Goal: Information Seeking & Learning: Learn about a topic

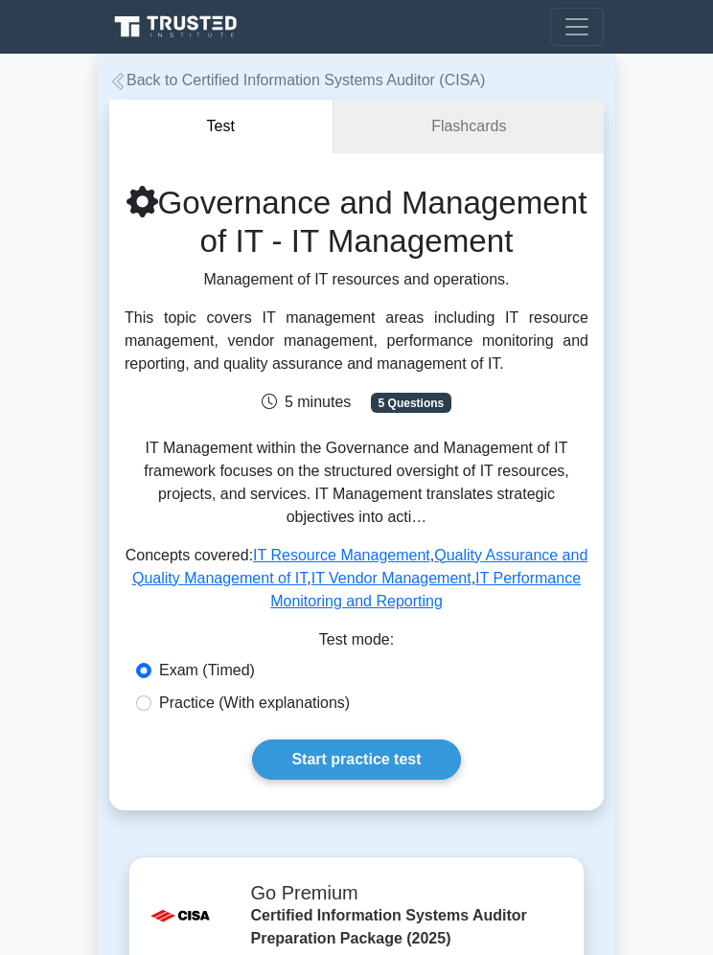
click at [443, 84] on link "Back to Certified Information Systems Auditor (CISA)" at bounding box center [297, 80] width 376 height 16
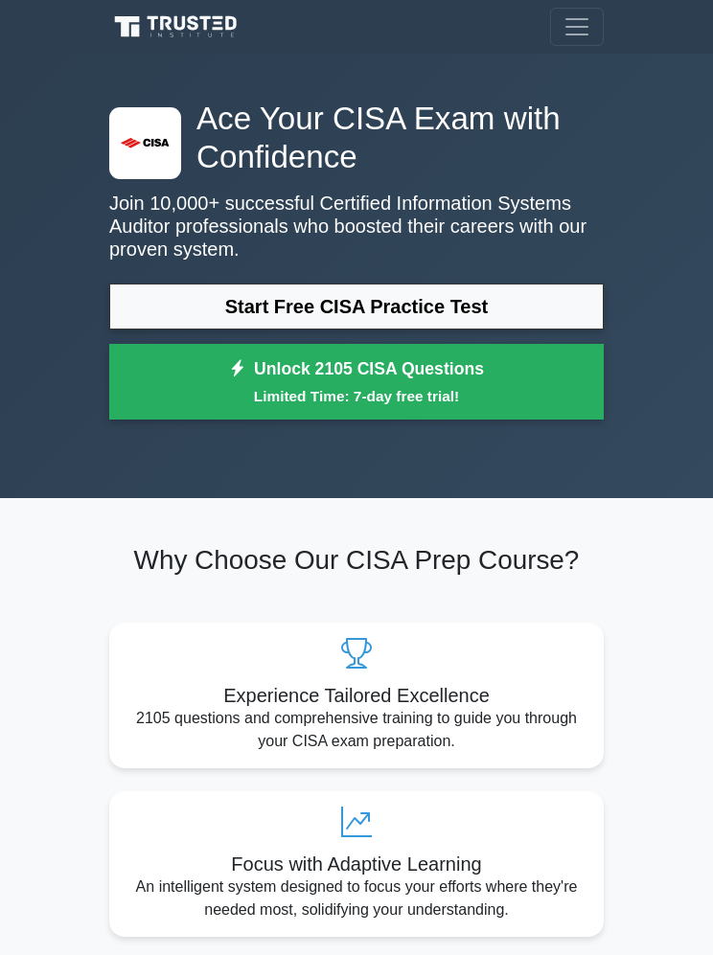
click at [570, 26] on span "Toggle navigation" at bounding box center [576, 26] width 29 height 29
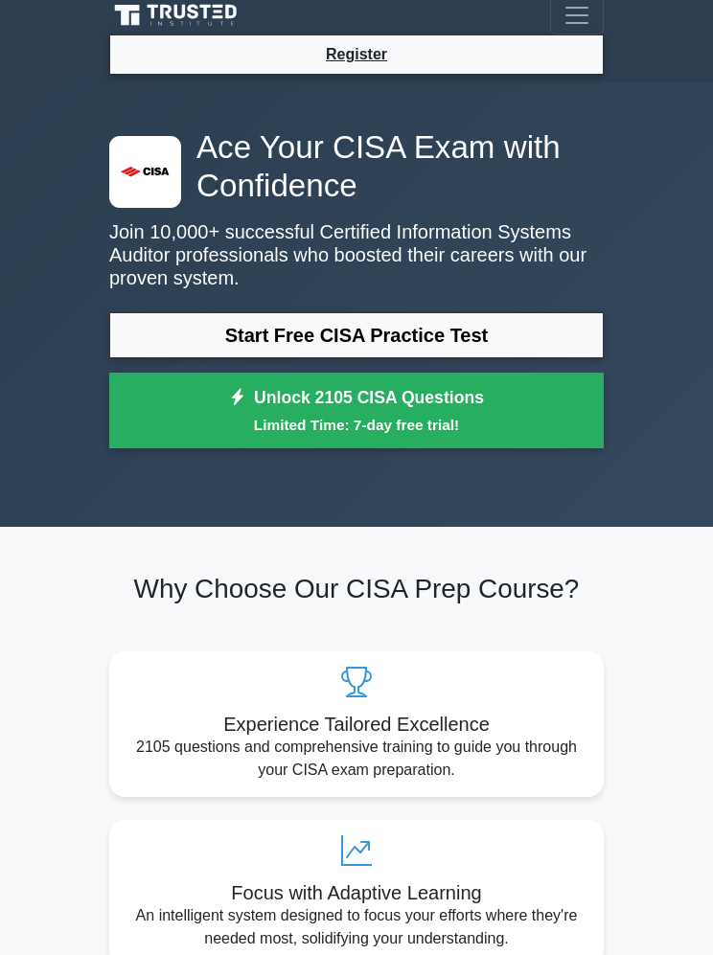
scroll to position [13, 0]
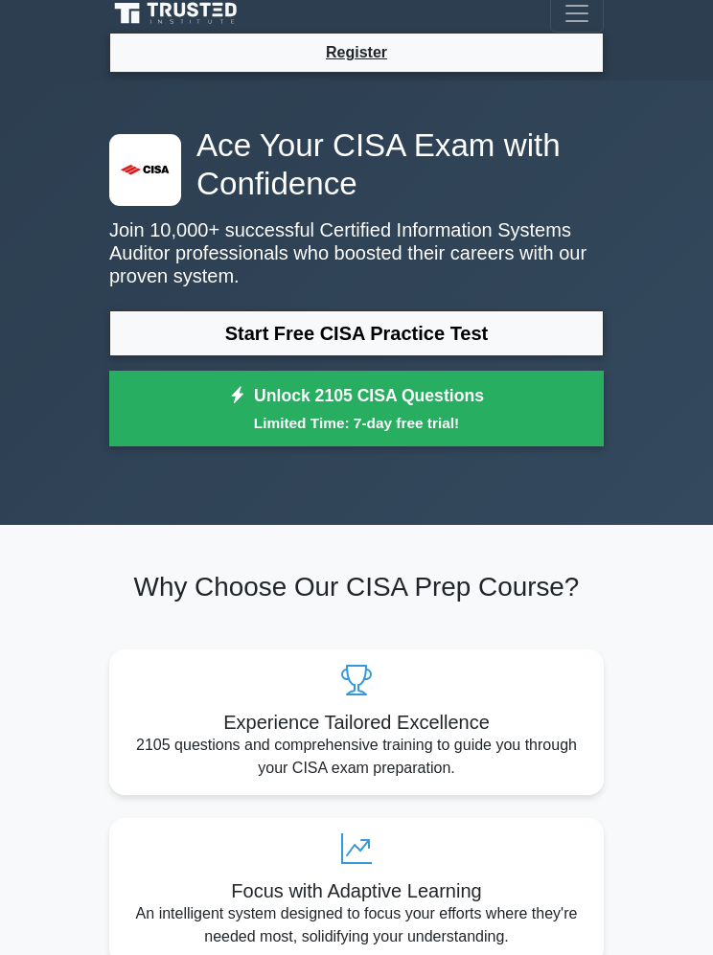
click at [258, 327] on link "Start Free CISA Practice Test" at bounding box center [356, 333] width 494 height 46
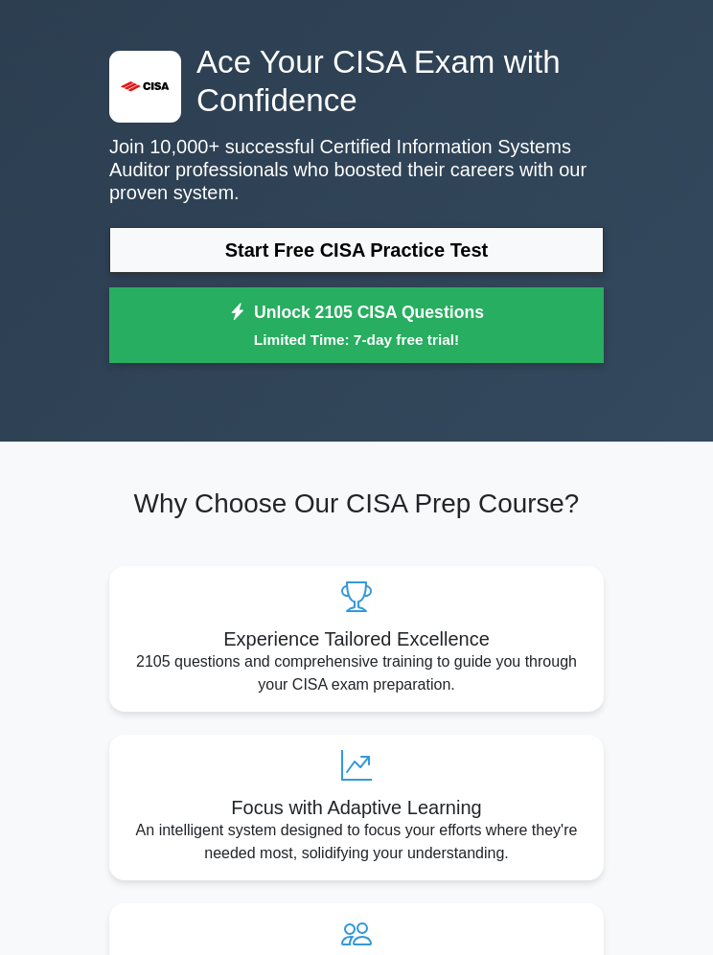
scroll to position [97, 0]
click at [256, 321] on link "Unlock 2105 CISA Questions Limited Time: 7-day free trial!" at bounding box center [356, 325] width 494 height 77
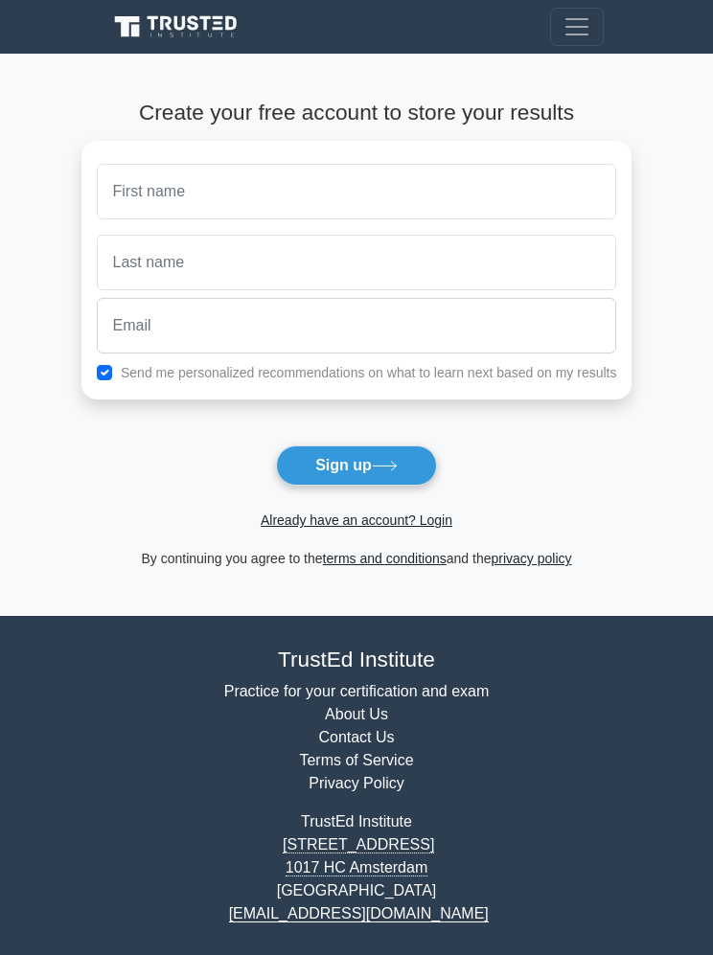
click at [296, 521] on link "Already have an account? Login" at bounding box center [357, 520] width 192 height 15
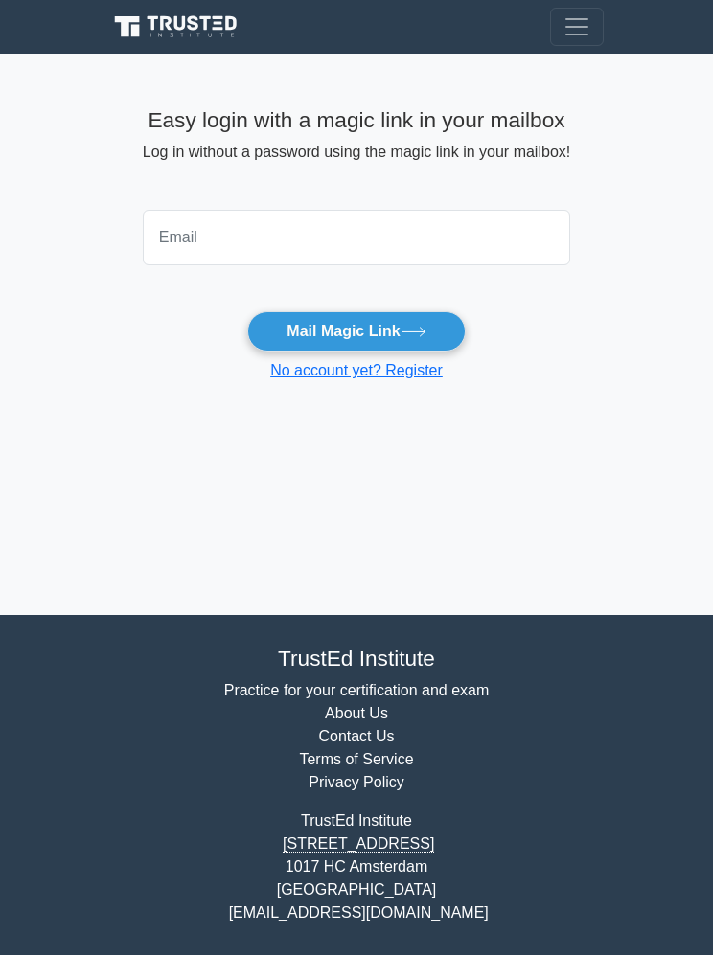
click at [167, 237] on input "email" at bounding box center [356, 238] width 427 height 56
type input "[EMAIL_ADDRESS][PERSON_NAME][DOMAIN_NAME]"
click at [291, 335] on button "Mail Magic Link" at bounding box center [356, 331] width 218 height 40
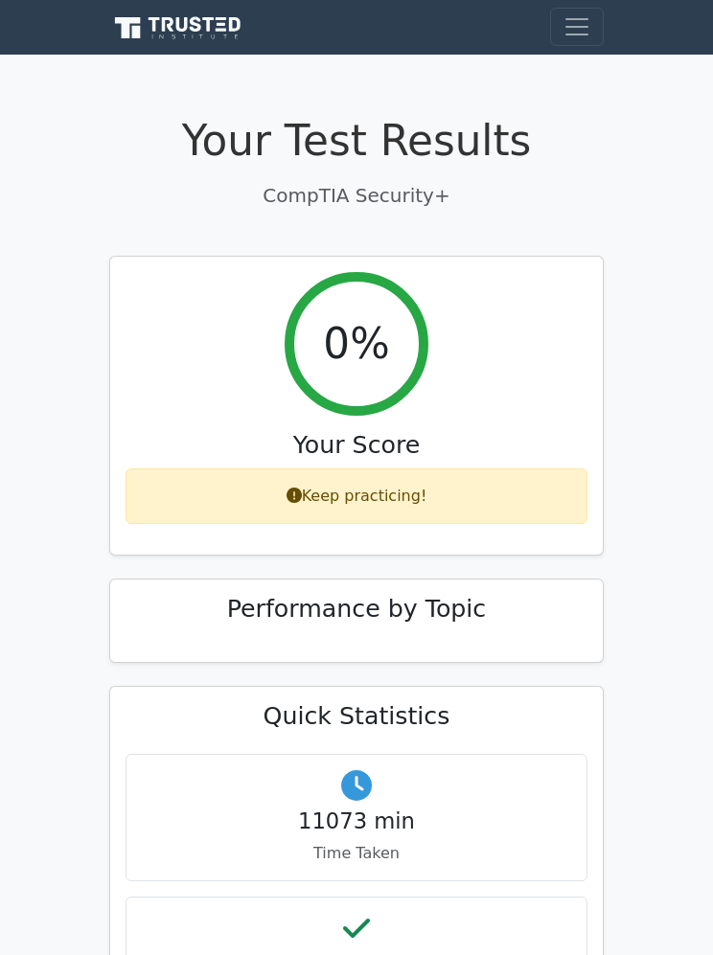
click at [157, 16] on icon at bounding box center [178, 28] width 138 height 28
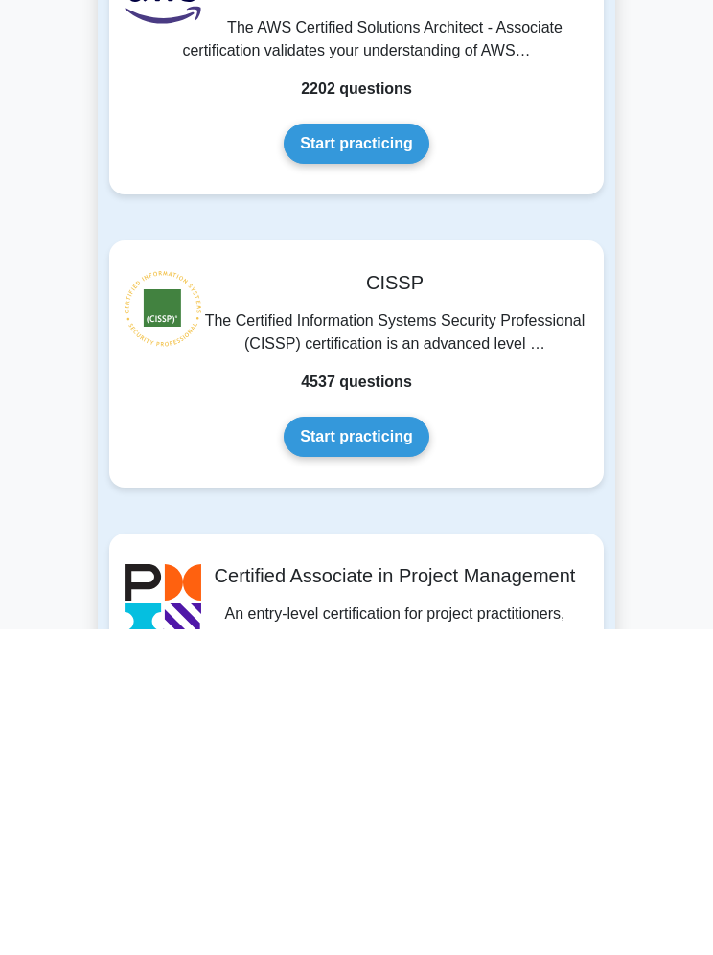
scroll to position [431, 0]
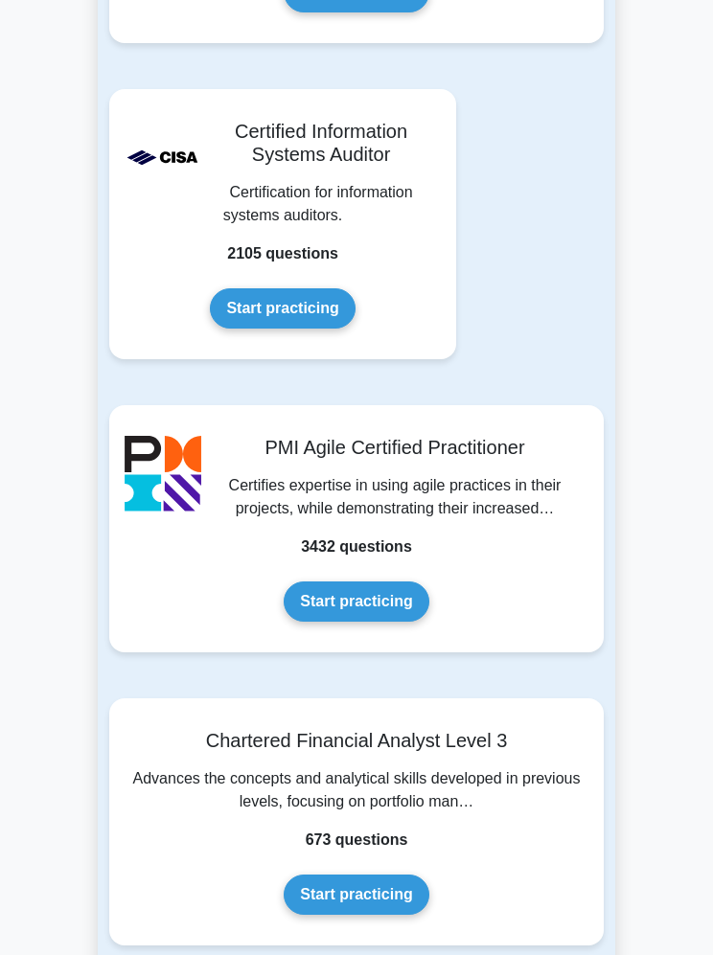
scroll to position [3582, 0]
click at [276, 288] on link "Start practicing" at bounding box center [282, 308] width 145 height 40
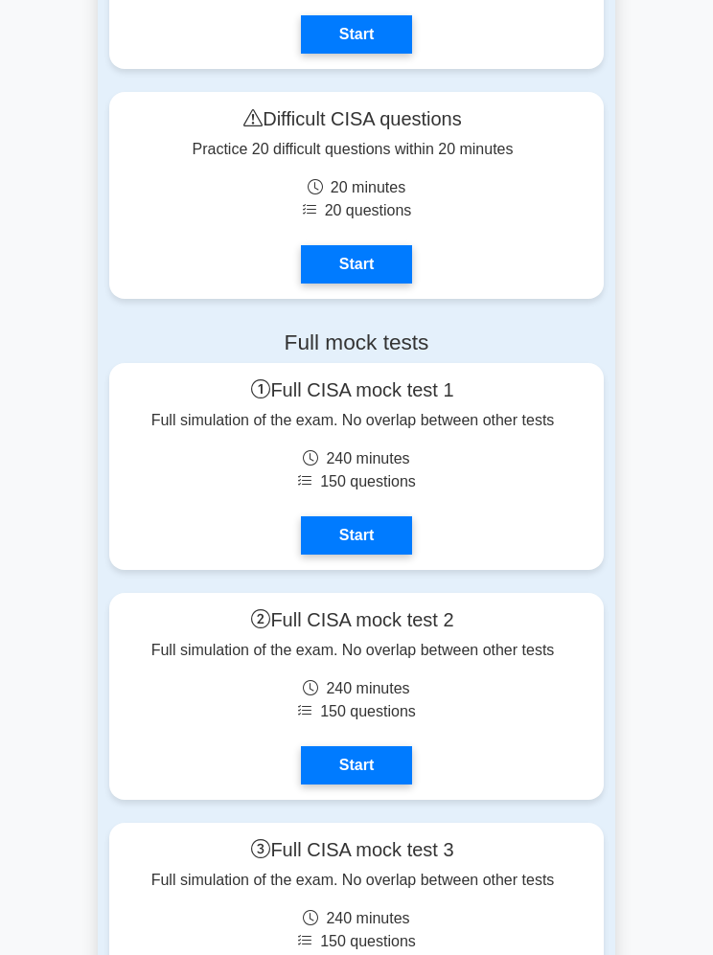
scroll to position [3459, 0]
click at [332, 785] on link "Start" at bounding box center [356, 765] width 111 height 38
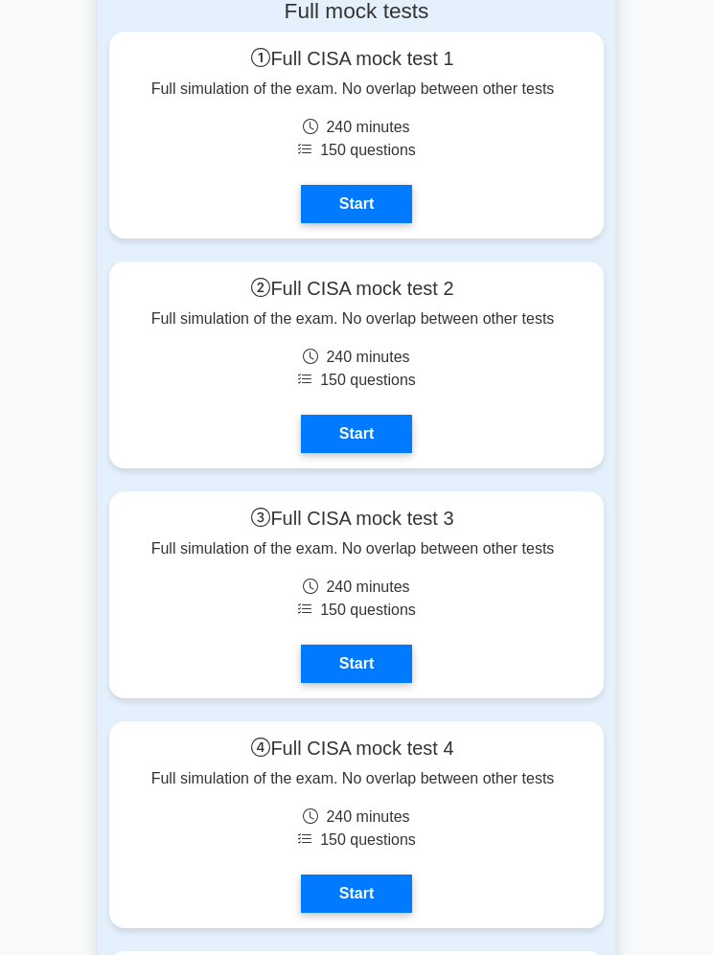
scroll to position [3791, 0]
click at [337, 453] on link "Start" at bounding box center [356, 434] width 111 height 38
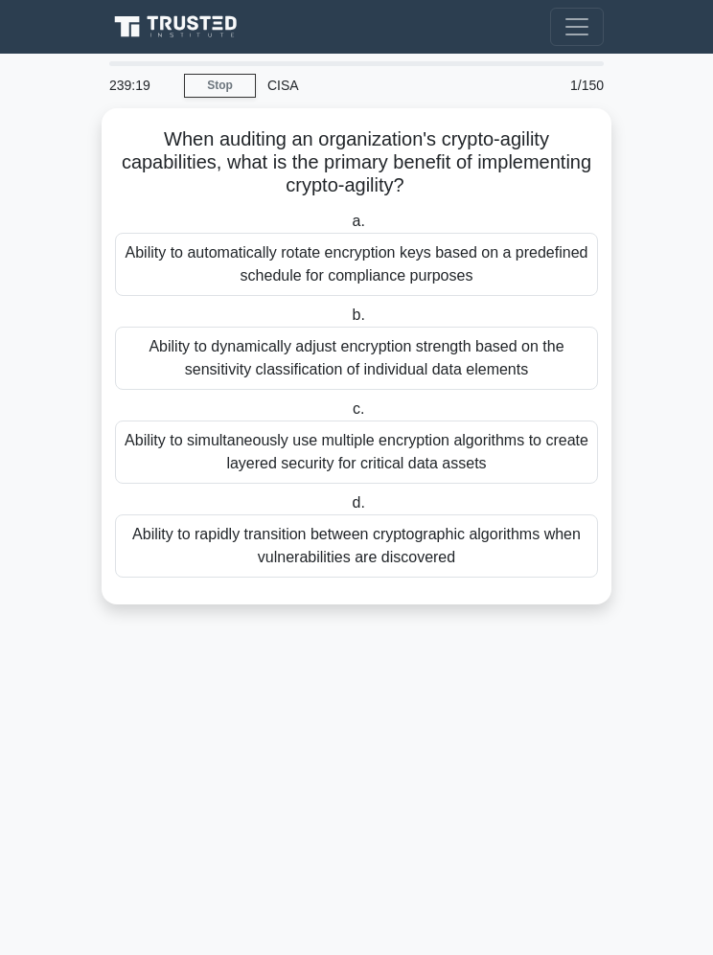
click at [153, 355] on div "Ability to dynamically adjust encryption strength based on the sensitivity clas…" at bounding box center [356, 358] width 483 height 63
click at [348, 322] on input "b. Ability to dynamically adjust encryption strength based on the sensitivity c…" at bounding box center [348, 315] width 0 height 12
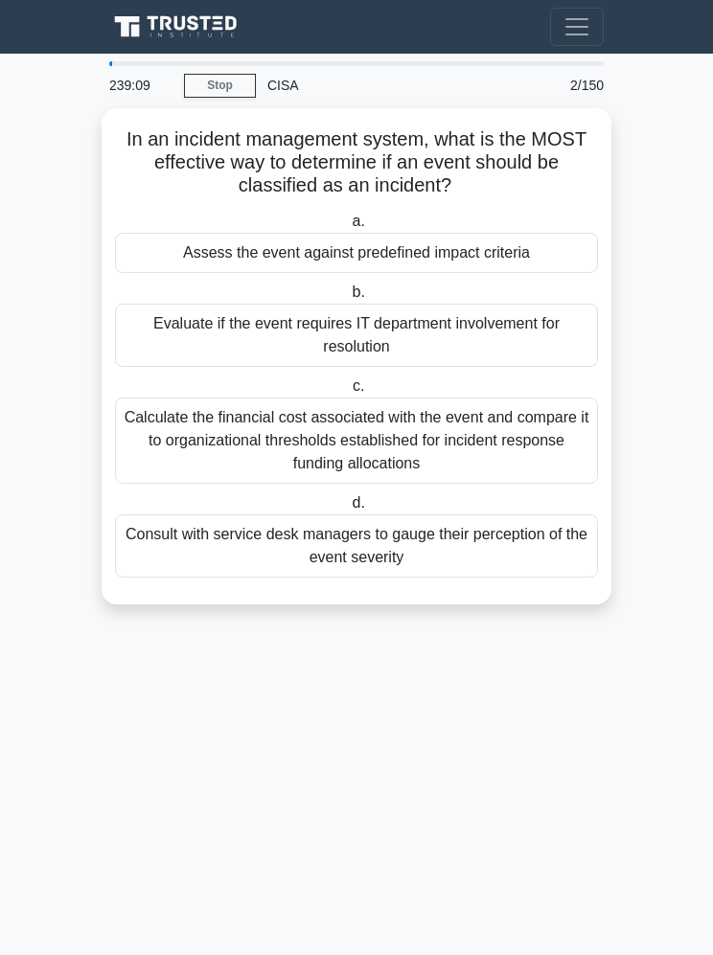
click at [209, 253] on div "Assess the event against predefined impact criteria" at bounding box center [356, 253] width 483 height 40
click at [348, 228] on input "a. Assess the event against predefined impact criteria" at bounding box center [348, 222] width 0 height 12
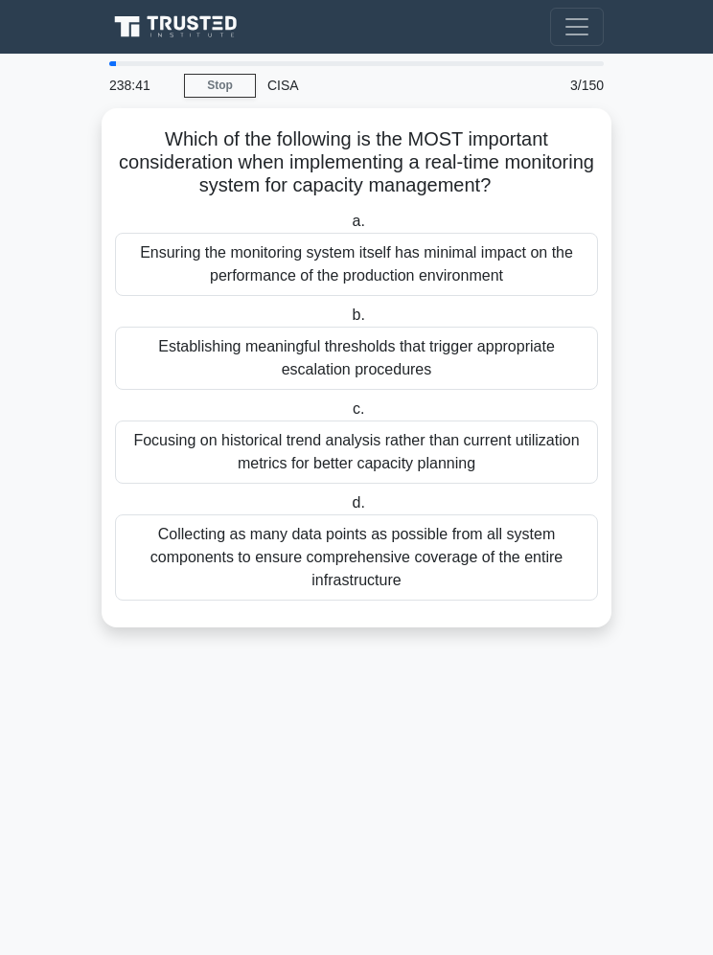
click at [219, 255] on div "Ensuring the monitoring system itself has minimal impact on the performance of …" at bounding box center [356, 264] width 483 height 63
click at [348, 228] on input "a. Ensuring the monitoring system itself has minimal impact on the performance …" at bounding box center [348, 222] width 0 height 12
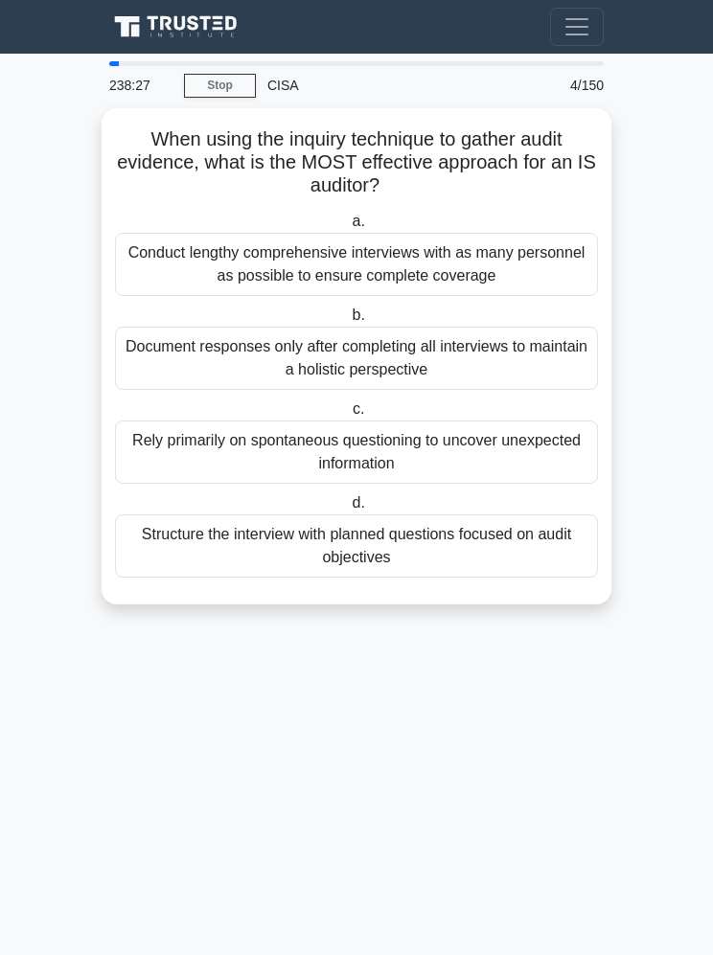
scroll to position [83, 0]
click at [245, 515] on div "Structure the interview with planned questions focused on audit objectives" at bounding box center [356, 546] width 483 height 63
click at [348, 497] on input "d. Structure the interview with planned questions focused on audit objectives" at bounding box center [348, 503] width 0 height 12
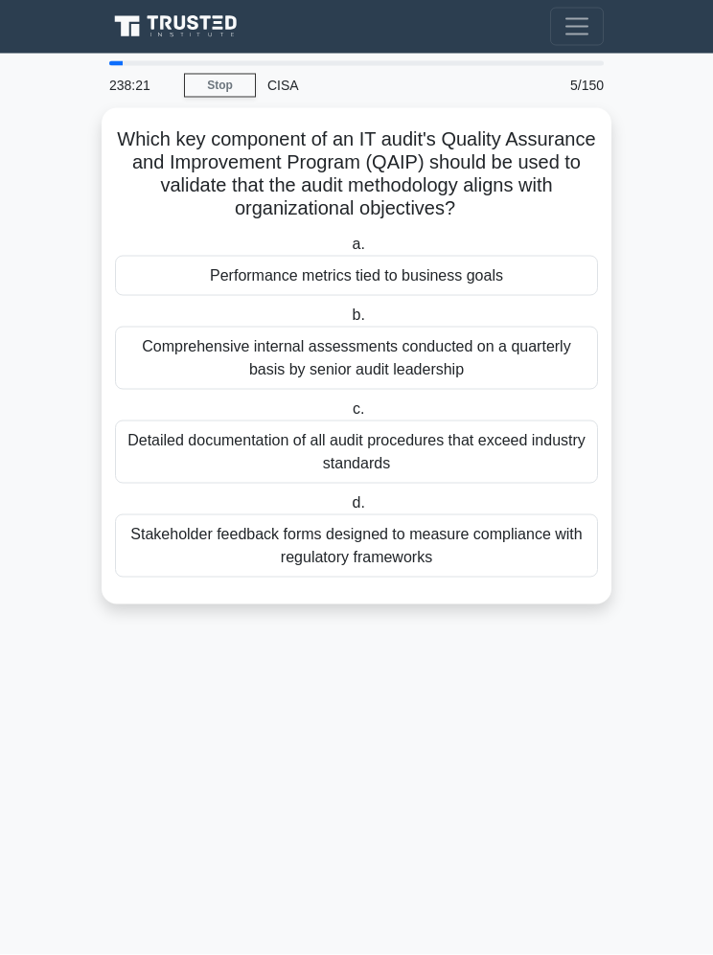
scroll to position [0, 0]
click at [221, 290] on div "Performance metrics tied to business goals" at bounding box center [356, 276] width 483 height 40
click at [348, 251] on input "a. Performance metrics tied to business goals" at bounding box center [348, 245] width 0 height 12
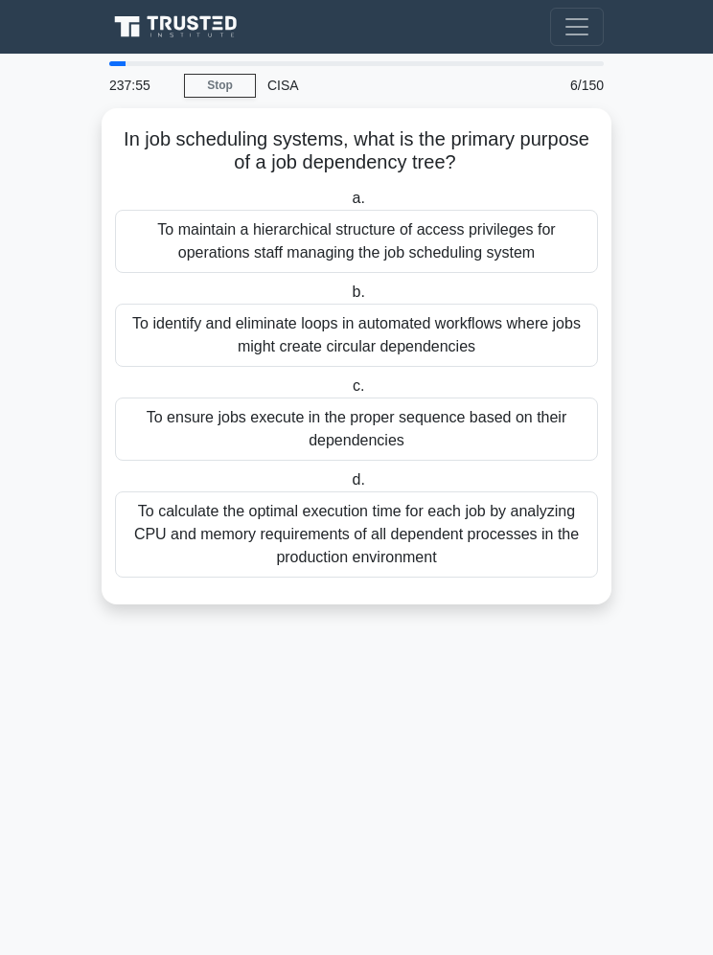
click at [199, 421] on div "To ensure jobs execute in the proper sequence based on their dependencies" at bounding box center [356, 429] width 483 height 63
click at [349, 393] on input "c. To ensure jobs execute in the proper sequence based on their dependencies" at bounding box center [349, 386] width 0 height 12
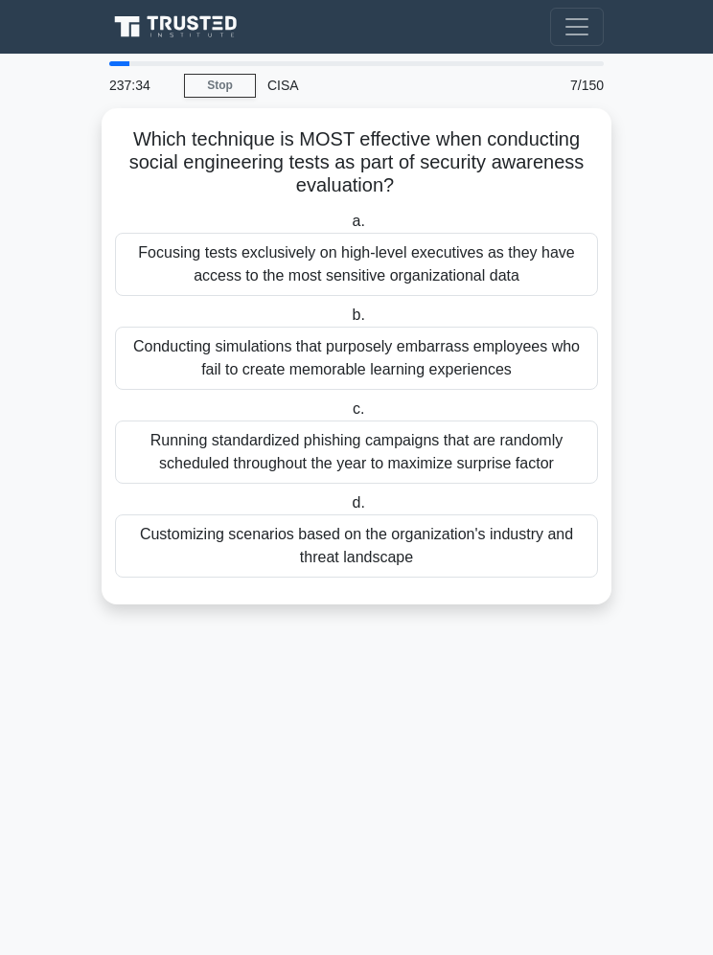
click at [177, 578] on div "Customizing scenarios based on the organization's industry and threat landscape" at bounding box center [356, 546] width 483 height 63
click at [348, 510] on input "d. Customizing scenarios based on the organization's industry and threat landsc…" at bounding box center [348, 503] width 0 height 12
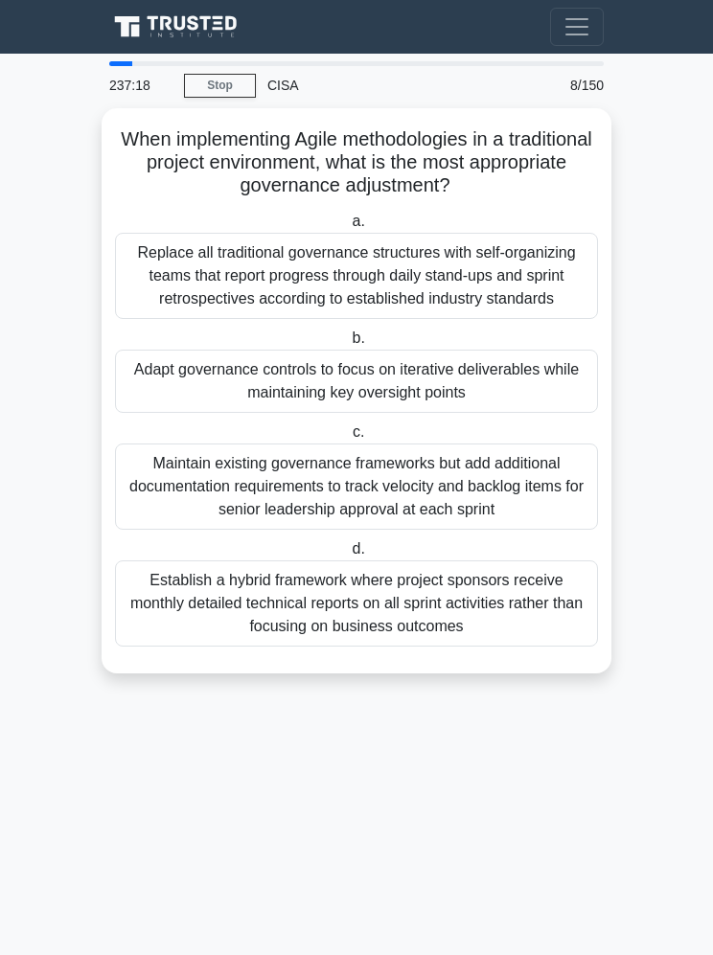
click at [523, 413] on div "Adapt governance controls to focus on iterative deliverables while maintaining …" at bounding box center [356, 381] width 483 height 63
click at [348, 345] on input "b. Adapt governance controls to focus on iterative deliverables while maintaini…" at bounding box center [348, 338] width 0 height 12
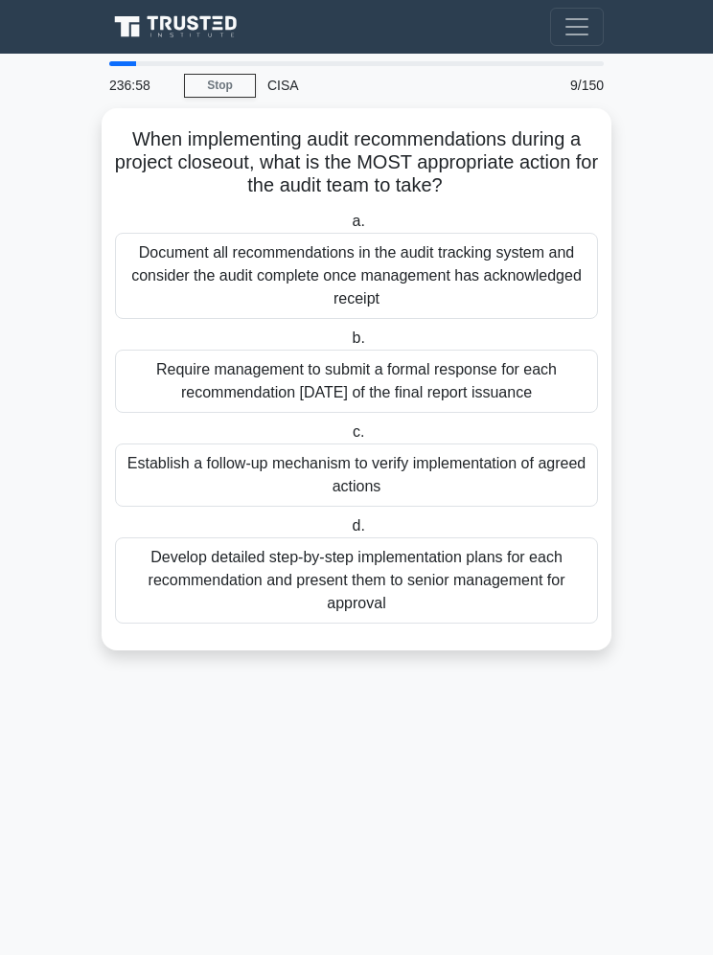
click at [207, 474] on div "Establish a follow-up mechanism to verify implementation of agreed actions" at bounding box center [356, 475] width 483 height 63
click at [349, 439] on input "c. Establish a follow-up mechanism to verify implementation of agreed actions" at bounding box center [349, 432] width 0 height 12
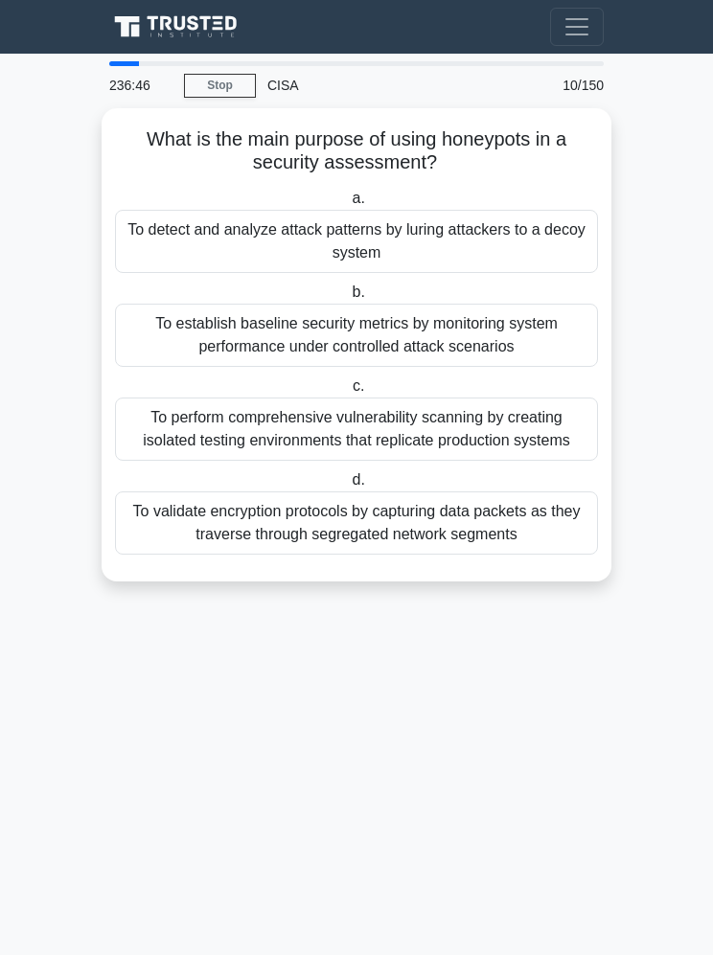
click at [539, 218] on div "To detect and analyze attack patterns by luring attackers to a decoy system" at bounding box center [356, 241] width 483 height 63
click at [348, 205] on input "a. To detect and analyze attack patterns by luring attackers to a decoy system" at bounding box center [348, 199] width 0 height 12
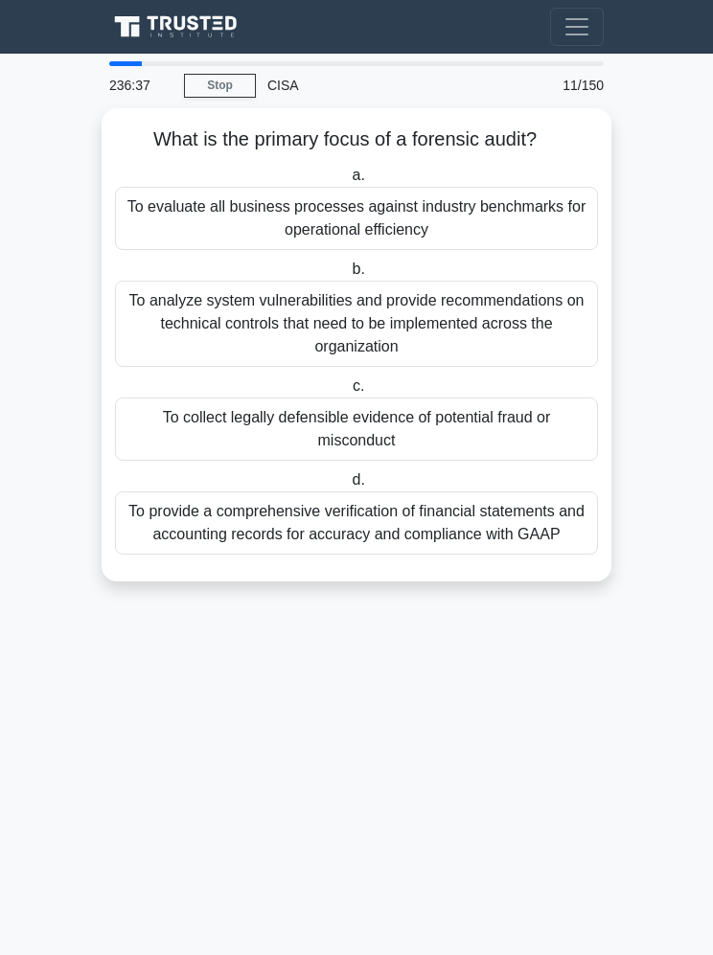
click at [530, 420] on div "To collect legally defensible evidence of potential fraud or misconduct" at bounding box center [356, 429] width 483 height 63
click at [349, 393] on input "c. To collect legally defensible evidence of potential fraud or misconduct" at bounding box center [349, 386] width 0 height 12
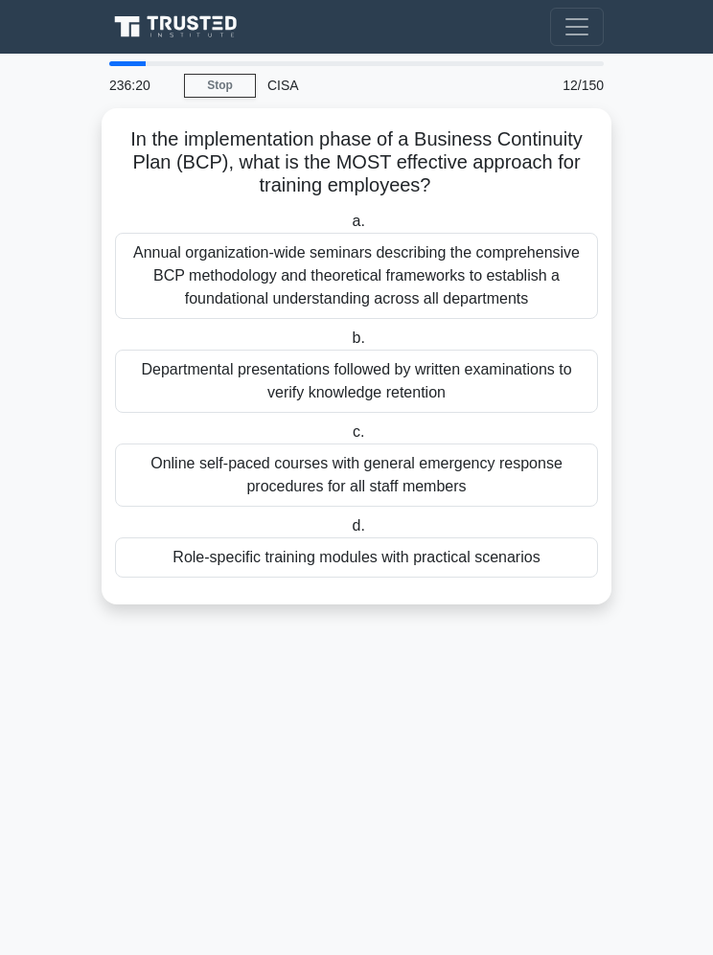
click at [161, 578] on div "Role-specific training modules with practical scenarios" at bounding box center [356, 558] width 483 height 40
click at [348, 533] on input "d. Role-specific training modules with practical scenarios" at bounding box center [348, 526] width 0 height 12
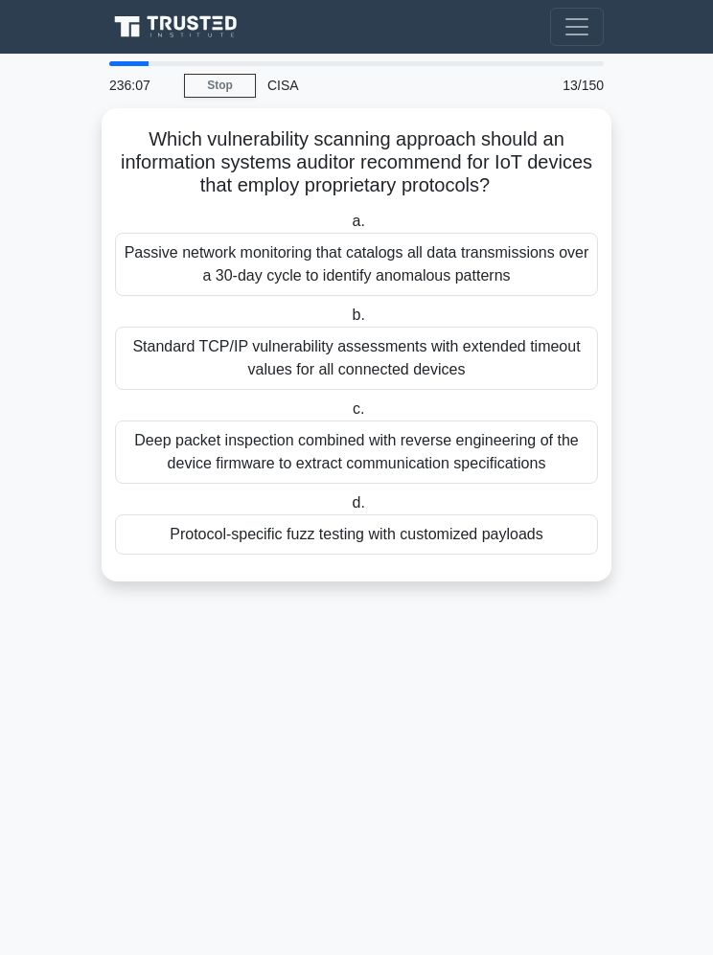
click at [187, 555] on div "Protocol-specific fuzz testing with customized payloads" at bounding box center [356, 535] width 483 height 40
click at [348, 510] on input "d. Protocol-specific fuzz testing with customized payloads" at bounding box center [348, 503] width 0 height 12
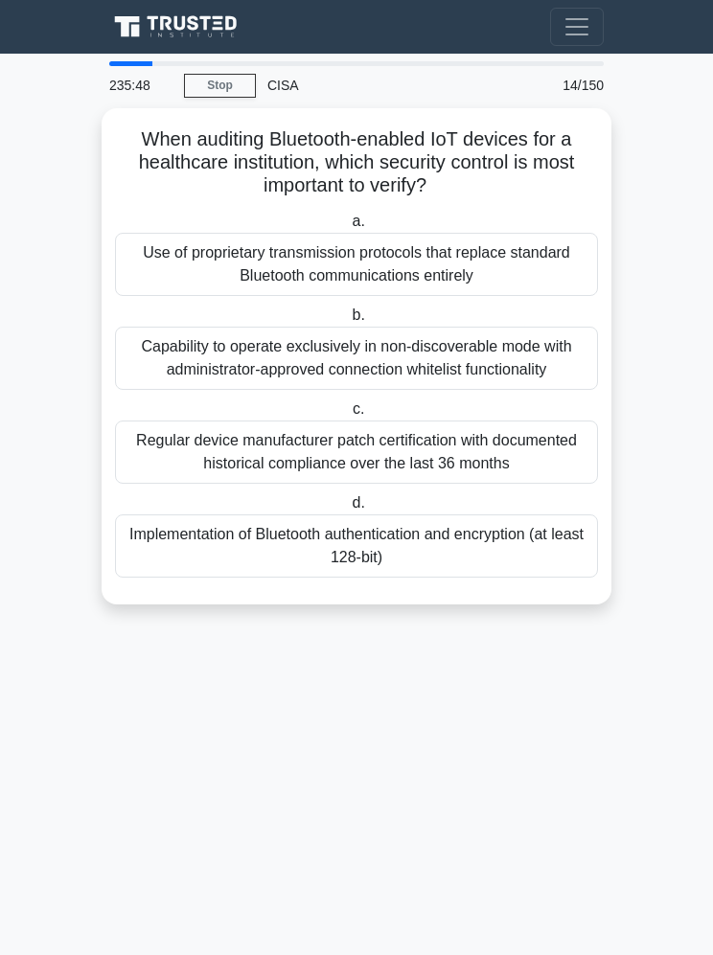
click at [540, 561] on div "Implementation of Bluetooth authentication and encryption (at least 128-bit)" at bounding box center [356, 546] width 483 height 63
click at [348, 510] on input "d. Implementation of Bluetooth authentication and encryption (at least 128-bit)" at bounding box center [348, 503] width 0 height 12
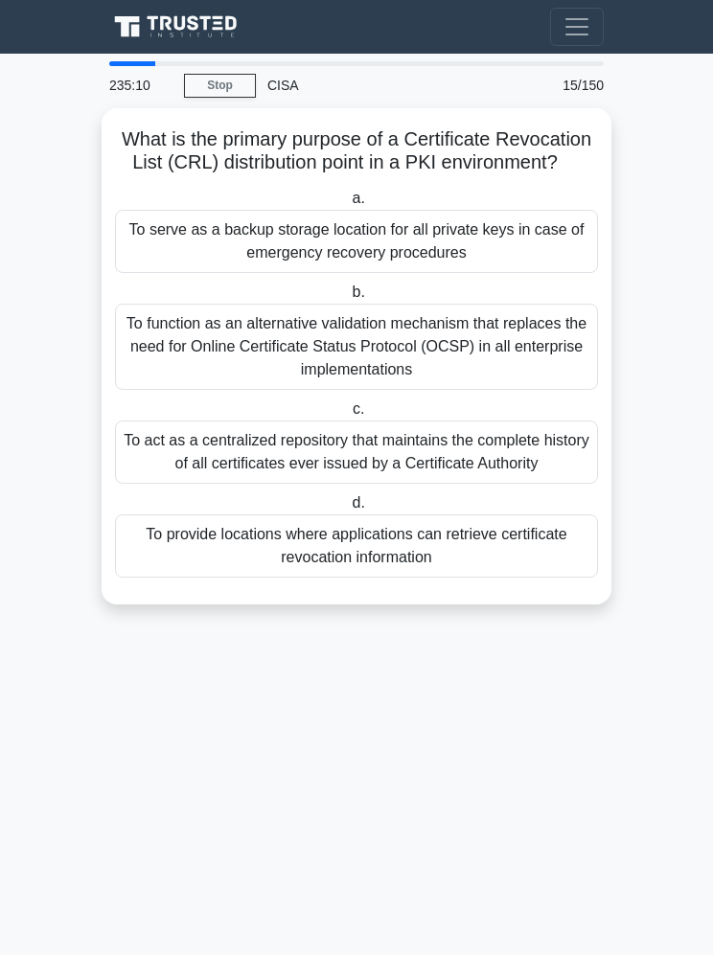
click at [217, 578] on div "To provide locations where applications can retrieve certificate revocation inf…" at bounding box center [356, 546] width 483 height 63
click at [348, 510] on input "d. To provide locations where applications can retrieve certificate revocation …" at bounding box center [348, 503] width 0 height 12
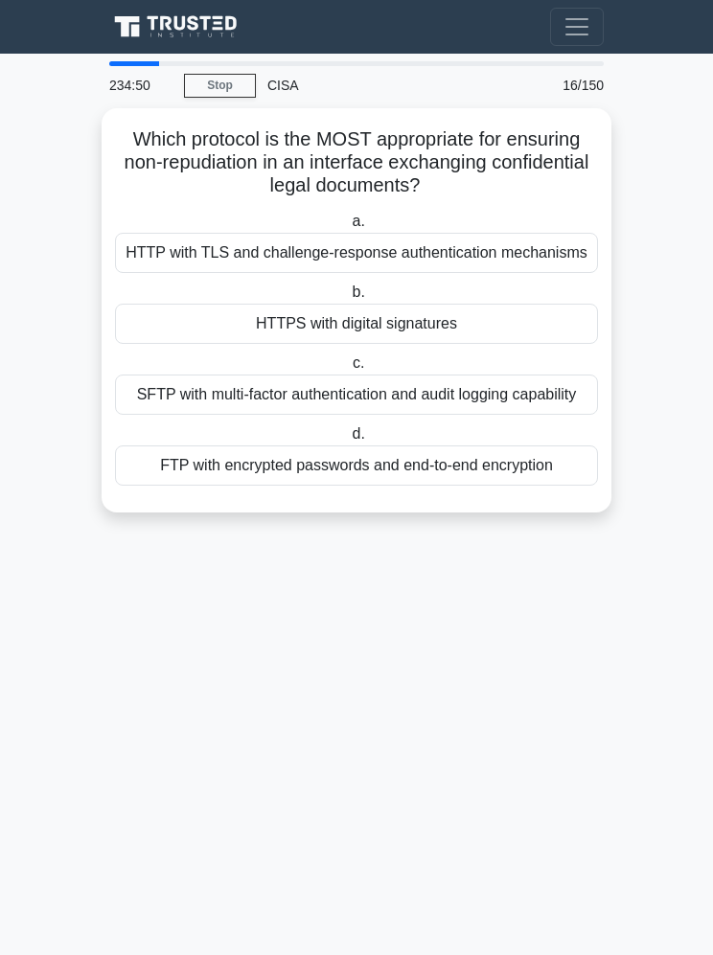
click at [470, 344] on div "HTTPS with digital signatures" at bounding box center [356, 324] width 483 height 40
click at [348, 299] on input "b. HTTPS with digital signatures" at bounding box center [348, 293] width 0 height 12
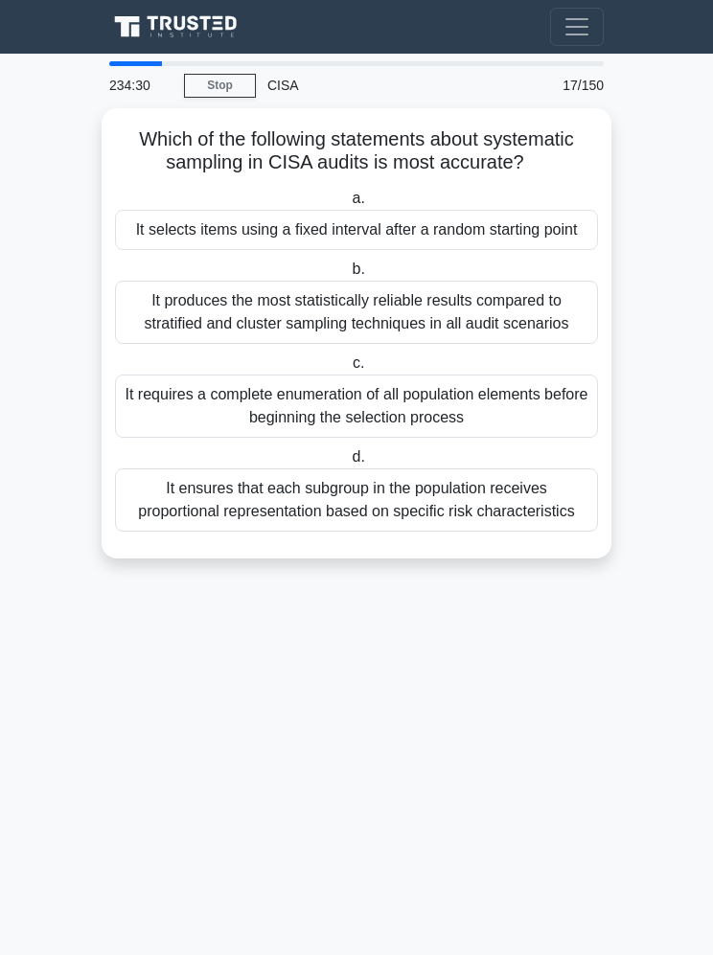
scroll to position [1, 0]
click at [524, 240] on div "It selects items using a fixed interval after a random starting point" at bounding box center [356, 230] width 483 height 40
click at [348, 205] on input "a. It selects items using a fixed interval after a random starting point" at bounding box center [348, 199] width 0 height 12
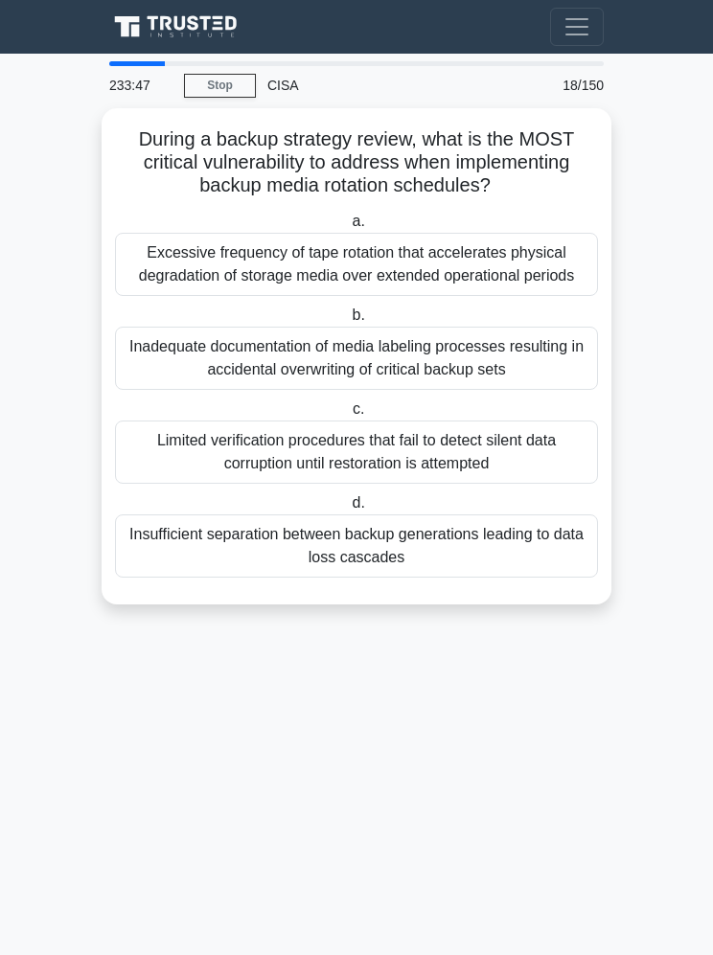
click at [548, 578] on div "Insufficient separation between backup generations leading to data loss cascades" at bounding box center [356, 546] width 483 height 63
click at [348, 510] on input "d. Insufficient separation between backup generations leading to data loss casc…" at bounding box center [348, 503] width 0 height 12
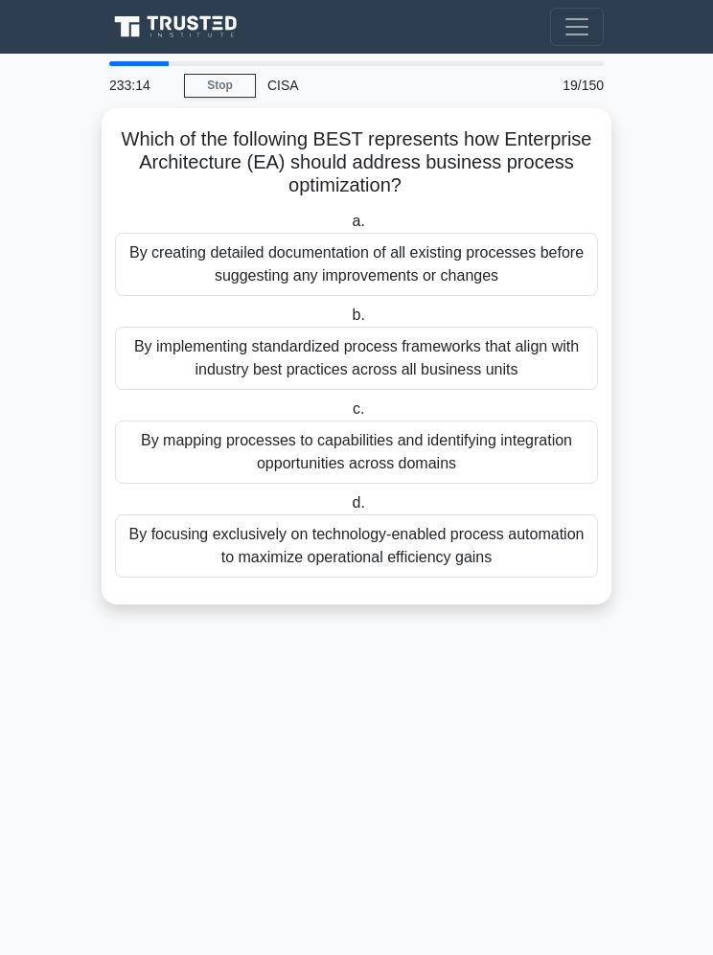
click at [525, 363] on div "By implementing standardized process frameworks that align with industry best p…" at bounding box center [356, 358] width 483 height 63
click at [348, 322] on input "b. By implementing standardized process frameworks that align with industry bes…" at bounding box center [348, 315] width 0 height 12
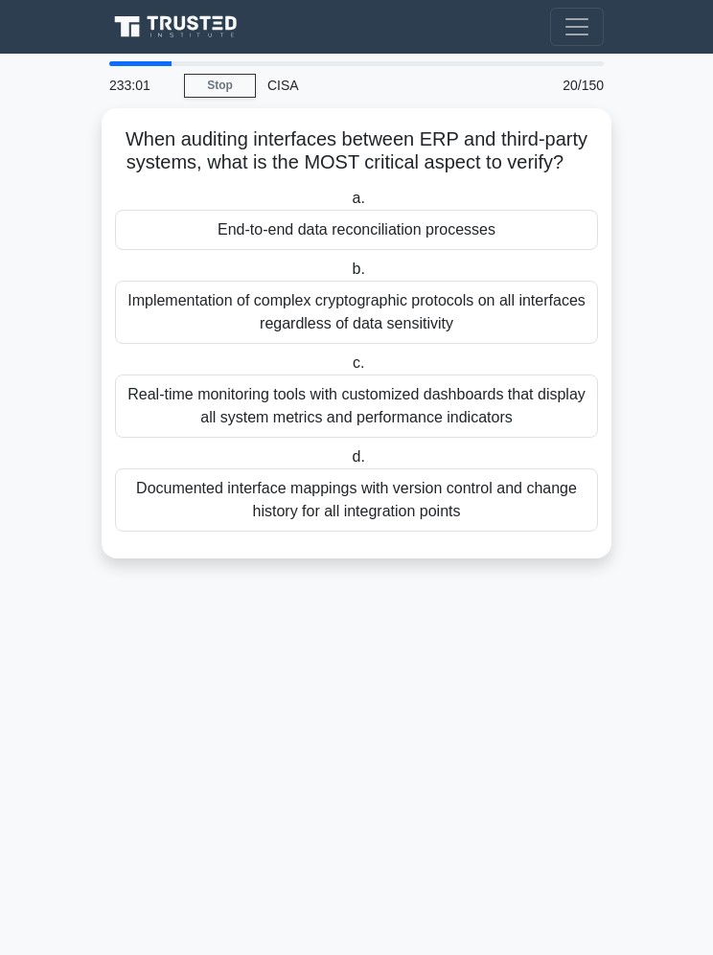
click at [511, 239] on div "End-to-end data reconciliation processes" at bounding box center [356, 230] width 483 height 40
click at [348, 205] on input "a. End-to-end data reconciliation processes" at bounding box center [348, 199] width 0 height 12
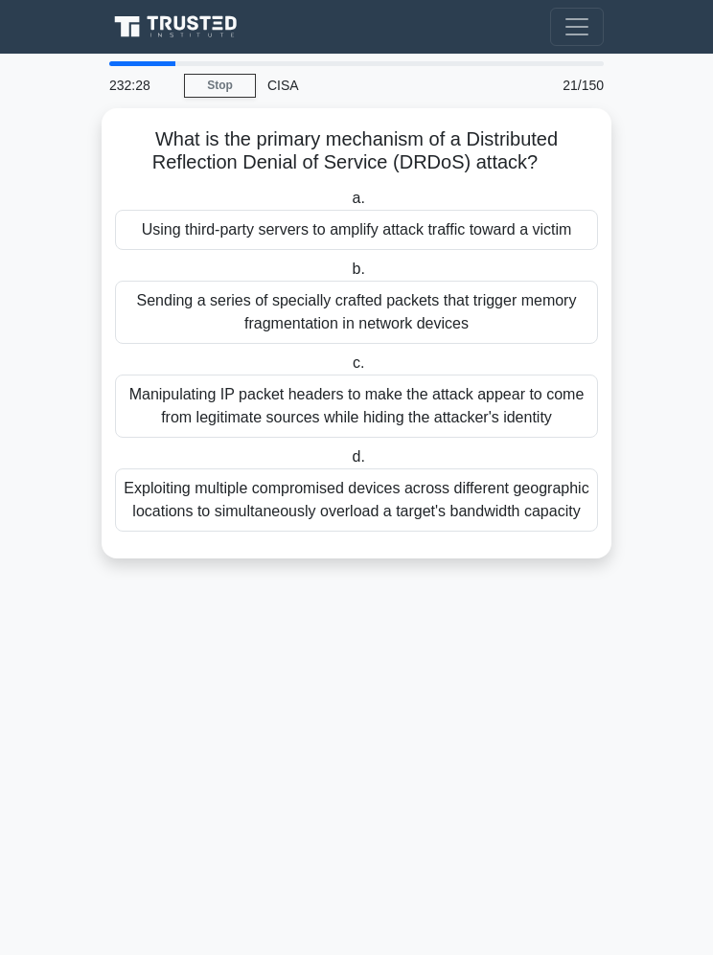
click at [538, 210] on div "Using third-party servers to amplify attack traffic toward a victim" at bounding box center [356, 230] width 483 height 40
click at [348, 205] on input "a. Using third-party servers to amplify attack traffic toward a victim" at bounding box center [348, 199] width 0 height 12
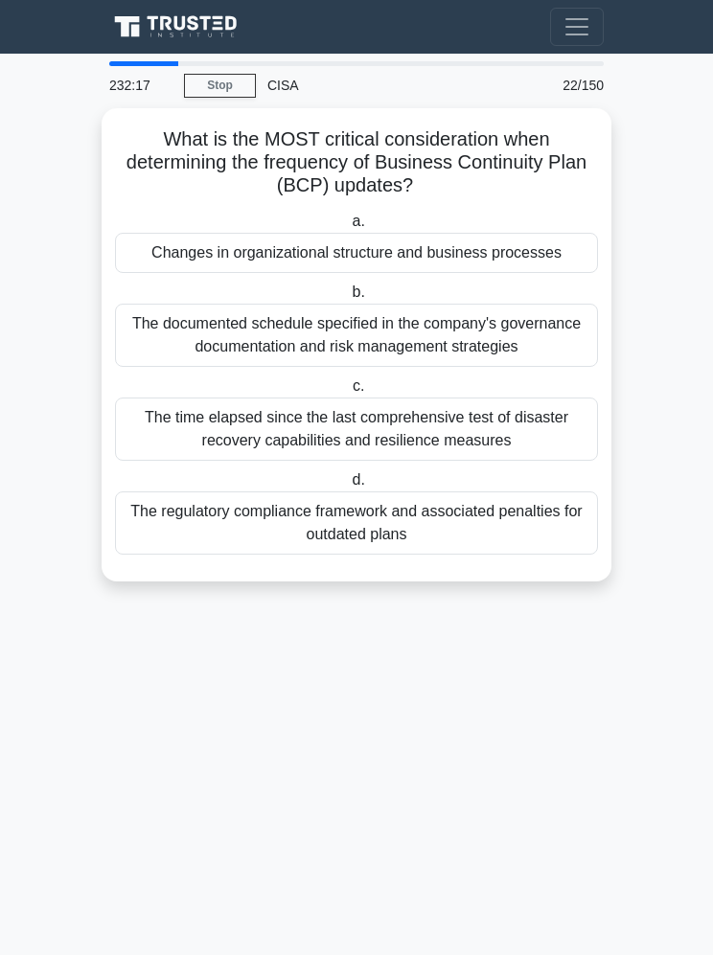
click at [540, 416] on div "The time elapsed since the last comprehensive test of disaster recovery capabil…" at bounding box center [356, 429] width 483 height 63
click at [349, 393] on input "c. The time elapsed since the last comprehensive test of disaster recovery capa…" at bounding box center [349, 386] width 0 height 12
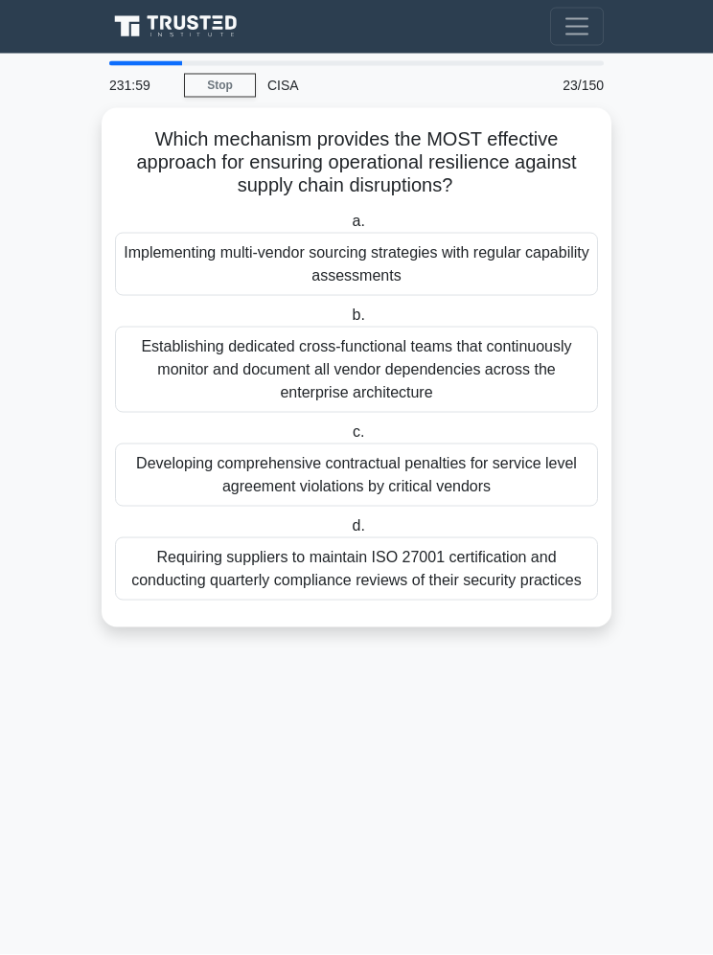
scroll to position [10, 0]
click at [516, 249] on div "Implementing multi-vendor sourcing strategies with regular capability assessmen…" at bounding box center [356, 264] width 483 height 63
click at [348, 228] on input "a. Implementing multi-vendor sourcing strategies with regular capability assess…" at bounding box center [348, 222] width 0 height 12
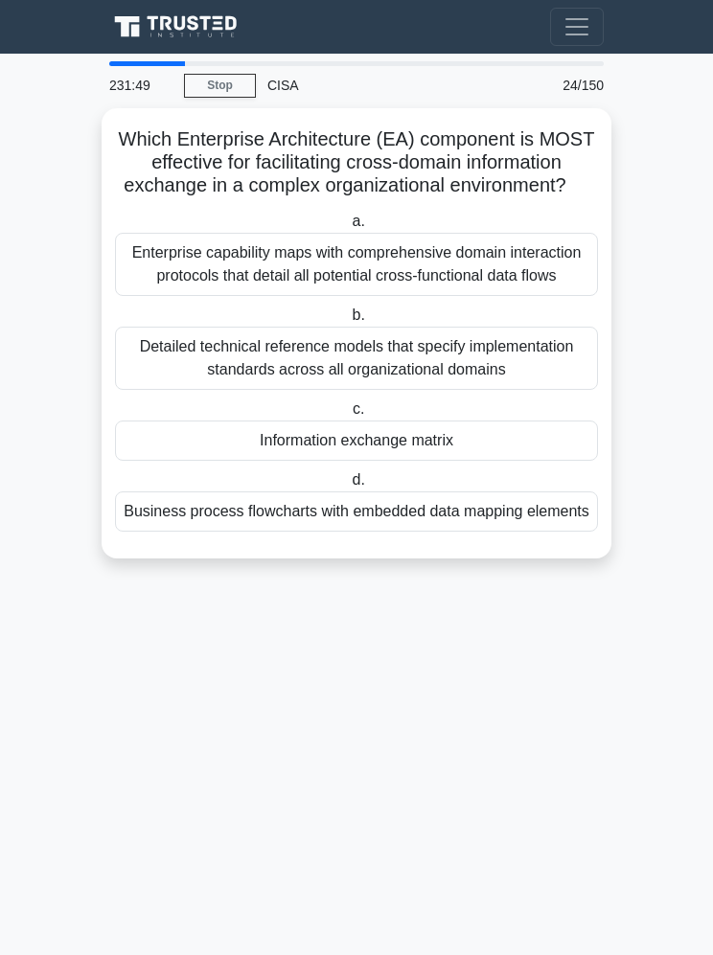
click at [521, 461] on div "Information exchange matrix" at bounding box center [356, 441] width 483 height 40
click at [349, 416] on input "c. Information exchange matrix" at bounding box center [349, 409] width 0 height 12
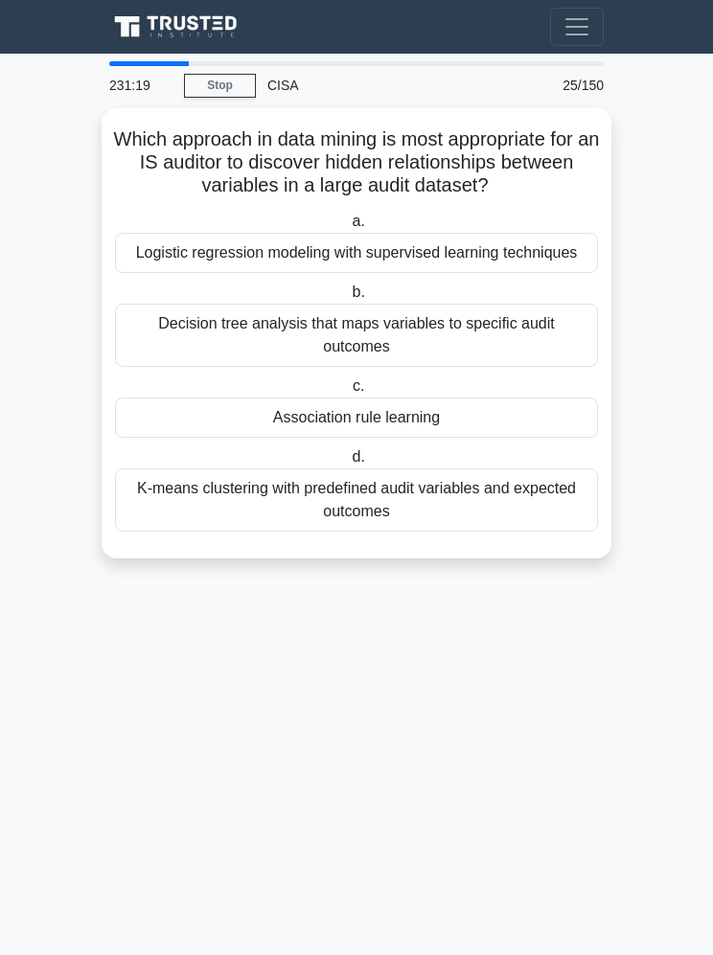
click at [524, 438] on div "Association rule learning" at bounding box center [356, 418] width 483 height 40
click at [349, 393] on input "c. Association rule learning" at bounding box center [349, 386] width 0 height 12
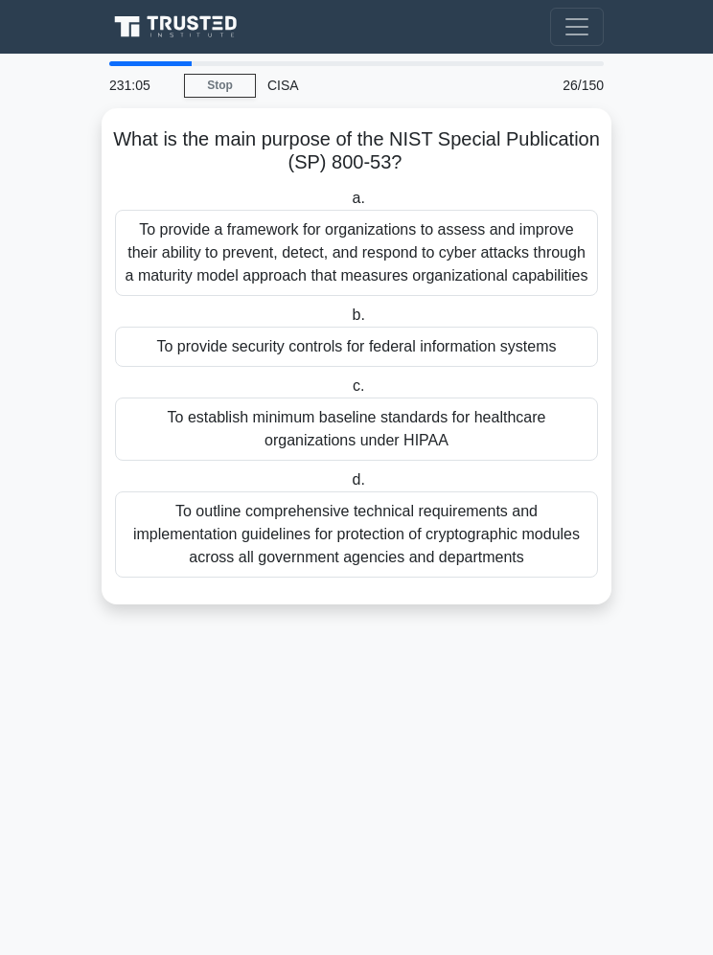
click at [558, 353] on div "To provide security controls for federal information systems" at bounding box center [356, 347] width 483 height 40
click at [348, 322] on input "b. To provide security controls for federal information systems" at bounding box center [348, 315] width 0 height 12
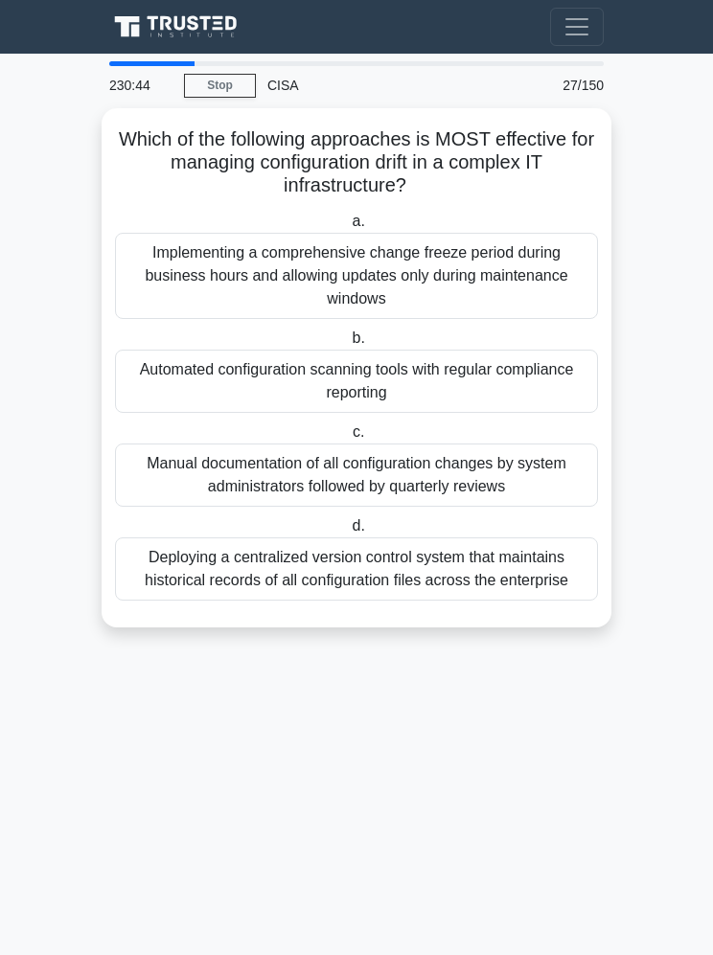
click at [528, 374] on div "Automated configuration scanning tools with regular compliance reporting" at bounding box center [356, 381] width 483 height 63
click at [348, 345] on input "b. Automated configuration scanning tools with regular compliance reporting" at bounding box center [348, 338] width 0 height 12
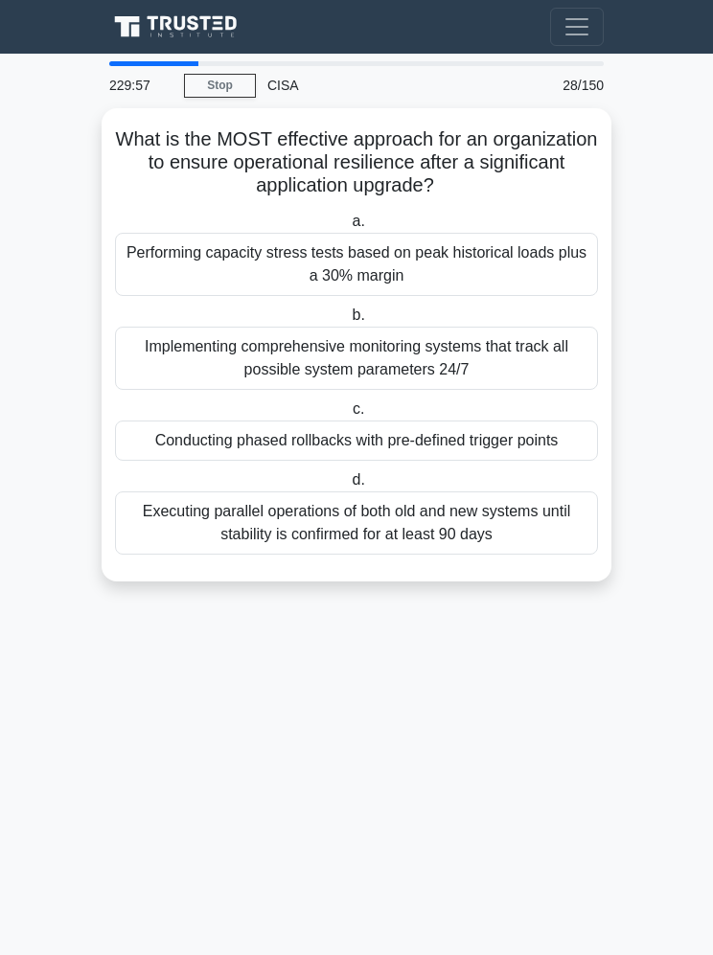
click at [530, 254] on div "Performing capacity stress tests based on peak historical loads plus a 30% marg…" at bounding box center [356, 264] width 483 height 63
click at [348, 228] on input "a. Performing capacity stress tests based on peak historical loads plus a 30% m…" at bounding box center [348, 222] width 0 height 12
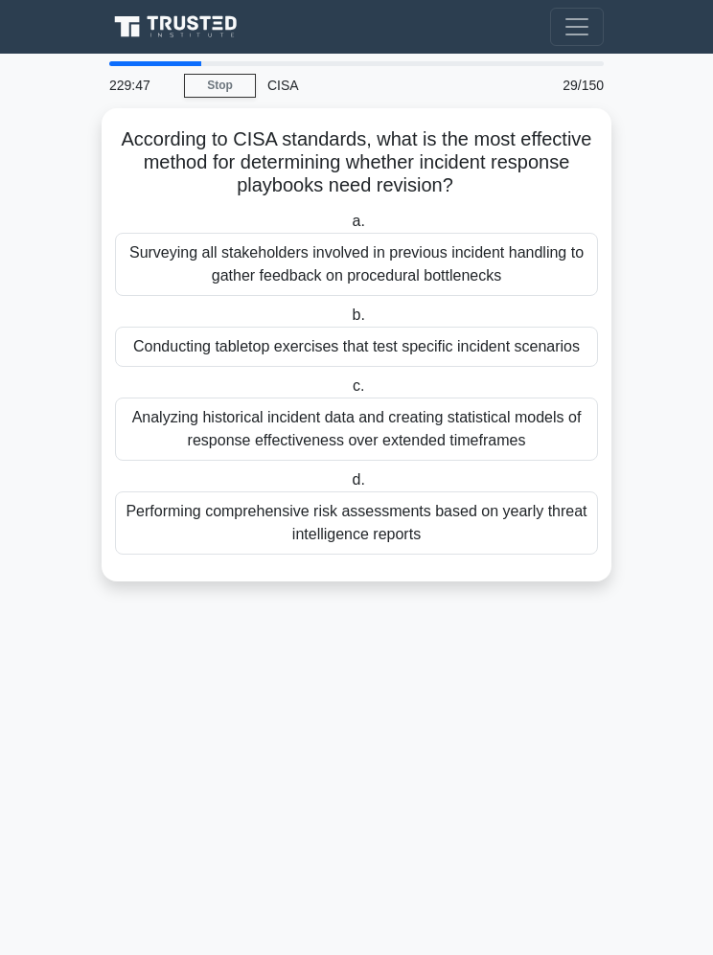
click at [536, 359] on div "Conducting tabletop exercises that test specific incident scenarios" at bounding box center [356, 347] width 483 height 40
click at [348, 322] on input "b. Conducting tabletop exercises that test specific incident scenarios" at bounding box center [348, 315] width 0 height 12
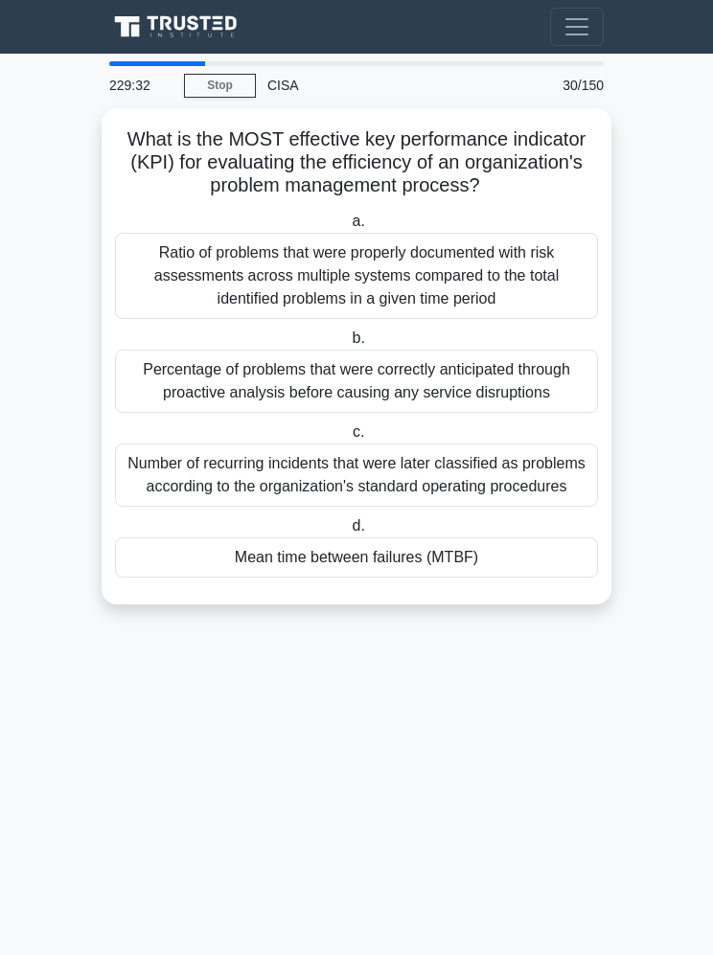
click at [523, 577] on div "Mean time between failures (MTBF)" at bounding box center [356, 558] width 483 height 40
click at [348, 533] on input "d. Mean time between failures (MTBF)" at bounding box center [348, 526] width 0 height 12
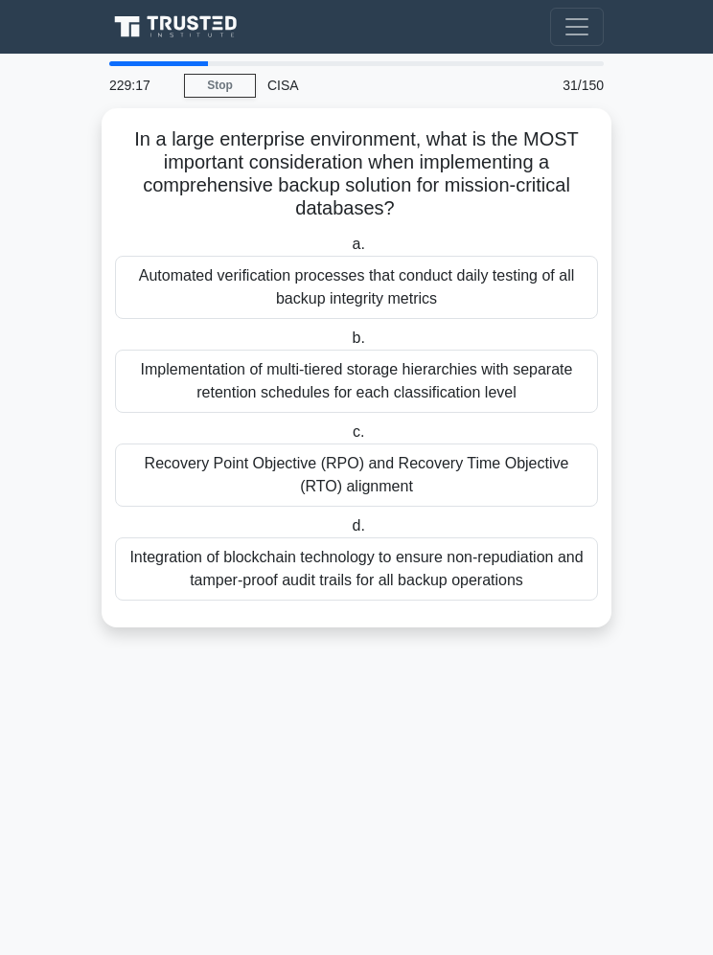
click at [547, 461] on div "Recovery Point Objective (RPO) and Recovery Time Objective (RTO) alignment" at bounding box center [356, 475] width 483 height 63
click at [349, 439] on input "c. Recovery Point Objective (RPO) and Recovery Time Objective (RTO) alignment" at bounding box center [349, 432] width 0 height 12
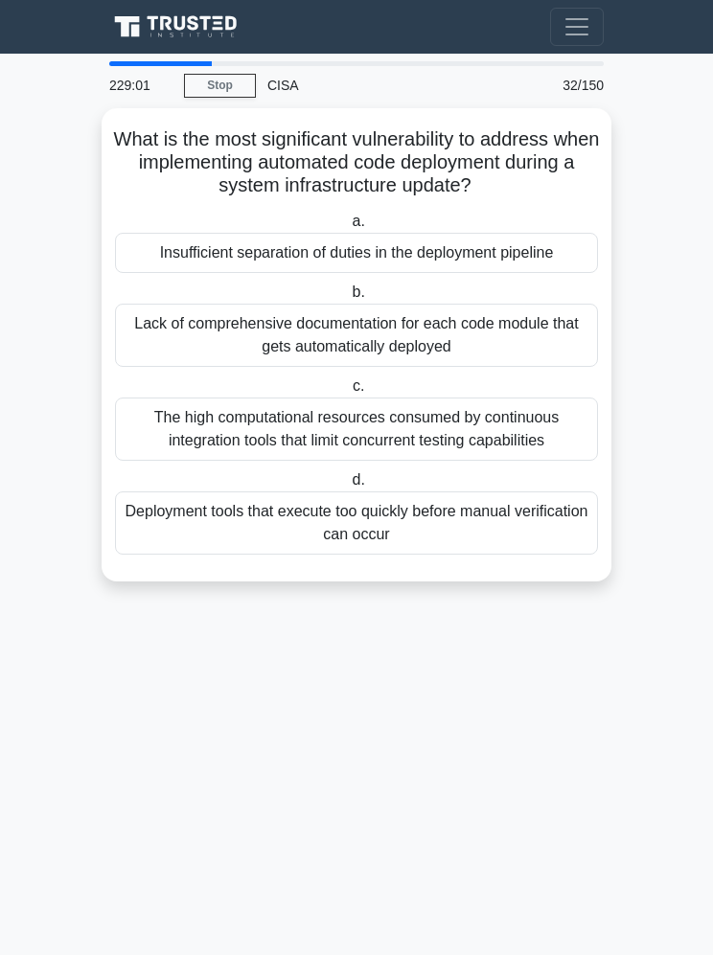
click at [566, 240] on label "a. Insufficient separation of duties in the deployment pipeline" at bounding box center [356, 241] width 483 height 63
click at [348, 228] on input "a. Insufficient separation of duties in the deployment pipeline" at bounding box center [348, 222] width 0 height 12
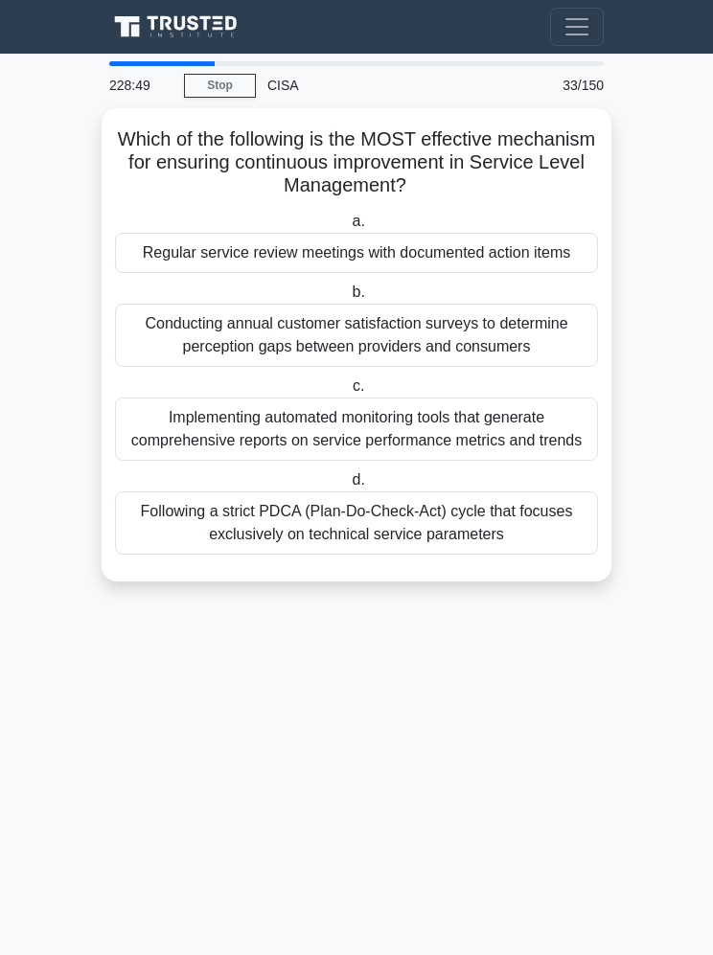
click at [548, 237] on div "Regular service review meetings with documented action items" at bounding box center [356, 253] width 483 height 40
click at [348, 228] on input "a. Regular service review meetings with documented action items" at bounding box center [348, 222] width 0 height 12
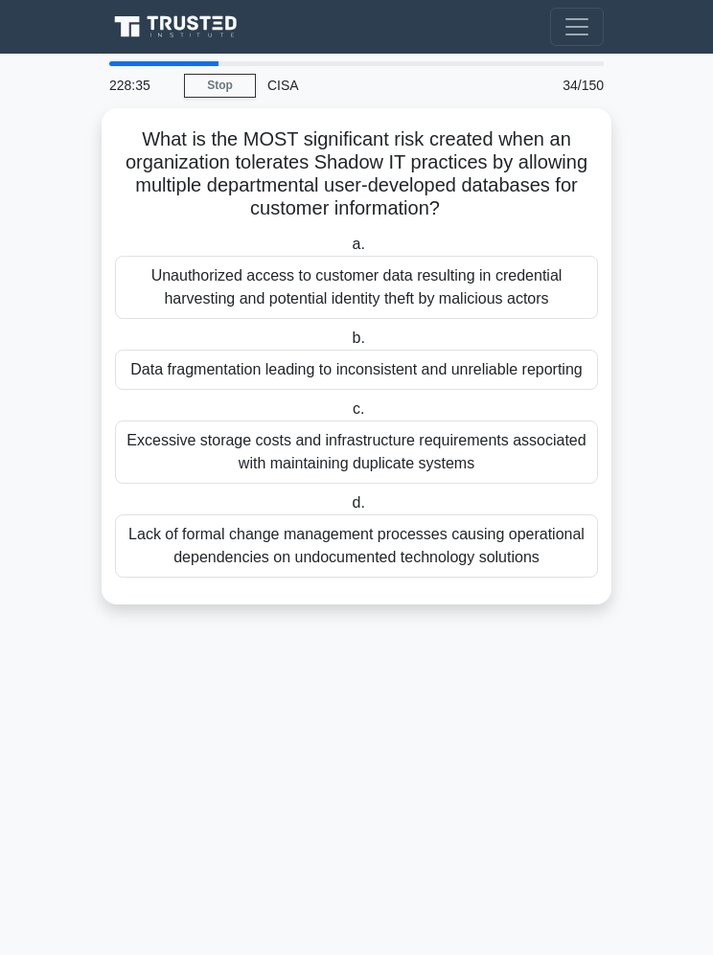
click at [539, 384] on div "Data fragmentation leading to inconsistent and unreliable reporting" at bounding box center [356, 370] width 483 height 40
click at [348, 345] on input "b. Data fragmentation leading to inconsistent and unreliable reporting" at bounding box center [348, 338] width 0 height 12
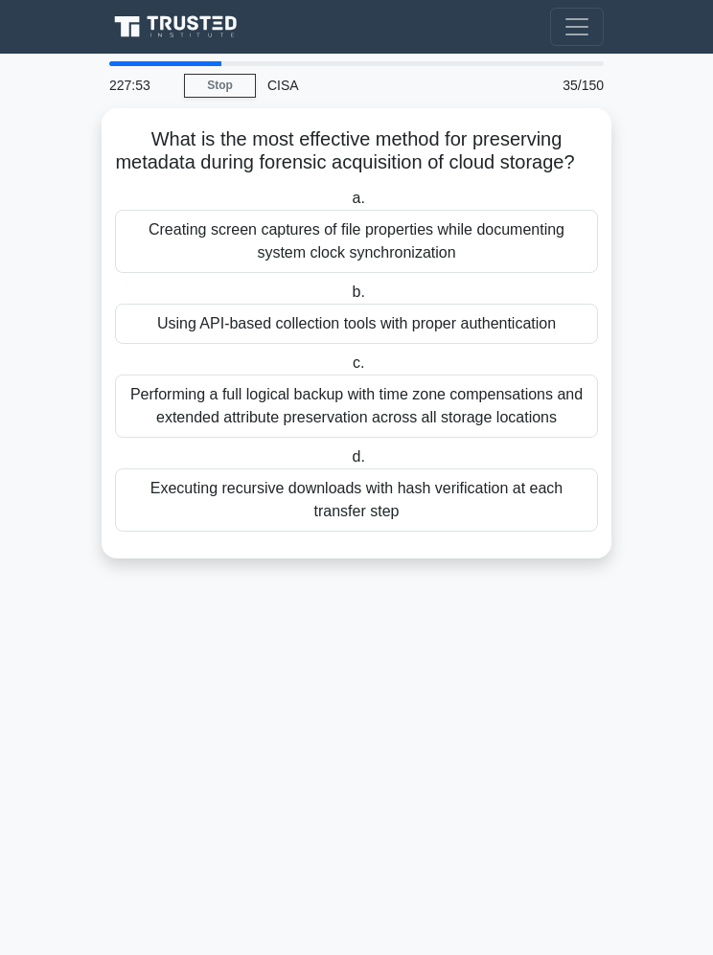
click at [553, 531] on div "Executing recursive downloads with hash verification at each transfer step" at bounding box center [356, 500] width 483 height 63
click at [348, 464] on input "d. Executing recursive downloads with hash verification at each transfer step" at bounding box center [348, 457] width 0 height 12
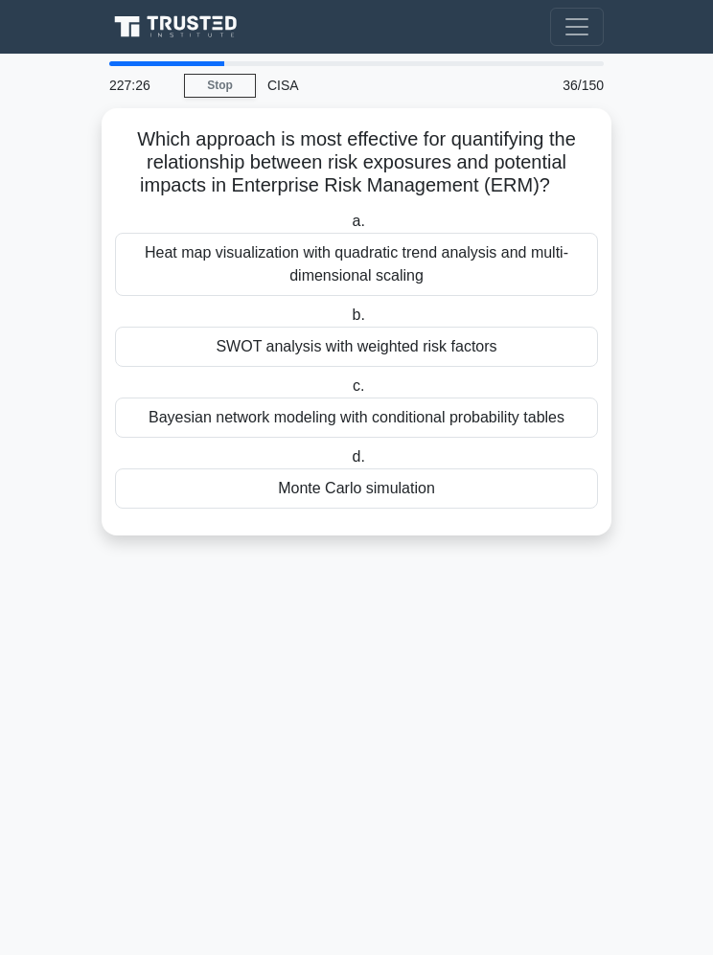
click at [538, 509] on div "Monte Carlo simulation" at bounding box center [356, 489] width 483 height 40
click at [348, 464] on input "d. Monte Carlo simulation" at bounding box center [348, 457] width 0 height 12
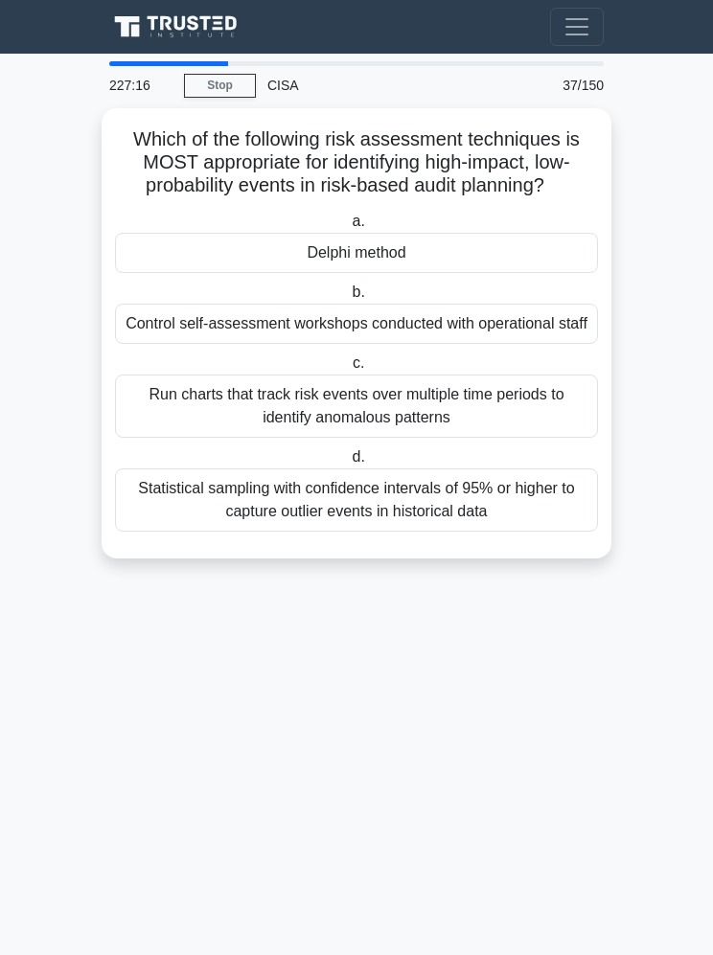
click at [390, 264] on div "Delphi method" at bounding box center [356, 253] width 483 height 40
click at [348, 228] on input "a. Delphi method" at bounding box center [348, 222] width 0 height 12
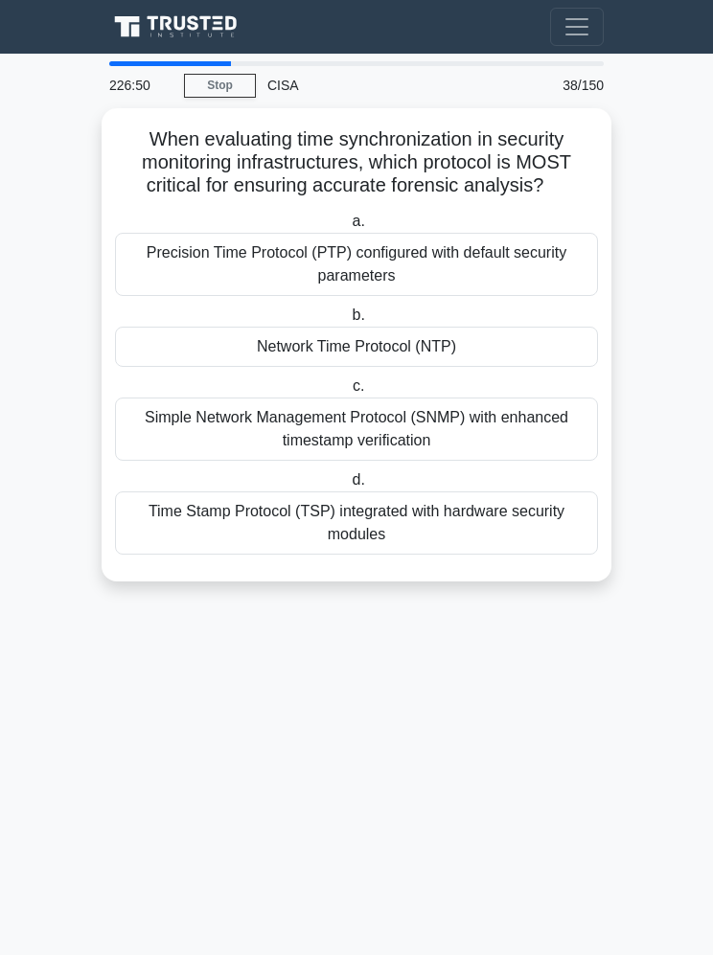
click at [522, 348] on div "Network Time Protocol (NTP)" at bounding box center [356, 347] width 483 height 40
click at [348, 322] on input "b. Network Time Protocol (NTP)" at bounding box center [348, 315] width 0 height 12
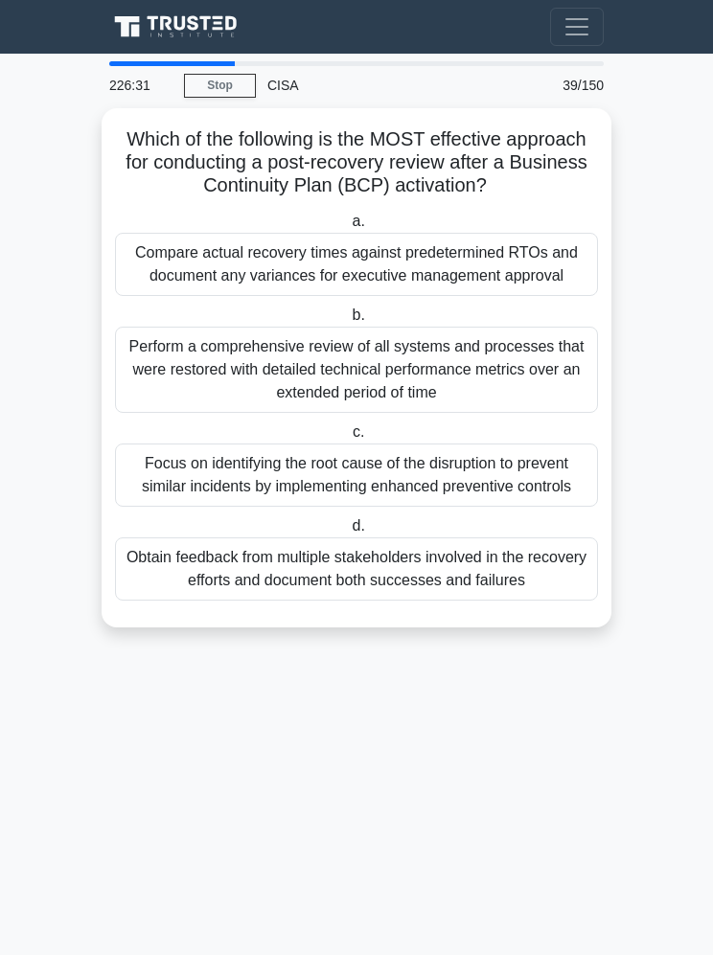
click at [493, 296] on div "Compare actual recovery times against predetermined RTOs and document any varia…" at bounding box center [356, 264] width 483 height 63
click at [348, 228] on input "a. Compare actual recovery times against predetermined RTOs and document any va…" at bounding box center [348, 222] width 0 height 12
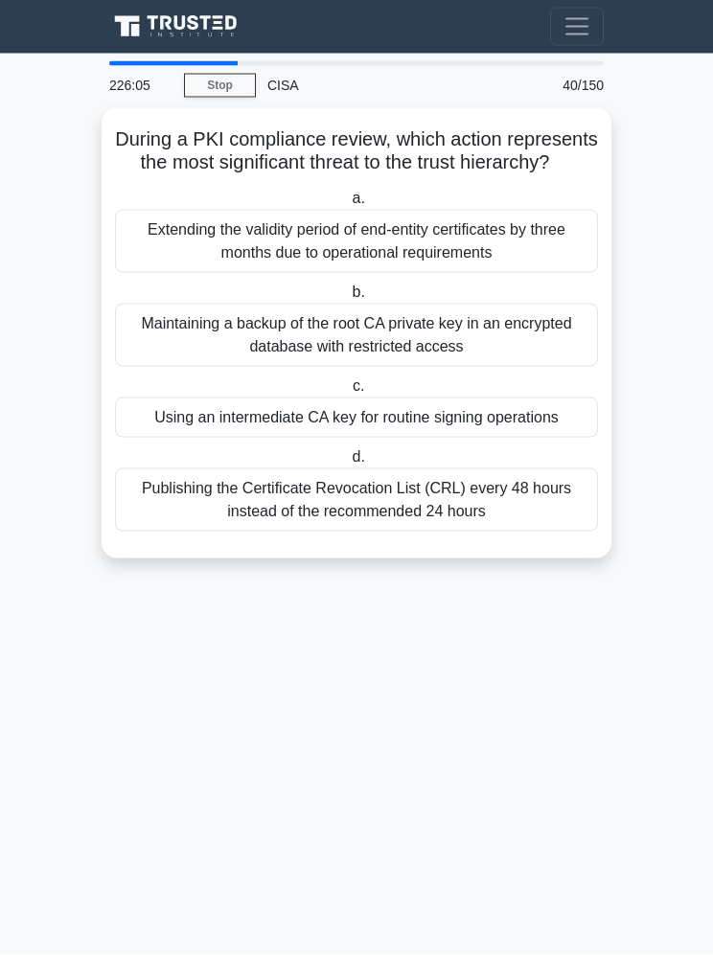
scroll to position [0, 0]
click at [563, 433] on div "Using an intermediate CA key for routine signing operations" at bounding box center [356, 418] width 483 height 40
click at [349, 393] on input "c. Using an intermediate CA key for routine signing operations" at bounding box center [349, 386] width 0 height 12
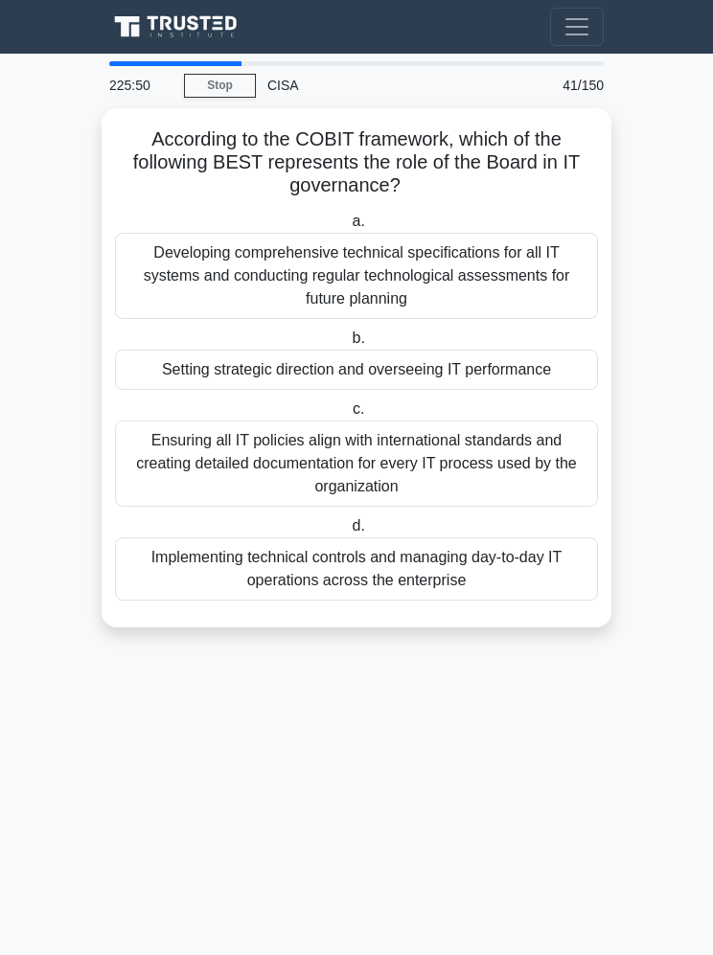
click at [550, 365] on div "Setting strategic direction and overseeing IT performance" at bounding box center [356, 370] width 483 height 40
click at [348, 345] on input "b. Setting strategic direction and overseeing IT performance" at bounding box center [348, 338] width 0 height 12
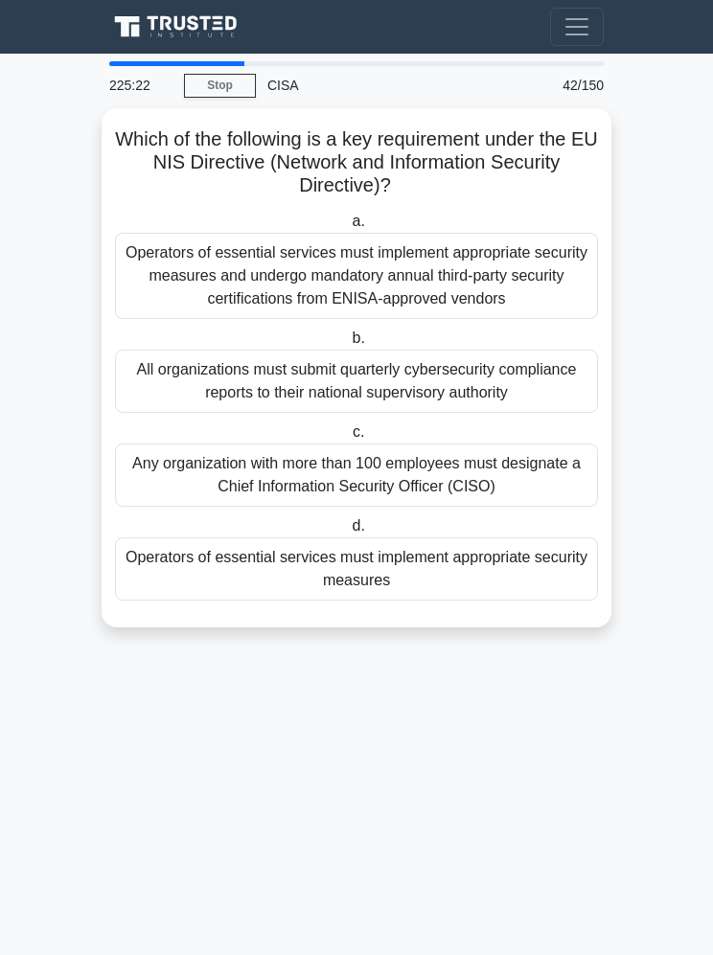
click at [542, 559] on div "Operators of essential services must implement appropriate security measures" at bounding box center [356, 569] width 483 height 63
click at [348, 533] on input "d. Operators of essential services must implement appropriate security measures" at bounding box center [348, 526] width 0 height 12
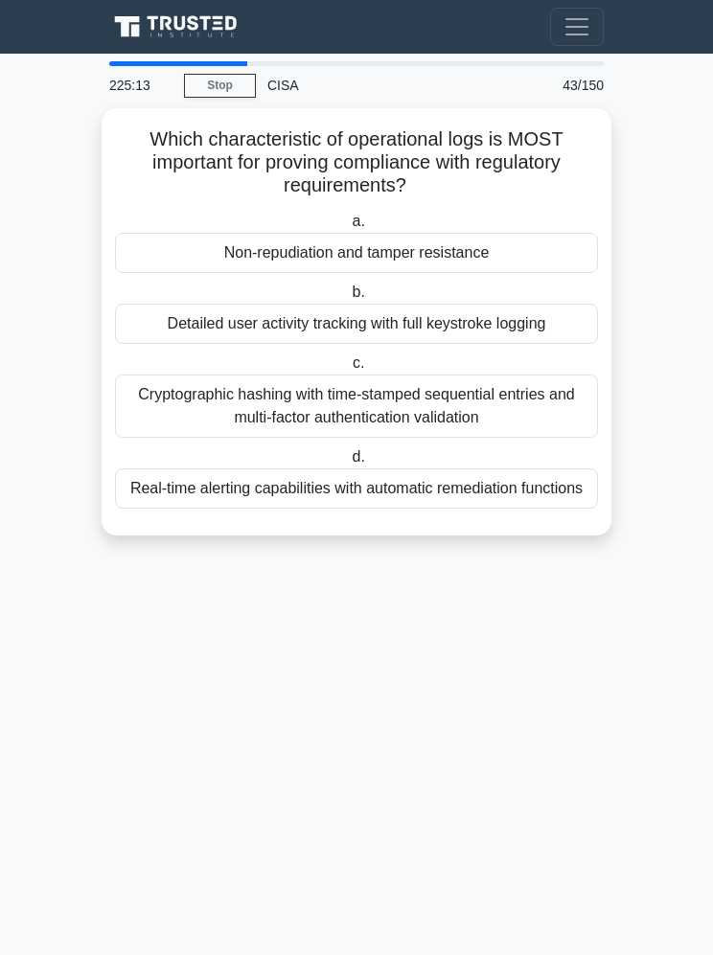
click at [509, 248] on div "Non-repudiation and tamper resistance" at bounding box center [356, 253] width 483 height 40
click at [348, 228] on input "a. Non-repudiation and tamper resistance" at bounding box center [348, 222] width 0 height 12
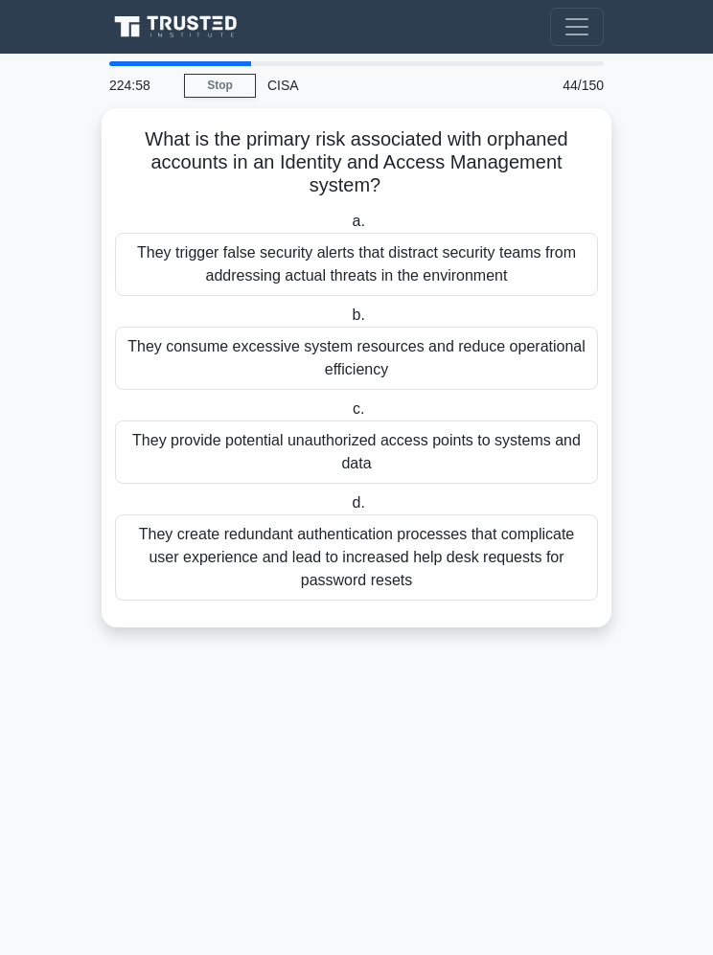
click at [525, 447] on div "They provide potential unauthorized access points to systems and data" at bounding box center [356, 452] width 483 height 63
click at [349, 416] on input "c. They provide potential unauthorized access points to systems and data" at bounding box center [349, 409] width 0 height 12
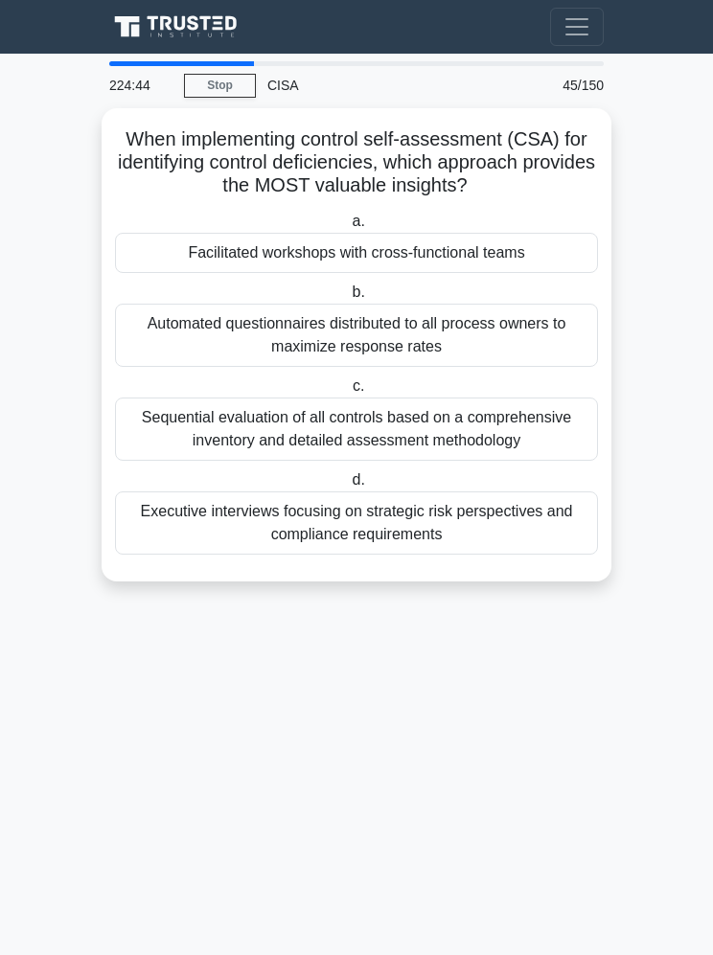
click at [516, 255] on div "Facilitated workshops with cross-functional teams" at bounding box center [356, 253] width 483 height 40
click at [348, 228] on input "a. Facilitated workshops with cross-functional teams" at bounding box center [348, 222] width 0 height 12
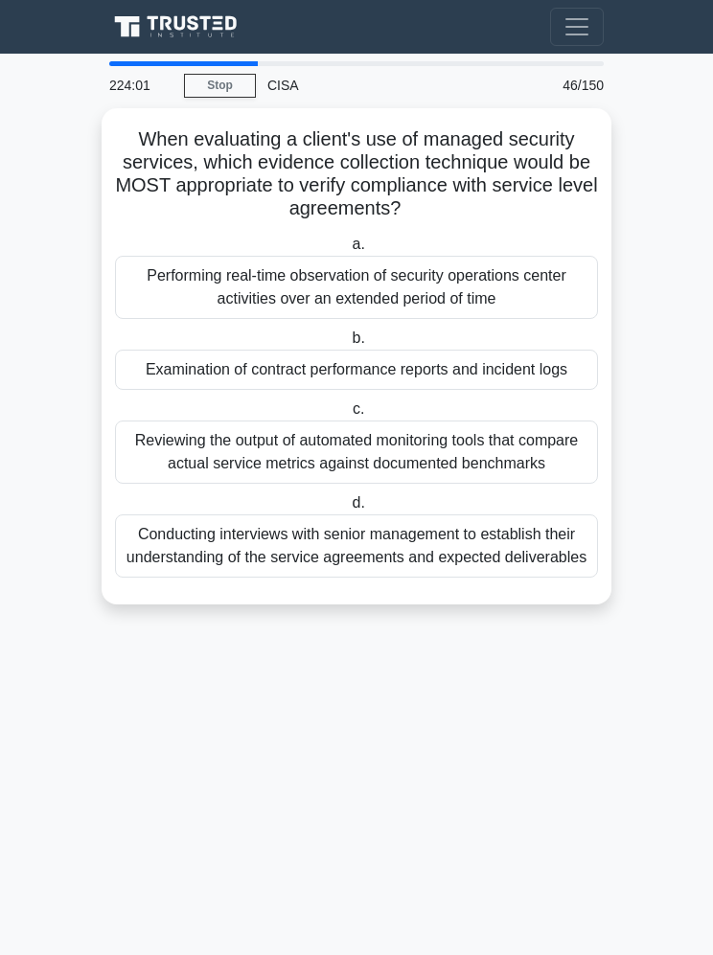
click at [544, 370] on div "Examination of contract performance reports and incident logs" at bounding box center [356, 370] width 483 height 40
click at [348, 345] on input "b. Examination of contract performance reports and incident logs" at bounding box center [348, 338] width 0 height 12
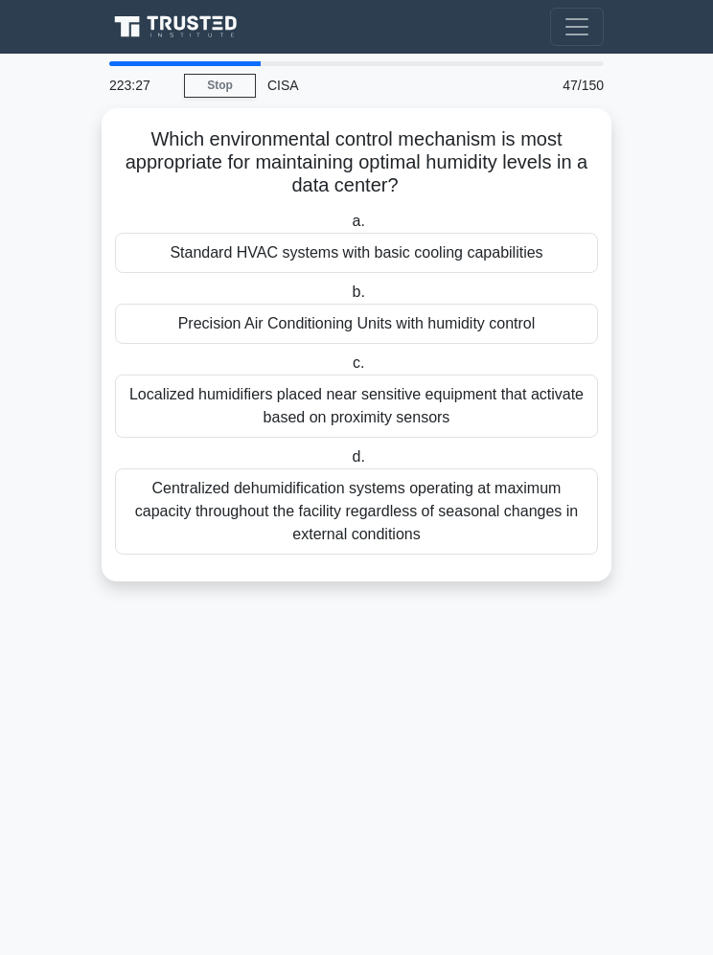
click at [535, 316] on div "Precision Air Conditioning Units with humidity control" at bounding box center [356, 324] width 483 height 40
click at [348, 299] on input "b. Precision Air Conditioning Units with humidity control" at bounding box center [348, 293] width 0 height 12
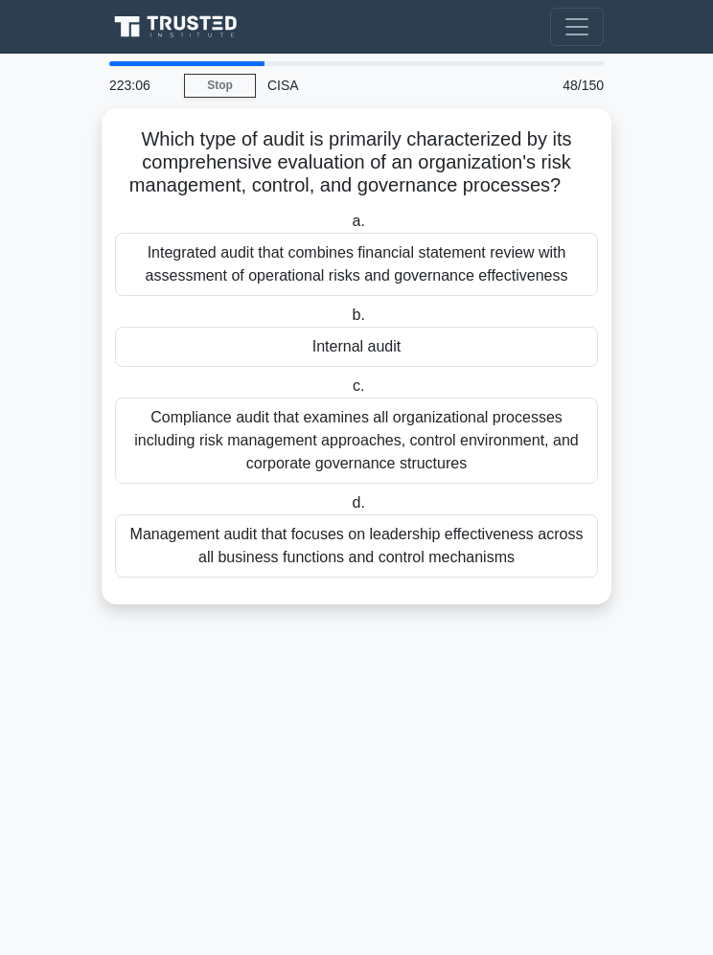
click at [531, 367] on div "Internal audit" at bounding box center [356, 347] width 483 height 40
click at [348, 322] on input "b. Internal audit" at bounding box center [348, 315] width 0 height 12
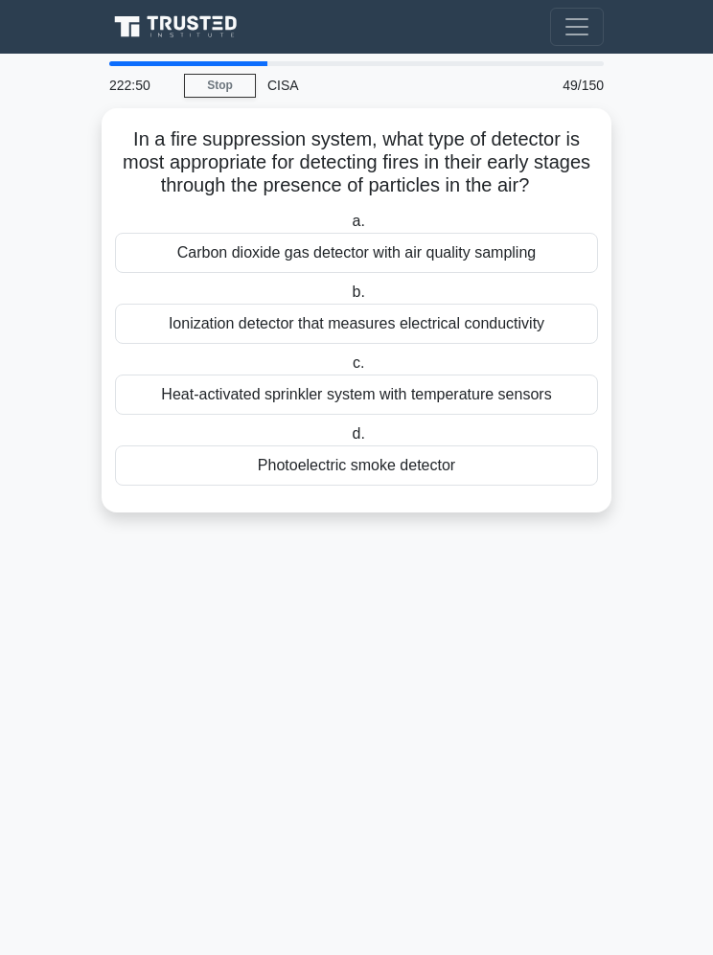
click at [511, 486] on div "Photoelectric smoke detector" at bounding box center [356, 466] width 483 height 40
click at [348, 441] on input "d. Photoelectric smoke detector" at bounding box center [348, 434] width 0 height 12
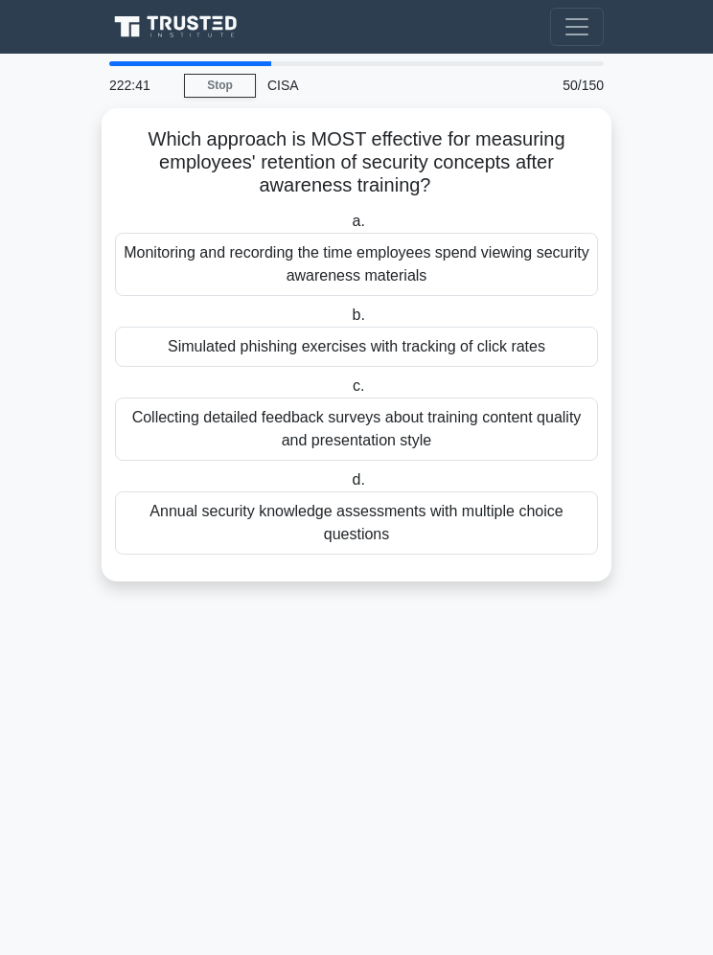
click at [532, 353] on div "Simulated phishing exercises with tracking of click rates" at bounding box center [356, 347] width 483 height 40
click at [348, 322] on input "b. Simulated phishing exercises with tracking of click rates" at bounding box center [348, 315] width 0 height 12
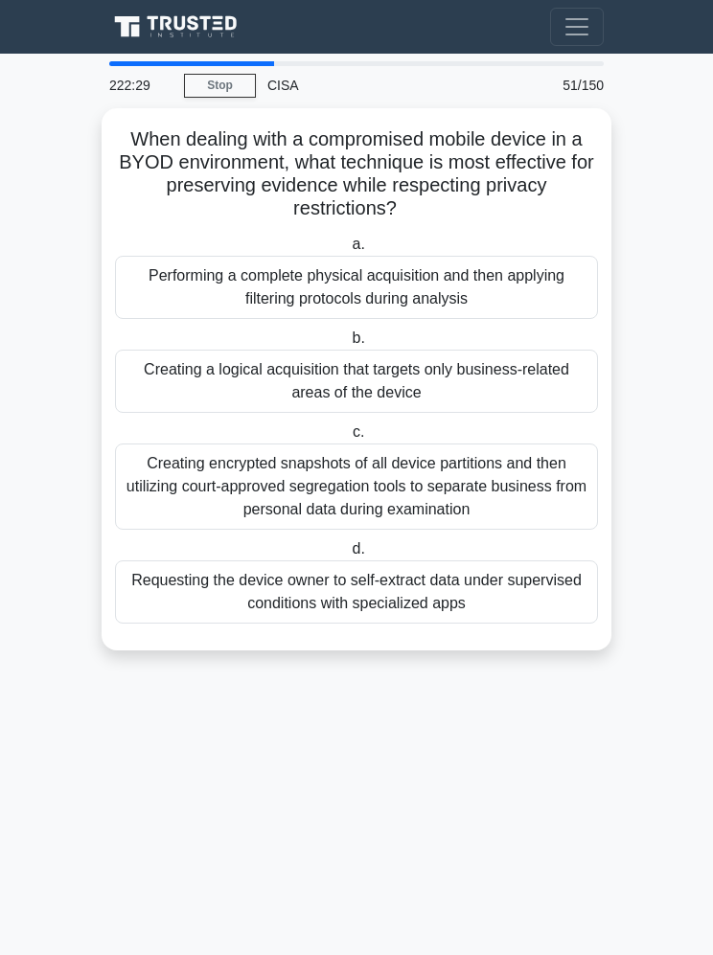
click at [536, 370] on div "Creating a logical acquisition that targets only business-related areas of the …" at bounding box center [356, 381] width 483 height 63
click at [348, 345] on input "b. Creating a logical acquisition that targets only business-related areas of t…" at bounding box center [348, 338] width 0 height 12
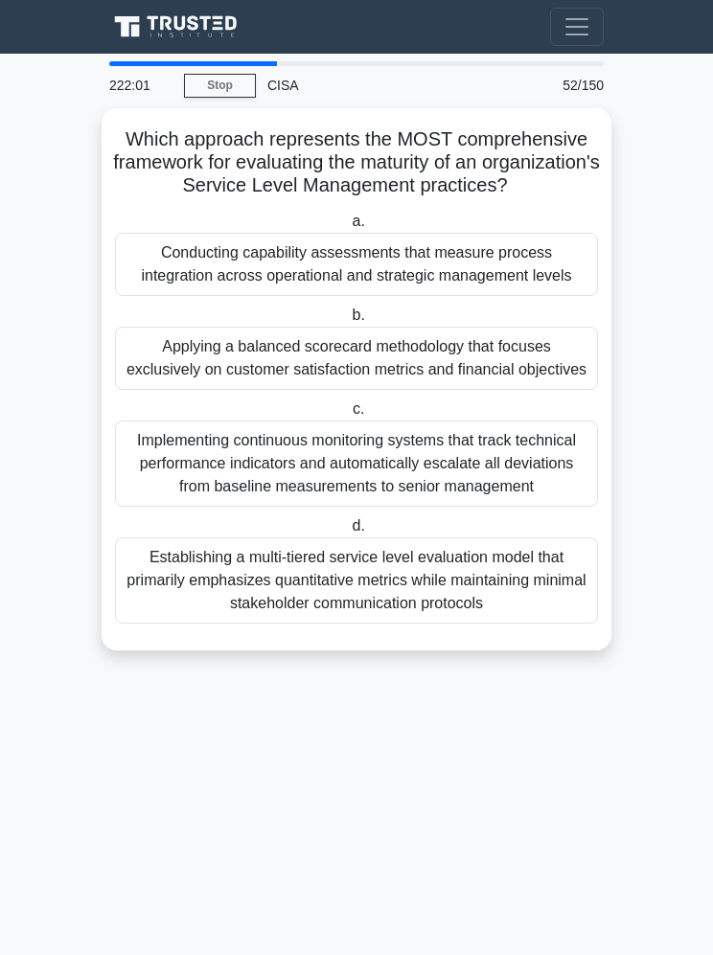
click at [553, 296] on div "Conducting capability assessments that measure process integration across opera…" at bounding box center [356, 264] width 483 height 63
click at [348, 228] on input "a. Conducting capability assessments that measure process integration across op…" at bounding box center [348, 222] width 0 height 12
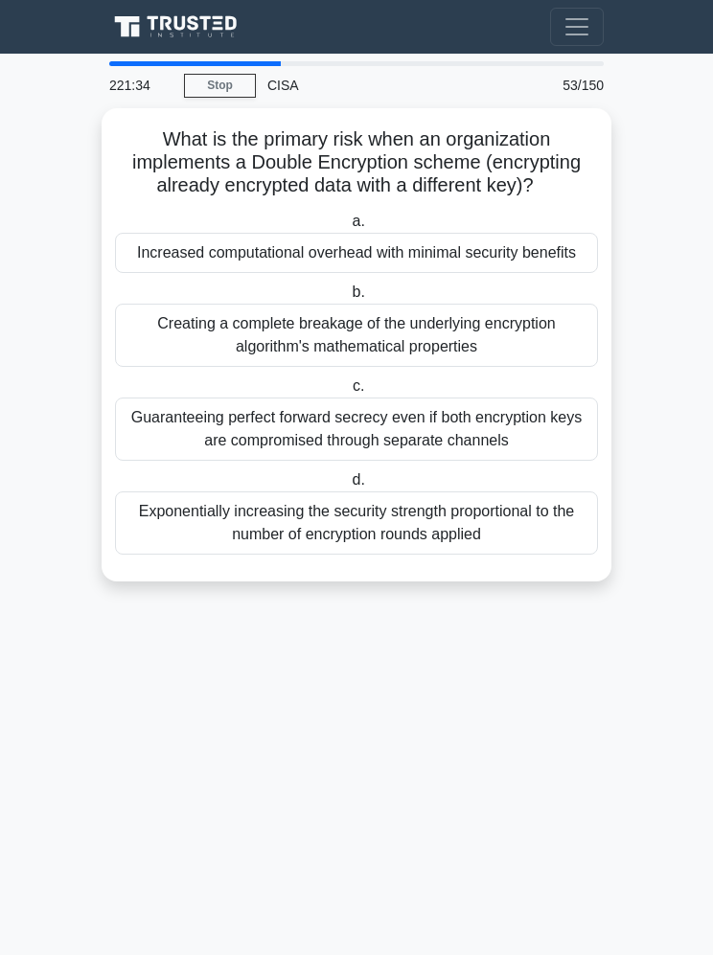
click at [542, 271] on div "Increased computational overhead with minimal security benefits" at bounding box center [356, 253] width 483 height 40
click at [348, 228] on input "a. Increased computational overhead with minimal security benefits" at bounding box center [348, 222] width 0 height 12
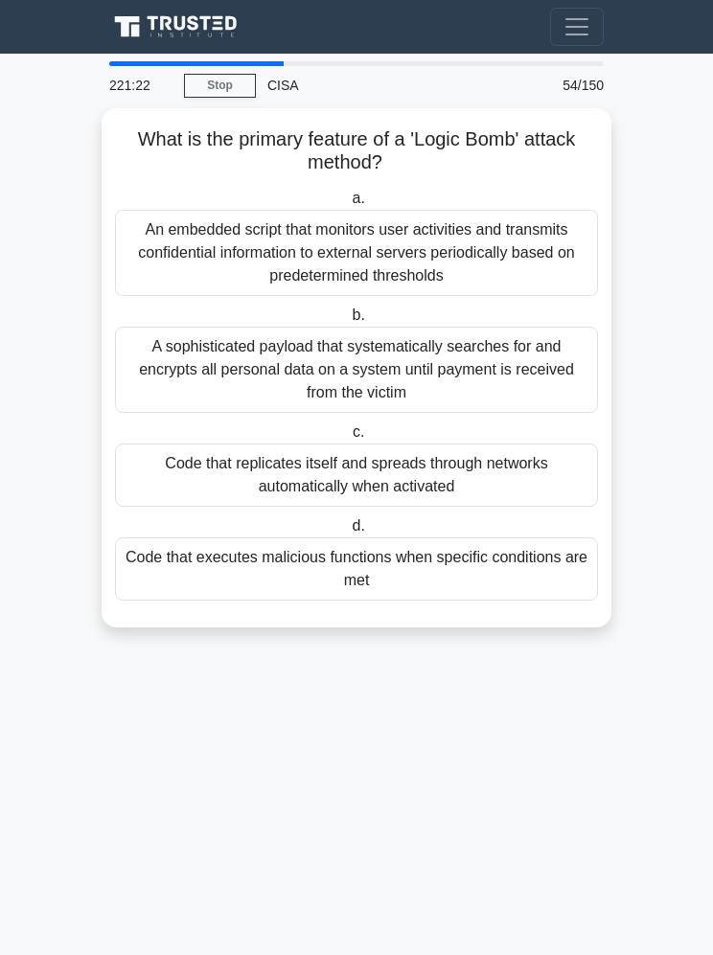
click at [513, 565] on div "Code that executes malicious functions when specific conditions are met" at bounding box center [356, 569] width 483 height 63
click at [348, 533] on input "d. Code that executes malicious functions when specific conditions are met" at bounding box center [348, 526] width 0 height 12
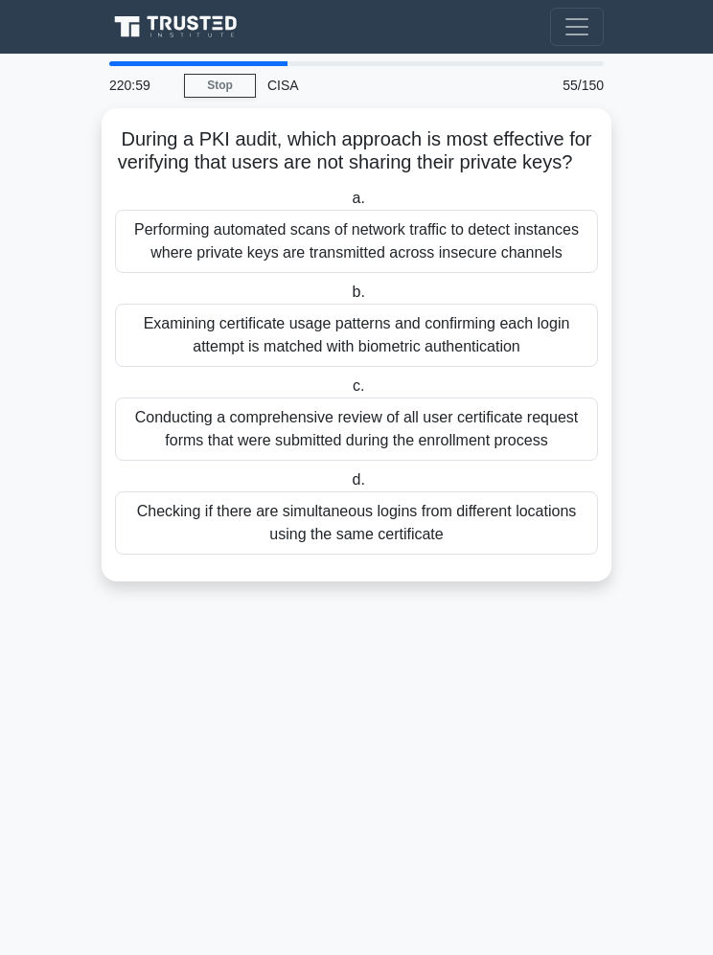
click at [500, 555] on div "Checking if there are simultaneous logins from different locations using the sa…" at bounding box center [356, 523] width 483 height 63
click at [348, 487] on input "d. Checking if there are simultaneous logins from different locations using the…" at bounding box center [348, 480] width 0 height 12
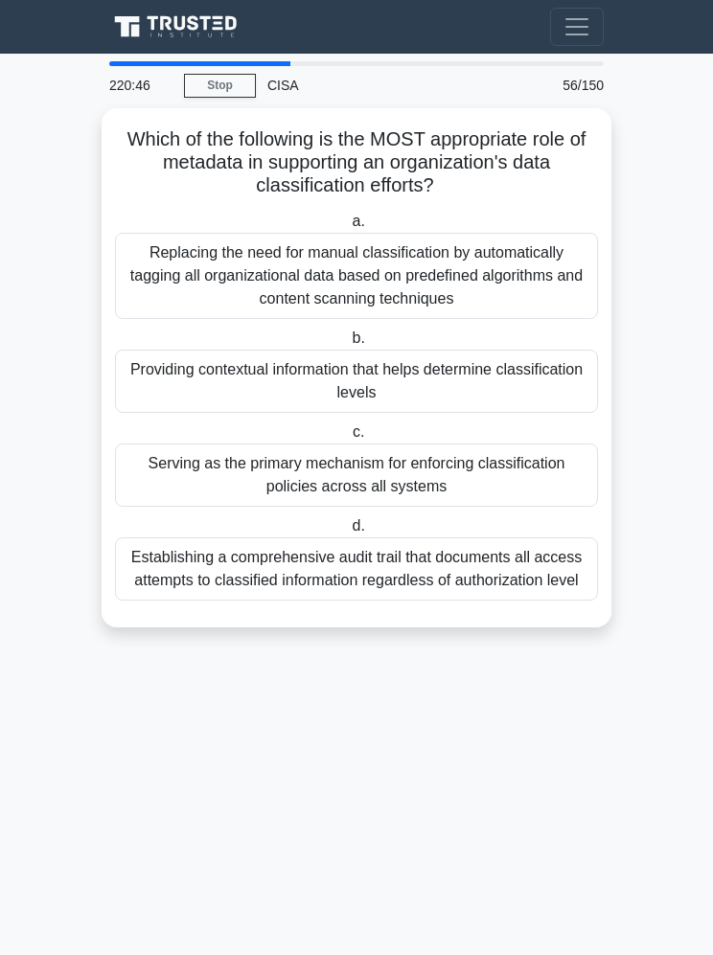
click at [532, 383] on div "Providing contextual information that helps determine classification levels" at bounding box center [356, 381] width 483 height 63
click at [348, 345] on input "b. Providing contextual information that helps determine classification levels" at bounding box center [348, 338] width 0 height 12
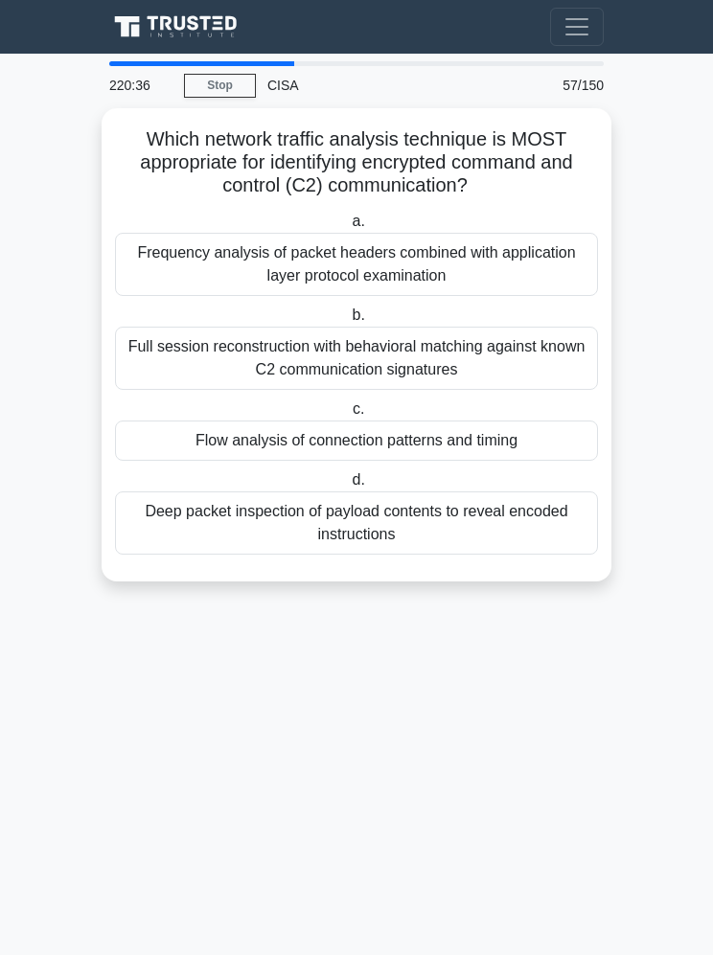
click at [532, 448] on div "Flow analysis of connection patterns and timing" at bounding box center [356, 441] width 483 height 40
click at [349, 416] on input "c. Flow analysis of connection patterns and timing" at bounding box center [349, 409] width 0 height 12
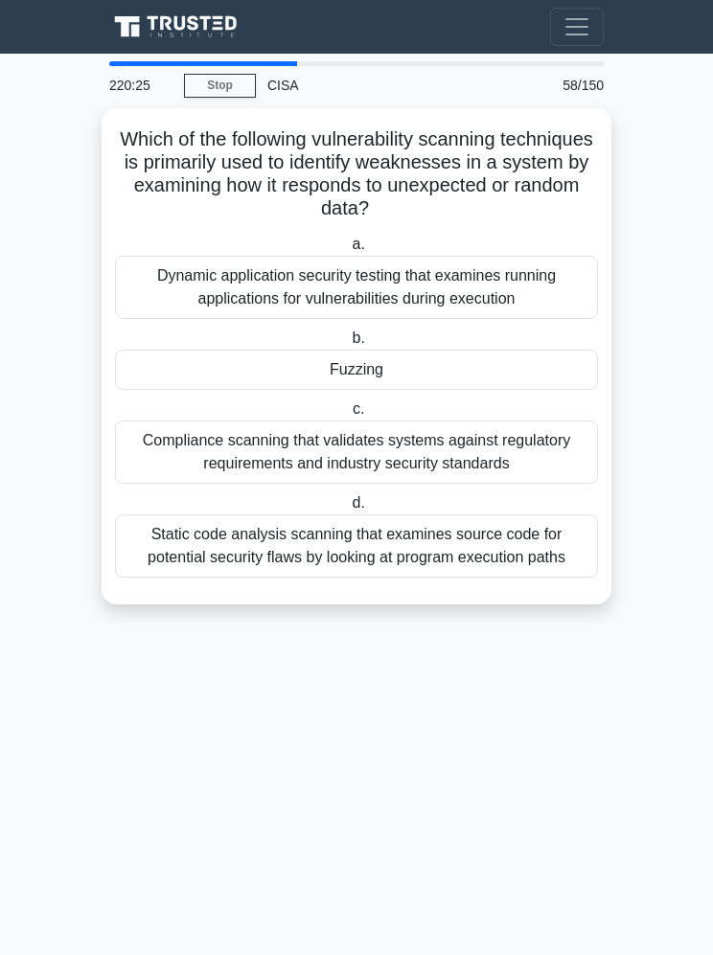
click at [501, 378] on div "Fuzzing" at bounding box center [356, 370] width 483 height 40
click at [348, 345] on input "b. Fuzzing" at bounding box center [348, 338] width 0 height 12
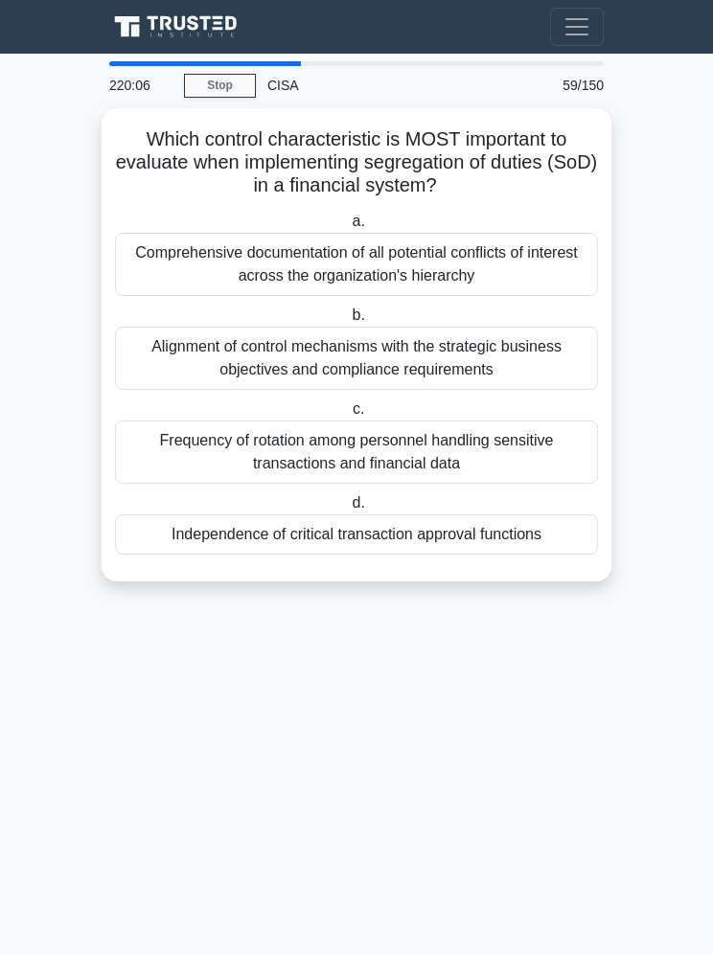
click at [529, 531] on div "Independence of critical transaction approval functions" at bounding box center [356, 535] width 483 height 40
click at [348, 510] on input "d. Independence of critical transaction approval functions" at bounding box center [348, 503] width 0 height 12
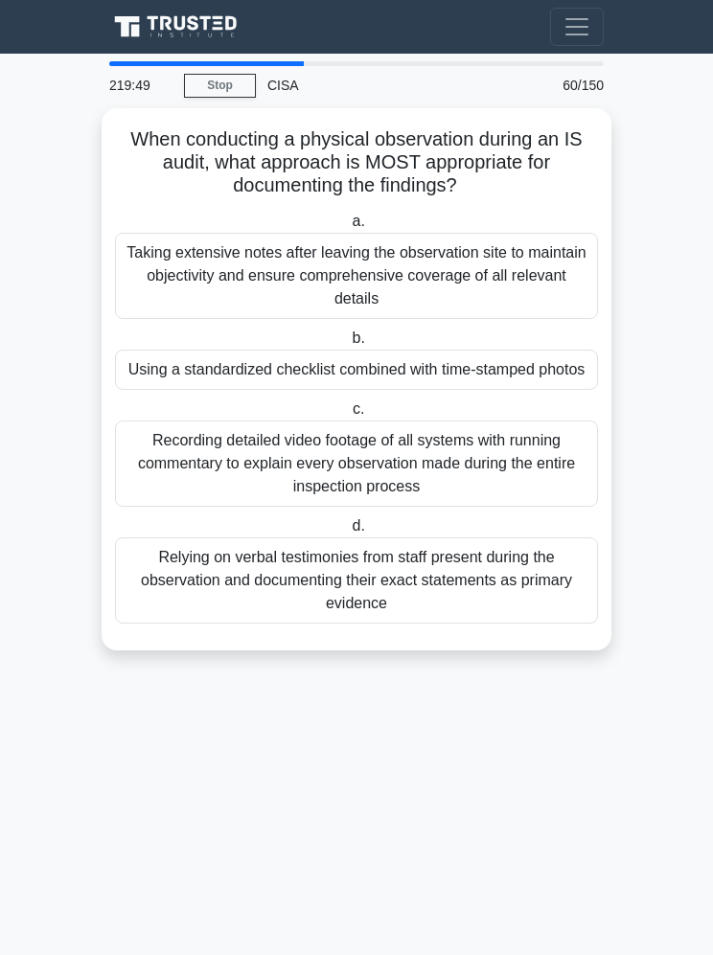
click at [546, 385] on div "Using a standardized checklist combined with time-stamped photos" at bounding box center [356, 370] width 483 height 40
click at [348, 345] on input "b. Using a standardized checklist combined with time-stamped photos" at bounding box center [348, 338] width 0 height 12
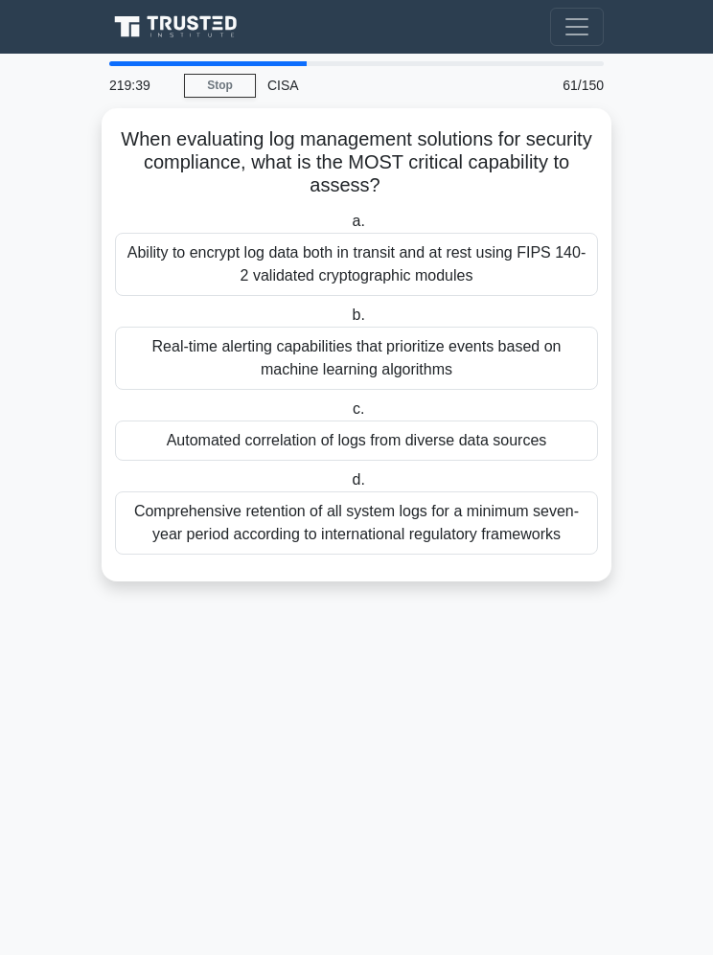
click at [529, 443] on div "Automated correlation of logs from diverse data sources" at bounding box center [356, 441] width 483 height 40
click at [349, 416] on input "c. Automated correlation of logs from diverse data sources" at bounding box center [349, 409] width 0 height 12
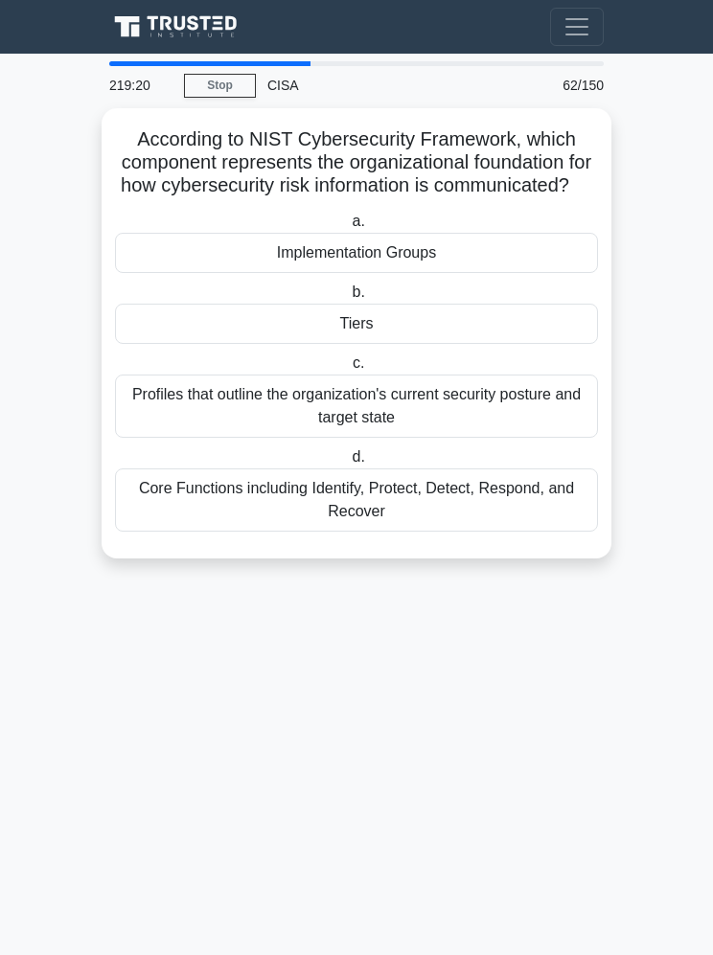
click at [516, 344] on div "Tiers" at bounding box center [356, 324] width 483 height 40
click at [348, 299] on input "b. Tiers" at bounding box center [348, 293] width 0 height 12
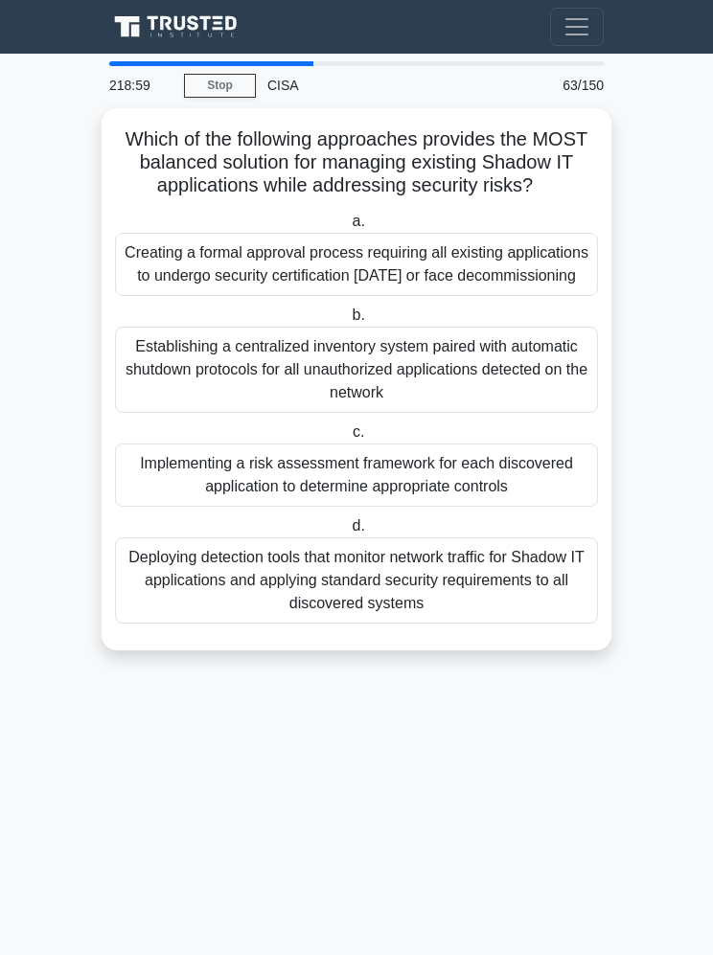
click at [541, 503] on div "Implementing a risk assessment framework for each discovered application to det…" at bounding box center [356, 475] width 483 height 63
click at [349, 439] on input "c. Implementing a risk assessment framework for each discovered application to …" at bounding box center [349, 432] width 0 height 12
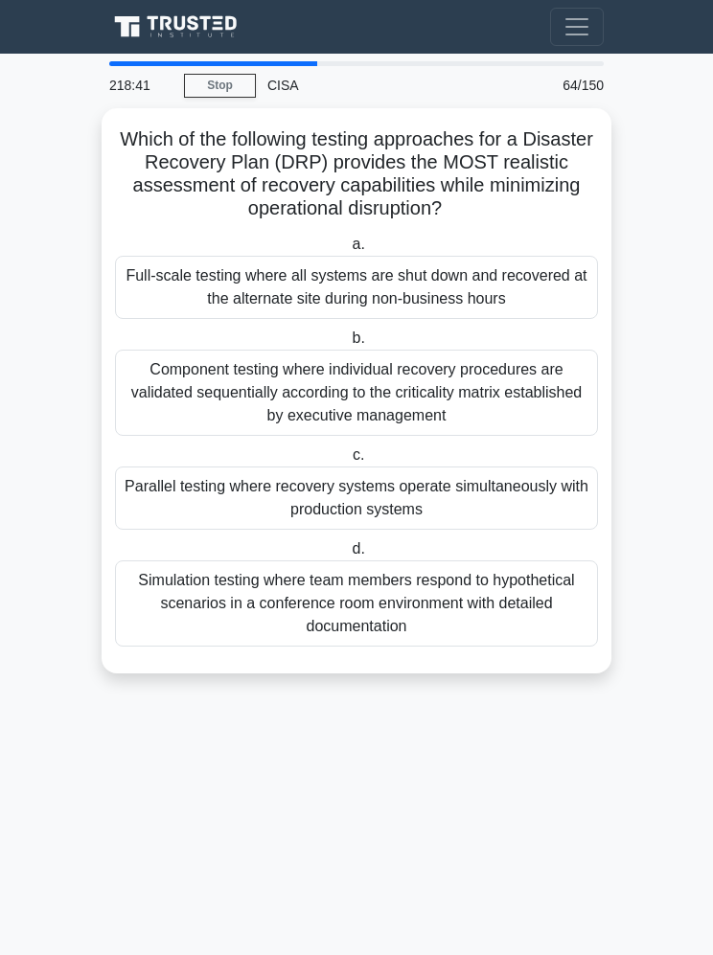
click at [540, 598] on div "Simulation testing where team members respond to hypothetical scenarios in a co…" at bounding box center [356, 604] width 483 height 86
click at [348, 556] on input "d. Simulation testing where team members respond to hypothetical scenarios in a…" at bounding box center [348, 549] width 0 height 12
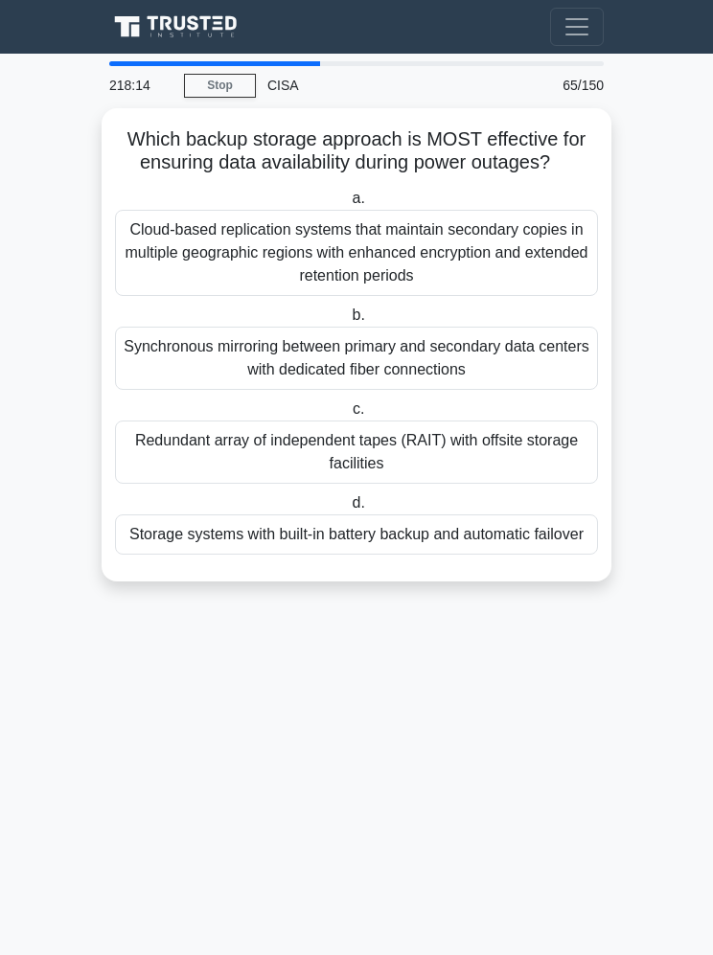
click at [564, 552] on div "Storage systems with built-in battery backup and automatic failover" at bounding box center [356, 535] width 483 height 40
click at [348, 510] on input "d. Storage systems with built-in battery backup and automatic failover" at bounding box center [348, 503] width 0 height 12
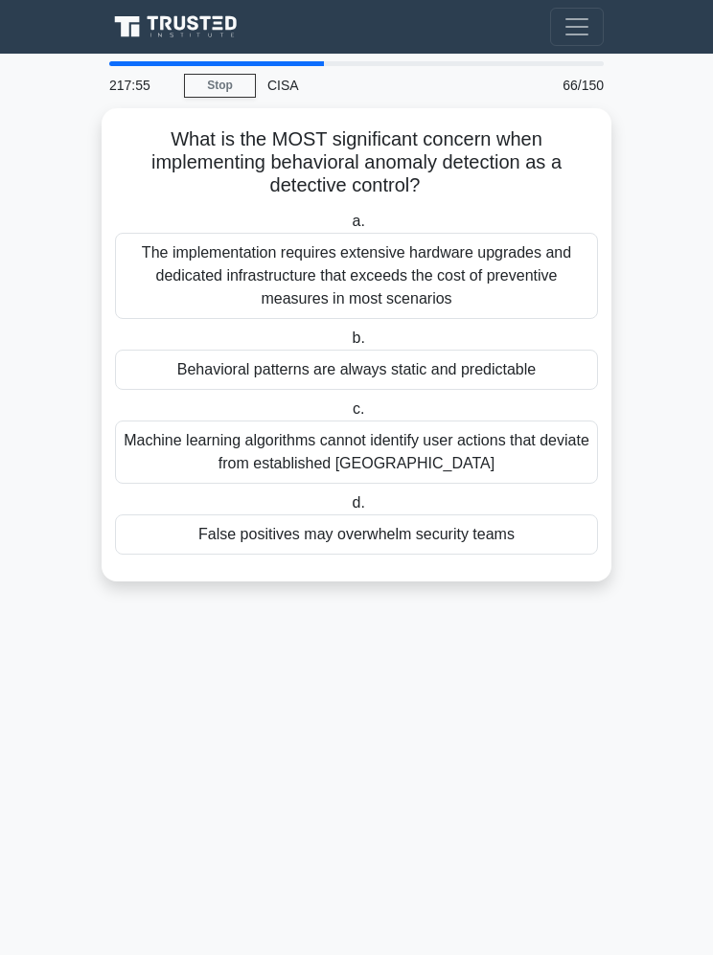
click at [546, 539] on div "False positives may overwhelm security teams" at bounding box center [356, 535] width 483 height 40
click at [348, 510] on input "d. False positives may overwhelm security teams" at bounding box center [348, 503] width 0 height 12
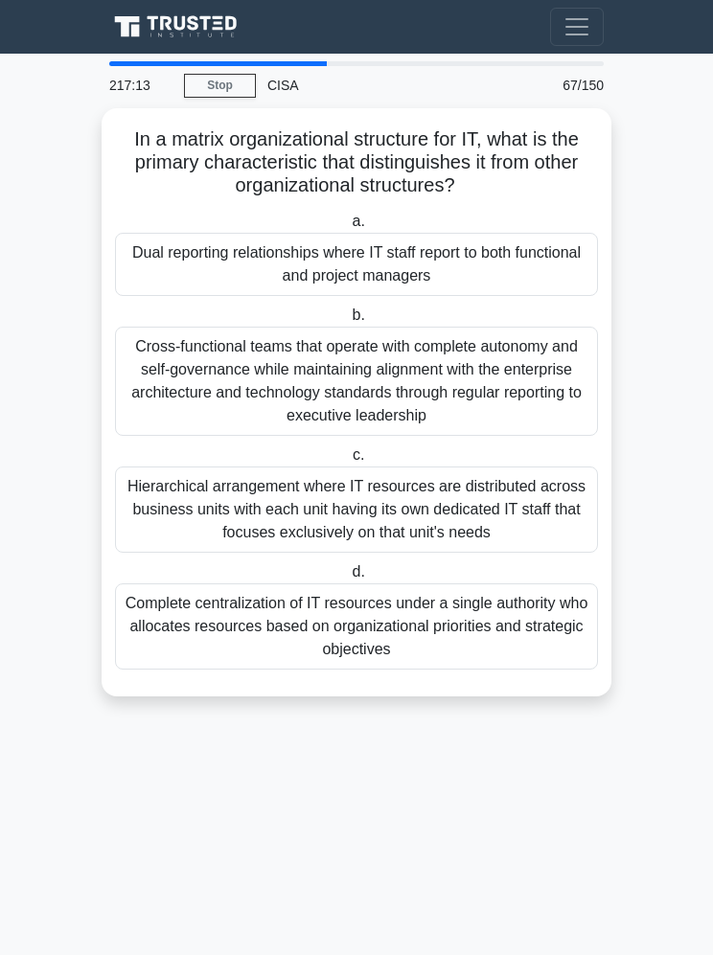
click at [506, 264] on div "Dual reporting relationships where IT staff report to both functional and proje…" at bounding box center [356, 264] width 483 height 63
click at [348, 228] on input "a. Dual reporting relationships where IT staff report to both functional and pr…" at bounding box center [348, 222] width 0 height 12
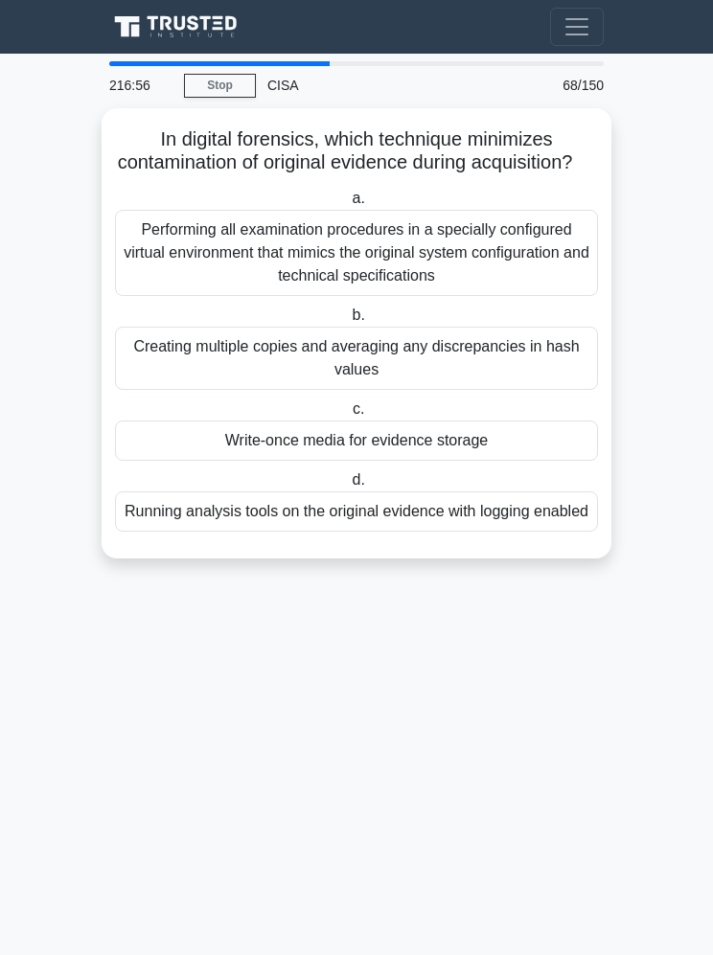
click at [528, 458] on div "Write-once media for evidence storage" at bounding box center [356, 441] width 483 height 40
click at [349, 416] on input "c. Write-once media for evidence storage" at bounding box center [349, 409] width 0 height 12
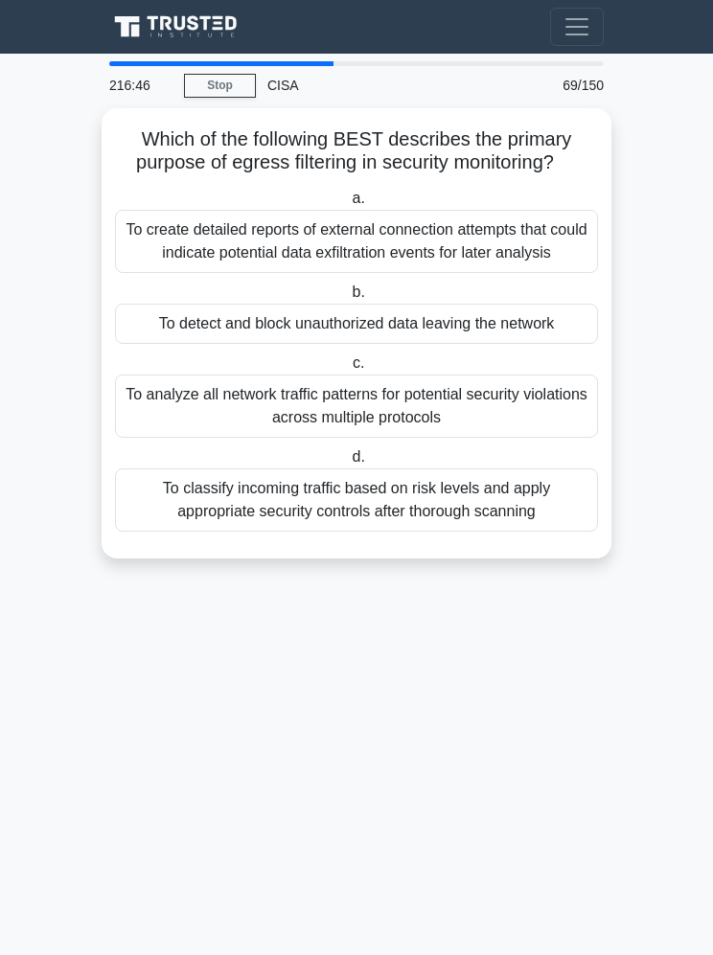
click at [540, 344] on div "To detect and block unauthorized data leaving the network" at bounding box center [356, 324] width 483 height 40
click at [348, 299] on input "b. To detect and block unauthorized data leaving the network" at bounding box center [348, 293] width 0 height 12
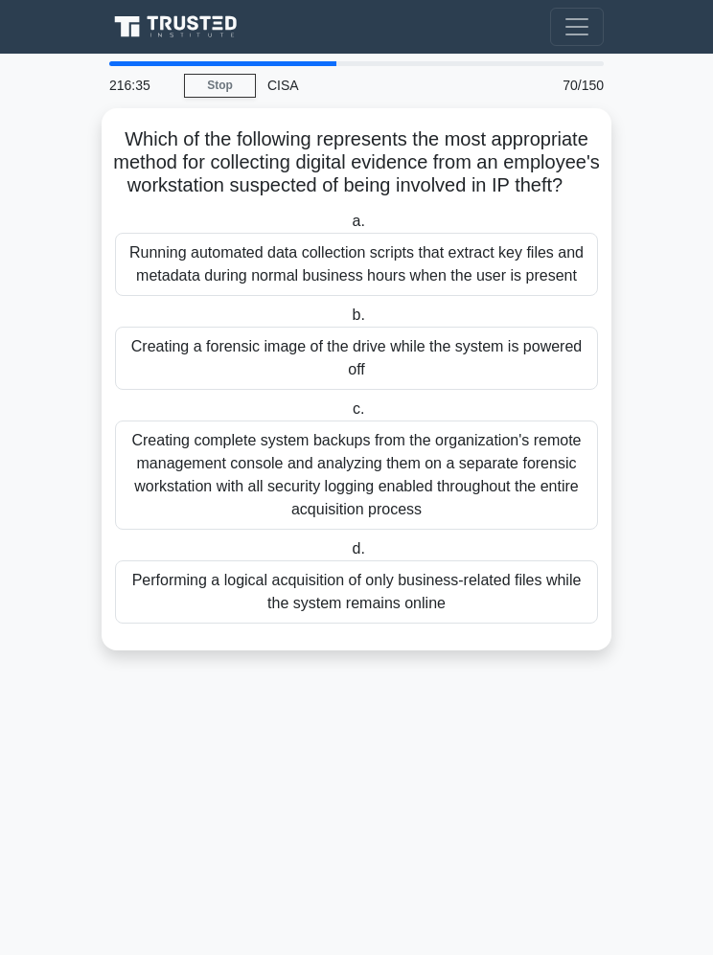
click at [544, 390] on div "Creating a forensic image of the drive while the system is powered off" at bounding box center [356, 358] width 483 height 63
click at [348, 322] on input "b. Creating a forensic image of the drive while the system is powered off" at bounding box center [348, 315] width 0 height 12
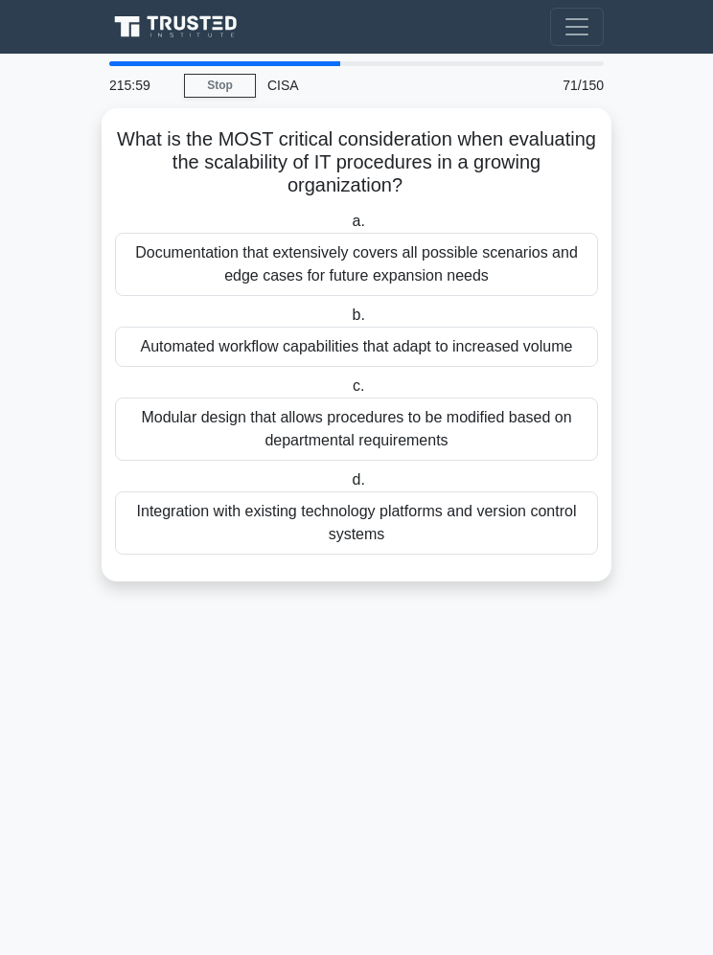
click at [527, 547] on div "Integration with existing technology platforms and version control systems" at bounding box center [356, 523] width 483 height 63
click at [348, 487] on input "d. Integration with existing technology platforms and version control systems" at bounding box center [348, 480] width 0 height 12
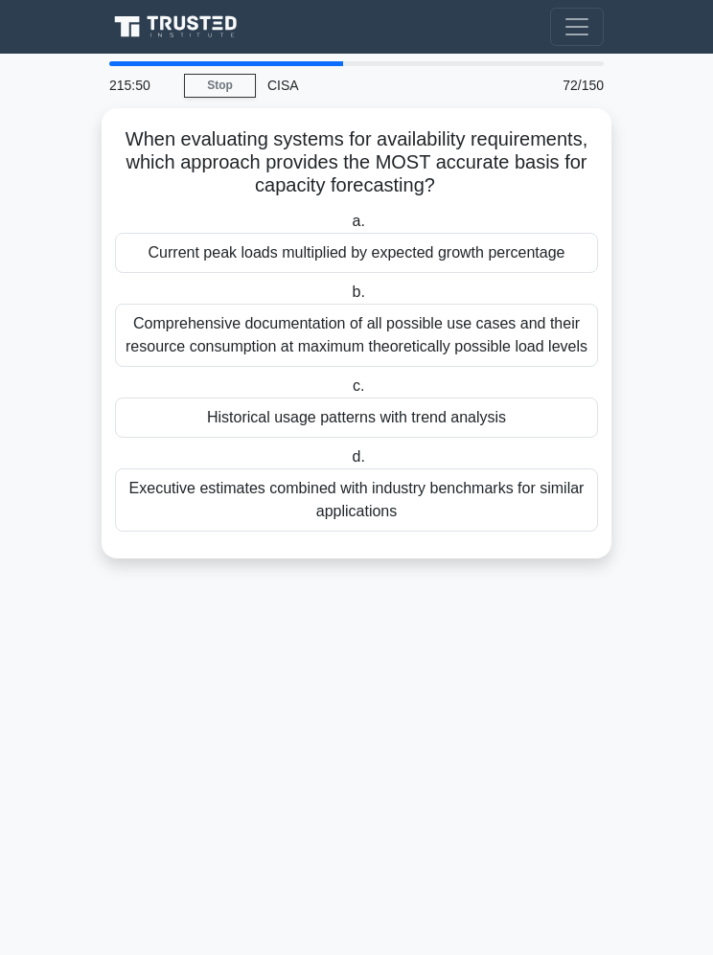
click at [515, 438] on div "Historical usage patterns with trend analysis" at bounding box center [356, 418] width 483 height 40
click at [349, 393] on input "c. Historical usage patterns with trend analysis" at bounding box center [349, 386] width 0 height 12
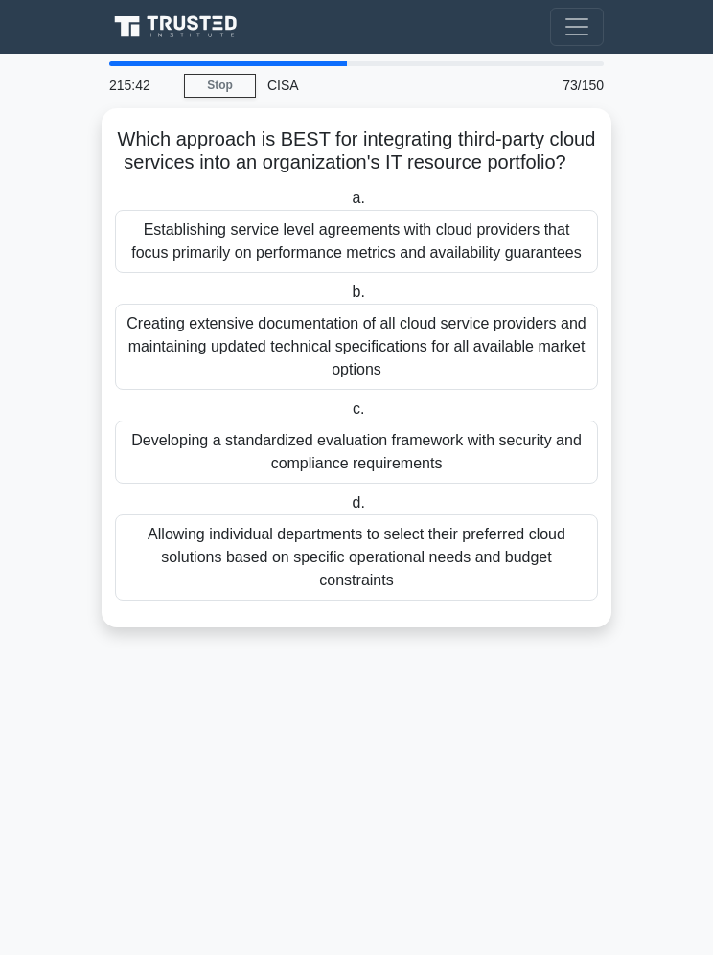
click at [539, 484] on div "Developing a standardized evaluation framework with security and compliance req…" at bounding box center [356, 452] width 483 height 63
click at [349, 416] on input "c. Developing a standardized evaluation framework with security and compliance …" at bounding box center [349, 409] width 0 height 12
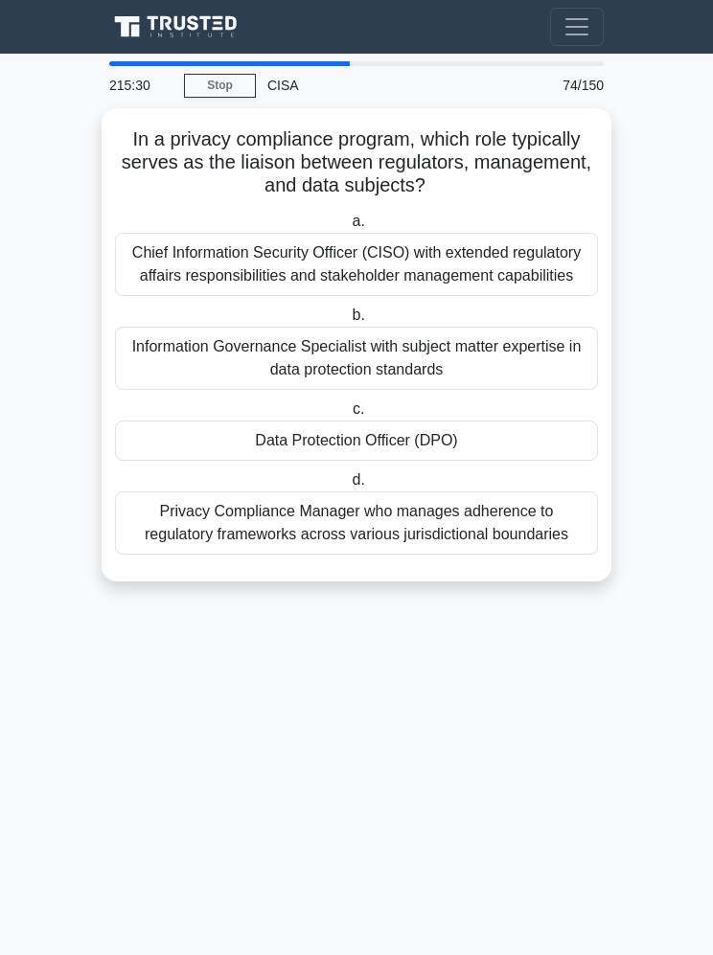
click at [540, 461] on div "Data Protection Officer (DPO)" at bounding box center [356, 441] width 483 height 40
click at [349, 416] on input "c. Data Protection Officer (DPO)" at bounding box center [349, 409] width 0 height 12
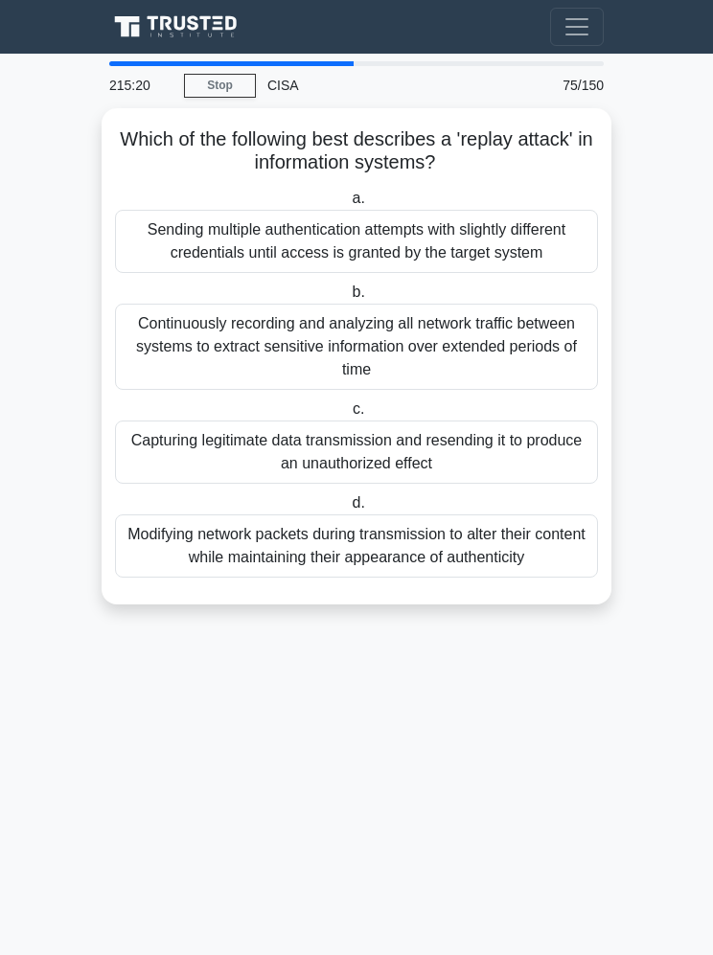
click at [545, 468] on div "Capturing legitimate data transmission and resending it to produce an unauthori…" at bounding box center [356, 452] width 483 height 63
click at [349, 416] on input "c. Capturing legitimate data transmission and resending it to produce an unauth…" at bounding box center [349, 409] width 0 height 12
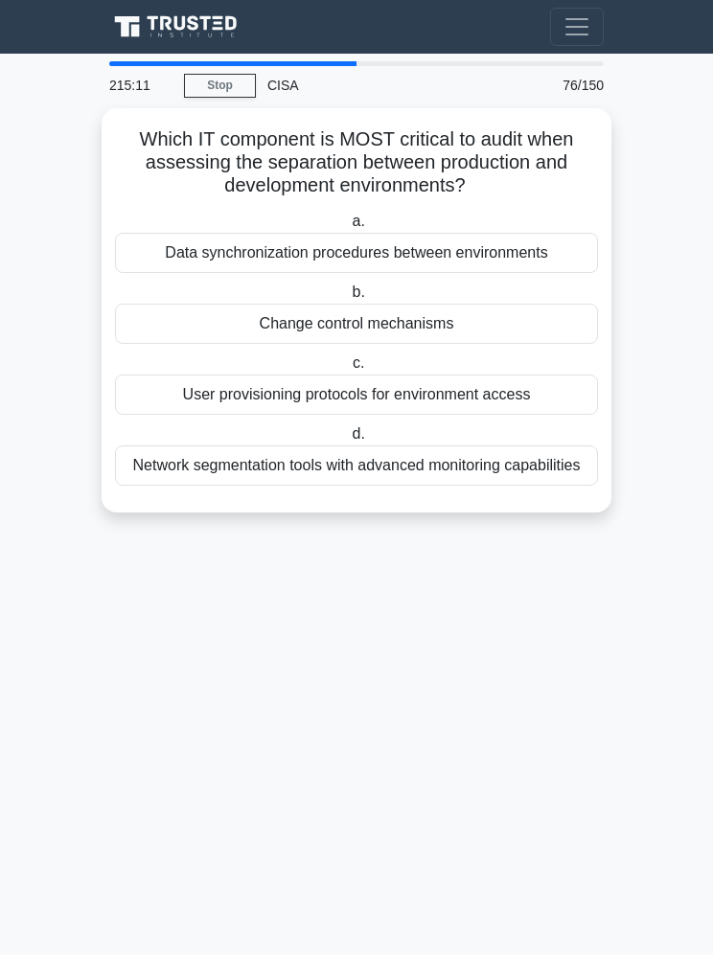
click at [516, 298] on label "b. Change control mechanisms" at bounding box center [356, 312] width 483 height 63
click at [348, 298] on input "b. Change control mechanisms" at bounding box center [348, 293] width 0 height 12
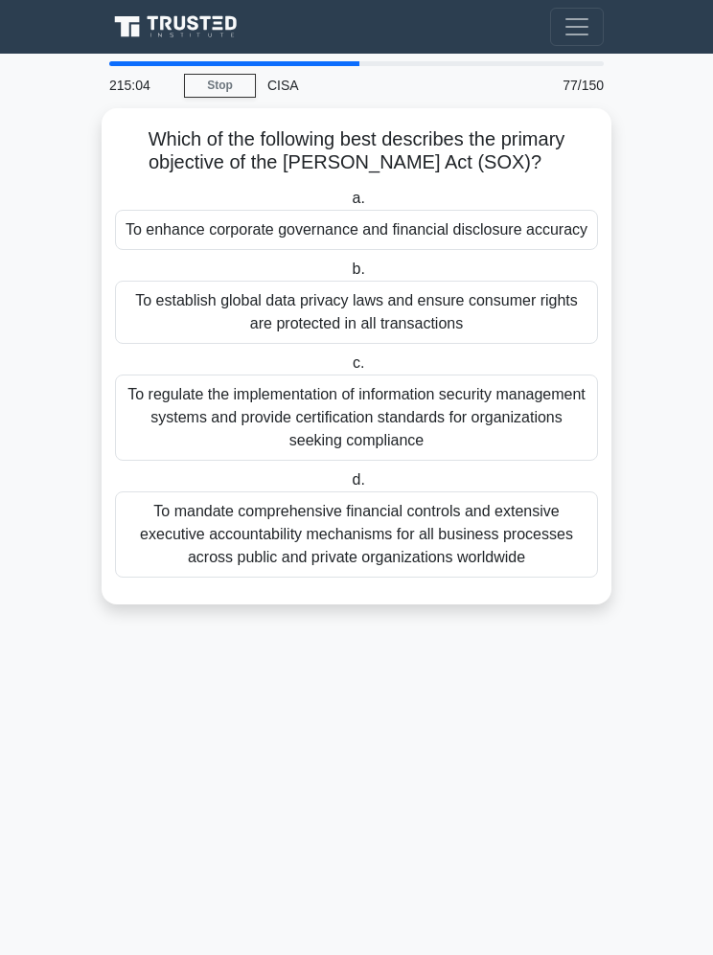
click at [563, 202] on label "a. To enhance corporate governance and financial disclosure accuracy" at bounding box center [356, 218] width 483 height 63
click at [348, 202] on input "a. To enhance corporate governance and financial disclosure accuracy" at bounding box center [348, 199] width 0 height 12
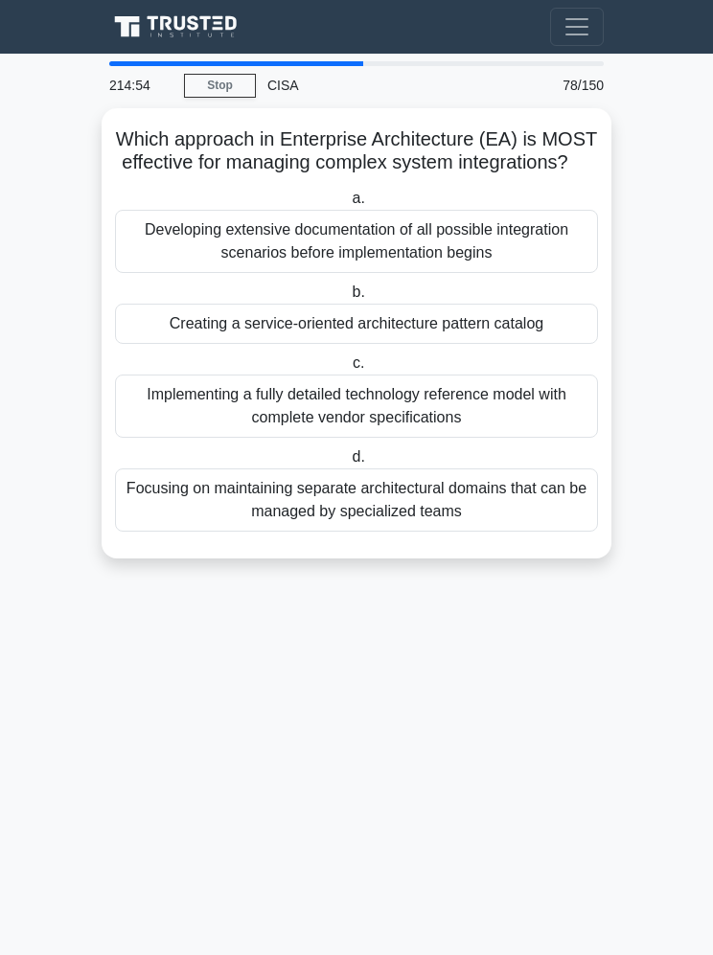
click at [540, 341] on div "Creating a service-oriented architecture pattern catalog" at bounding box center [356, 324] width 483 height 40
click at [348, 299] on input "b. Creating a service-oriented architecture pattern catalog" at bounding box center [348, 293] width 0 height 12
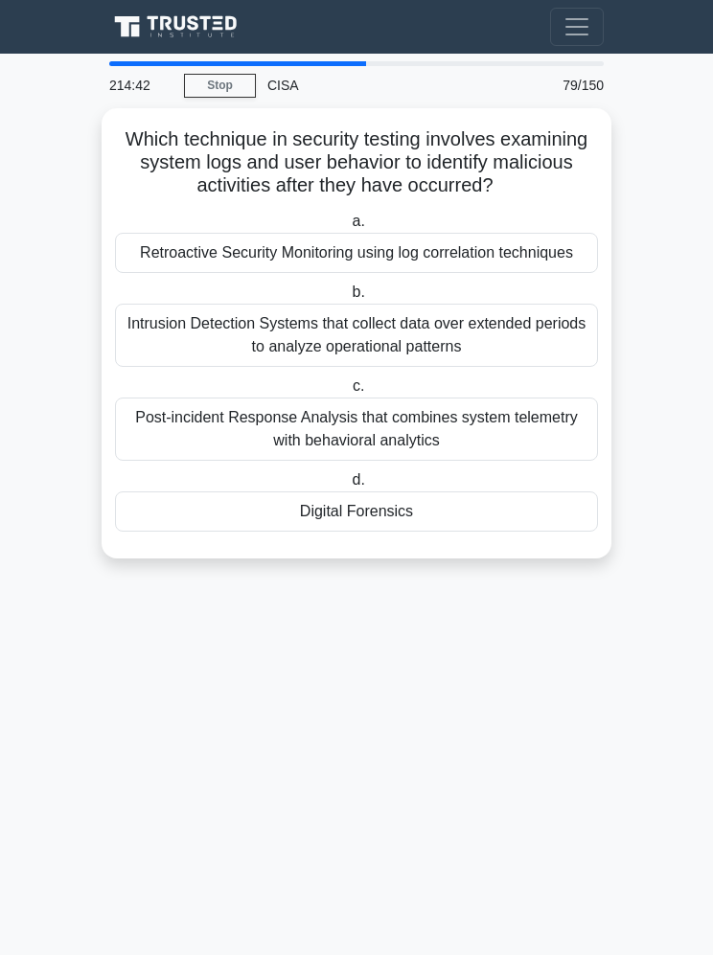
click at [508, 532] on div "Digital Forensics" at bounding box center [356, 512] width 483 height 40
click at [348, 487] on input "d. Digital Forensics" at bounding box center [348, 480] width 0 height 12
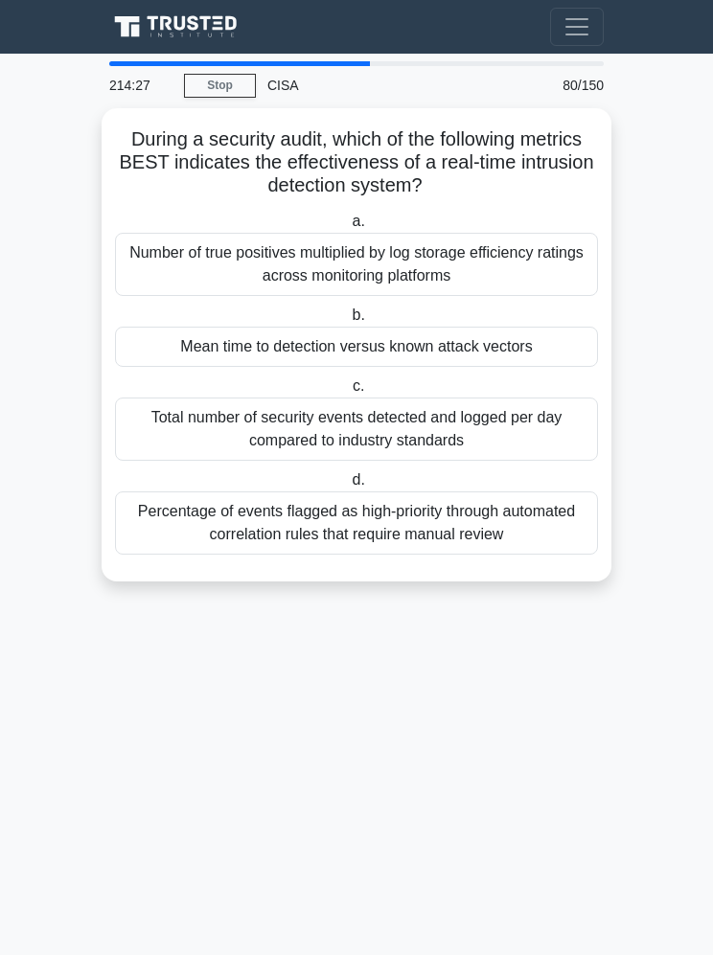
click at [525, 336] on div "Mean time to detection versus known attack vectors" at bounding box center [356, 347] width 483 height 40
click at [348, 322] on input "b. Mean time to detection versus known attack vectors" at bounding box center [348, 315] width 0 height 12
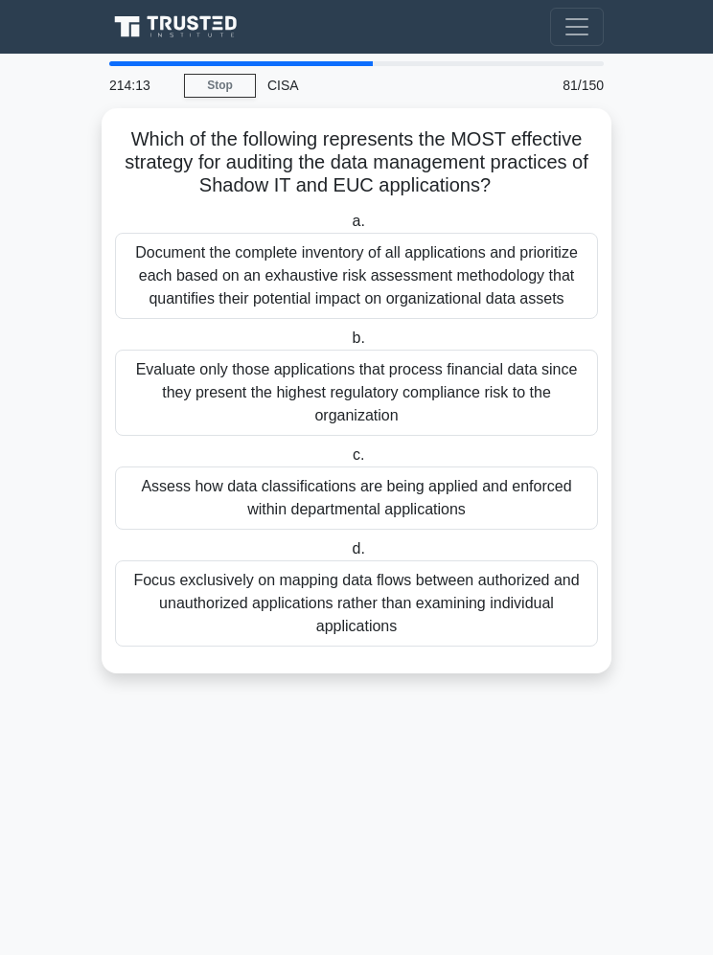
click at [545, 530] on div "Assess how data classifications are being applied and enforced within departmen…" at bounding box center [356, 498] width 483 height 63
click at [349, 462] on input "c. Assess how data classifications are being applied and enforced within depart…" at bounding box center [349, 455] width 0 height 12
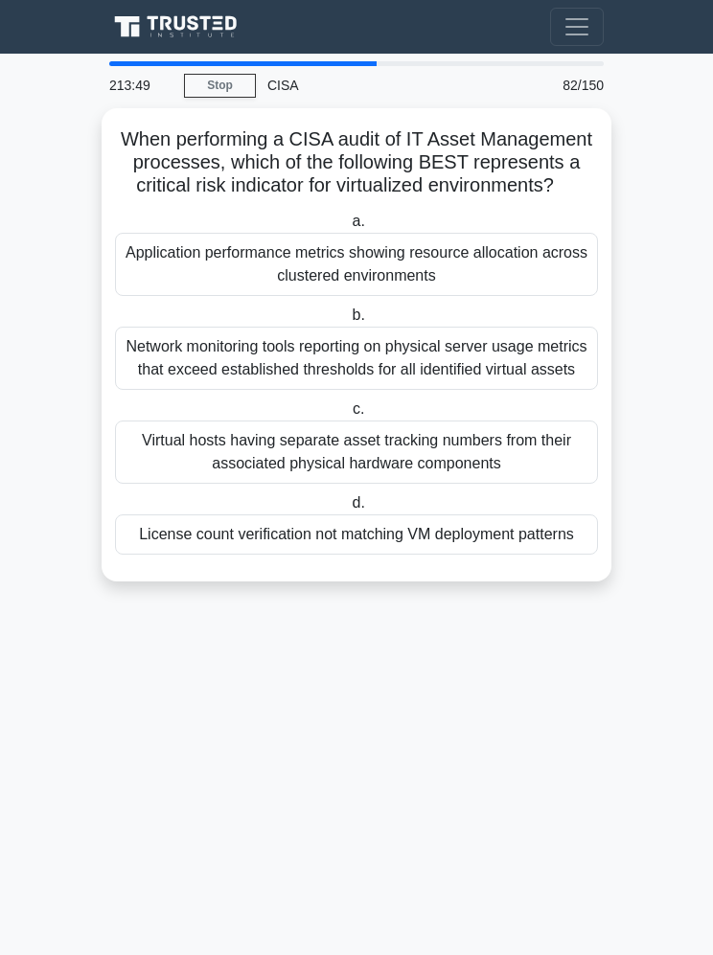
click at [540, 555] on div "License count verification not matching VM deployment patterns" at bounding box center [356, 535] width 483 height 40
click at [348, 510] on input "d. License count verification not matching VM deployment patterns" at bounding box center [348, 503] width 0 height 12
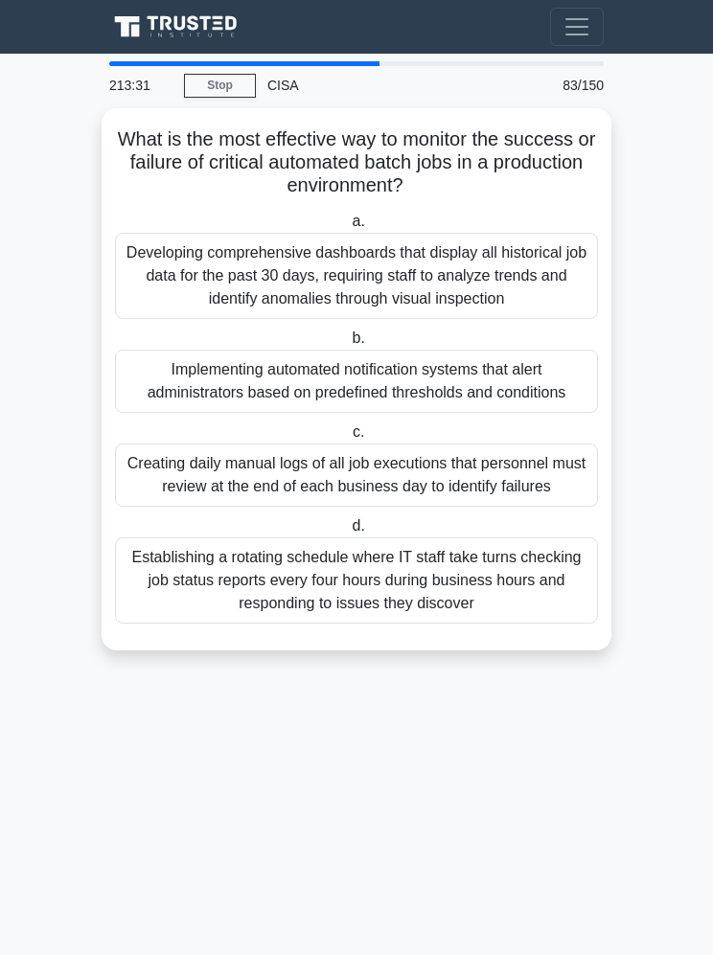
click at [535, 409] on div "Implementing automated notification systems that alert administrators based on …" at bounding box center [356, 381] width 483 height 63
click at [348, 345] on input "b. Implementing automated notification systems that alert administrators based …" at bounding box center [348, 338] width 0 height 12
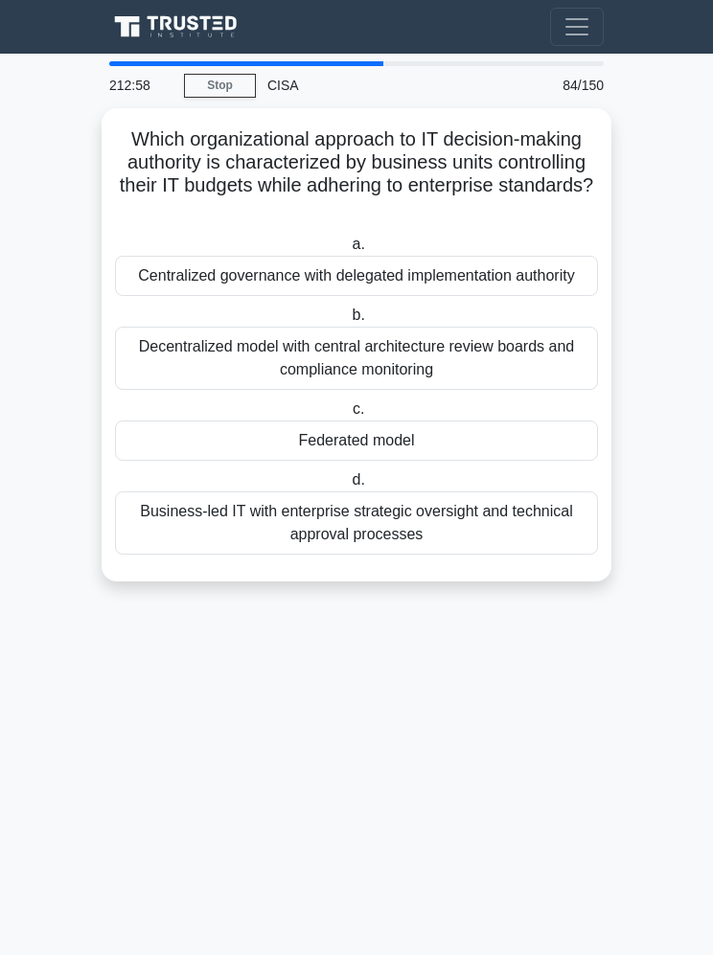
click at [654, 498] on main "212:58 Stop CISA Expert 84/150 Which organizational approach to IT decision-mak…" at bounding box center [356, 505] width 713 height 902
click at [528, 422] on div "Federated model" at bounding box center [356, 441] width 483 height 40
click at [349, 416] on input "c. Federated model" at bounding box center [349, 409] width 0 height 12
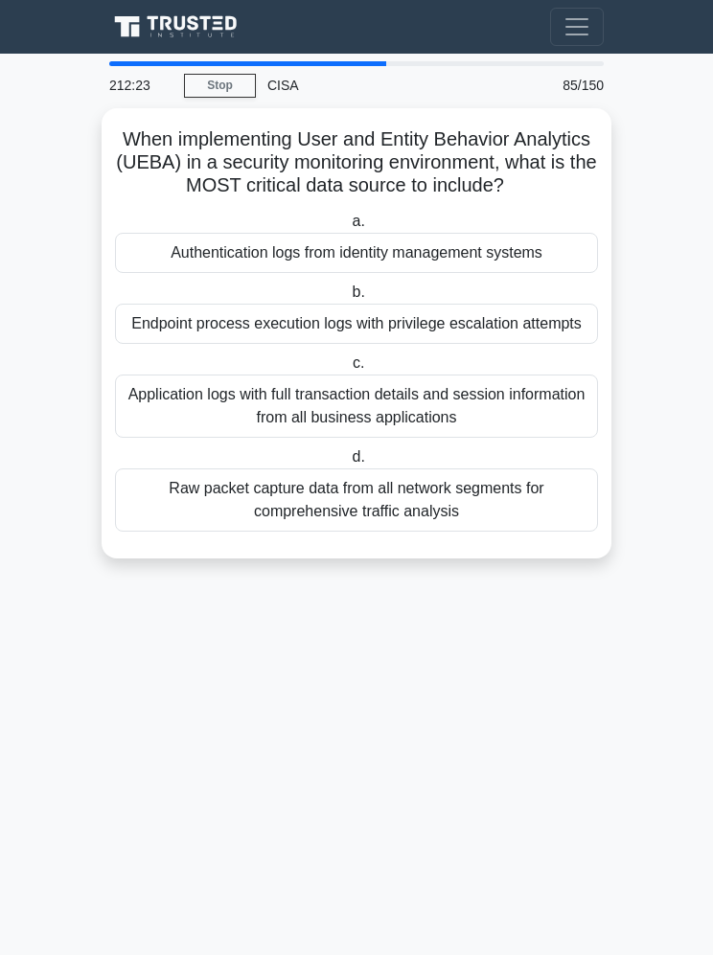
click at [530, 233] on div "Authentication logs from identity management systems" at bounding box center [356, 253] width 483 height 40
click at [348, 220] on input "a. Authentication logs from identity management systems" at bounding box center [348, 222] width 0 height 12
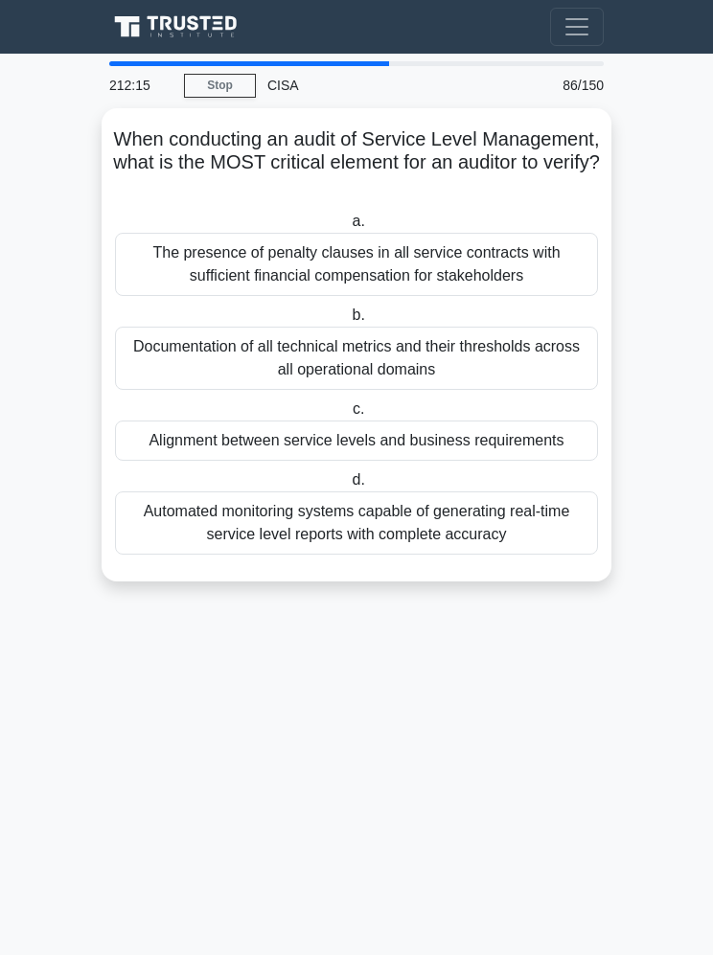
click at [522, 421] on div "Alignment between service levels and business requirements" at bounding box center [356, 441] width 483 height 40
click at [349, 403] on input "c. Alignment between service levels and business requirements" at bounding box center [349, 409] width 0 height 12
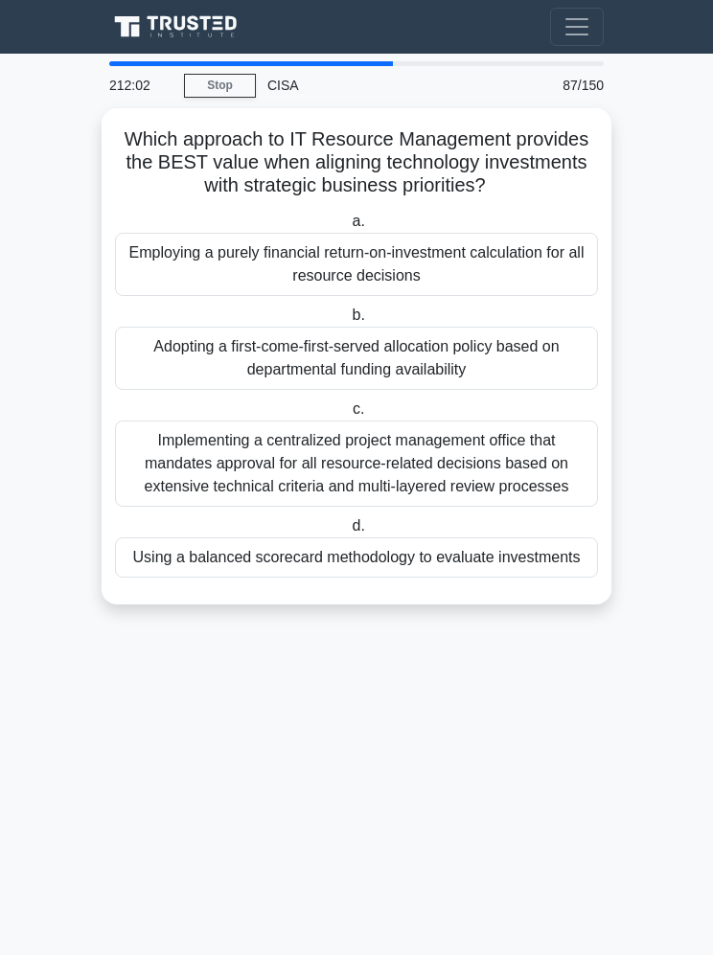
click at [521, 563] on div "Using a balanced scorecard methodology to evaluate investments" at bounding box center [356, 558] width 483 height 40
click at [348, 533] on input "d. Using a balanced scorecard methodology to evaluate investments" at bounding box center [348, 526] width 0 height 12
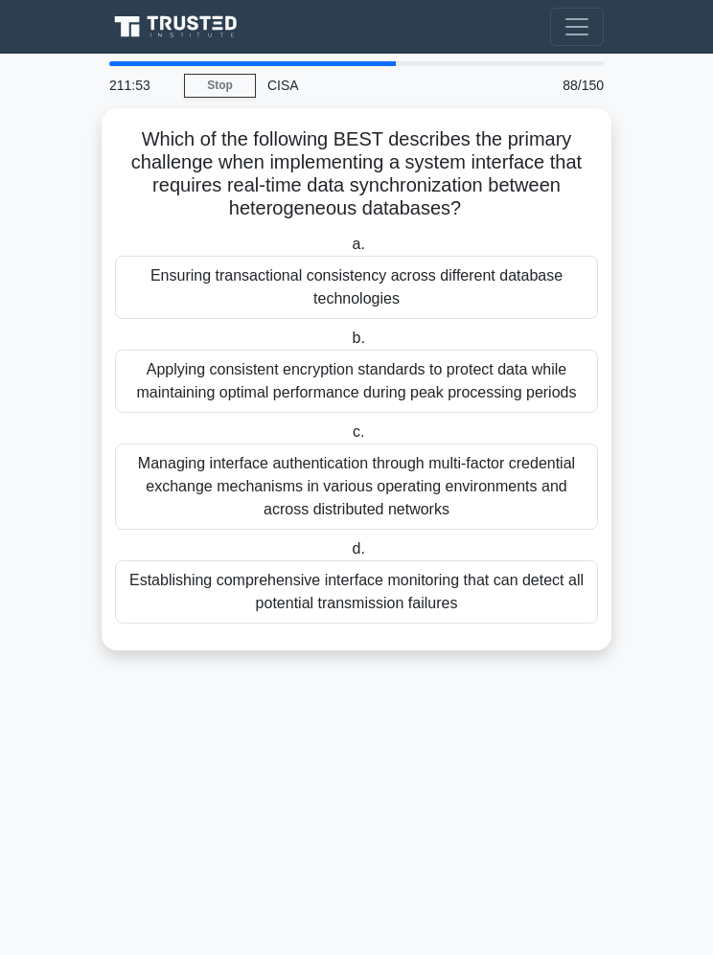
click at [514, 285] on div "Ensuring transactional consistency across different database technologies" at bounding box center [356, 287] width 483 height 63
click at [348, 251] on input "a. Ensuring transactional consistency across different database technologies" at bounding box center [348, 245] width 0 height 12
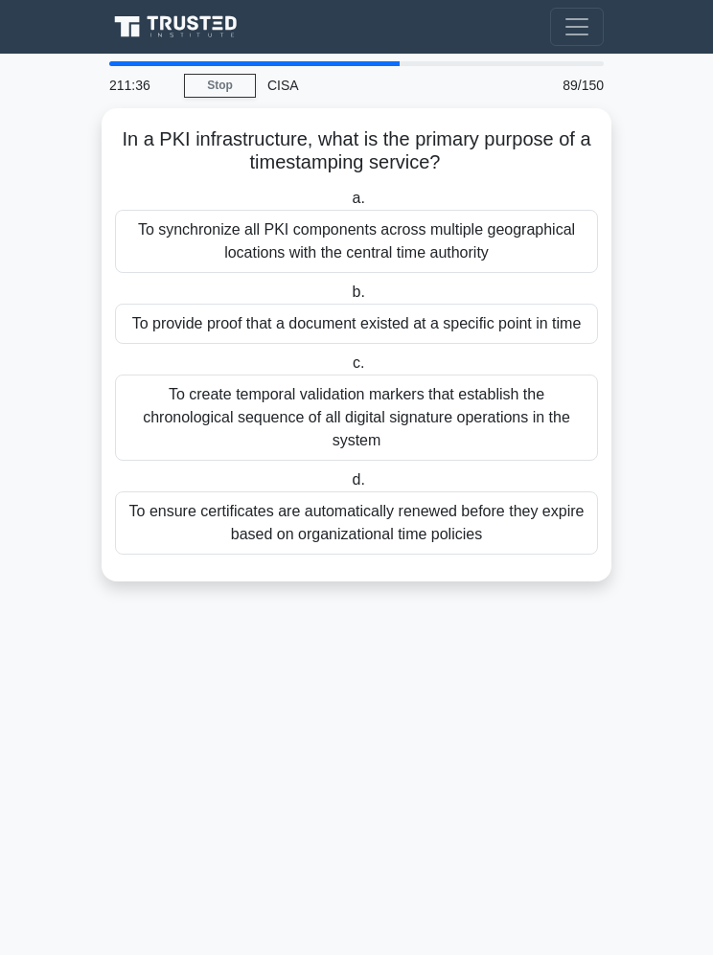
click at [676, 331] on main "211:36 Stop CISA Expert 89/150 In a PKI infrastructure, what is the primary pur…" at bounding box center [356, 505] width 713 height 902
click at [657, 333] on main "211:35 Stop CISA Expert 89/150 In a PKI infrastructure, what is the primary pur…" at bounding box center [356, 505] width 713 height 902
click at [534, 304] on div "To provide proof that a document existed at a specific point in time" at bounding box center [356, 324] width 483 height 40
click at [348, 299] on input "b. To provide proof that a document existed at a specific point in time" at bounding box center [348, 293] width 0 height 12
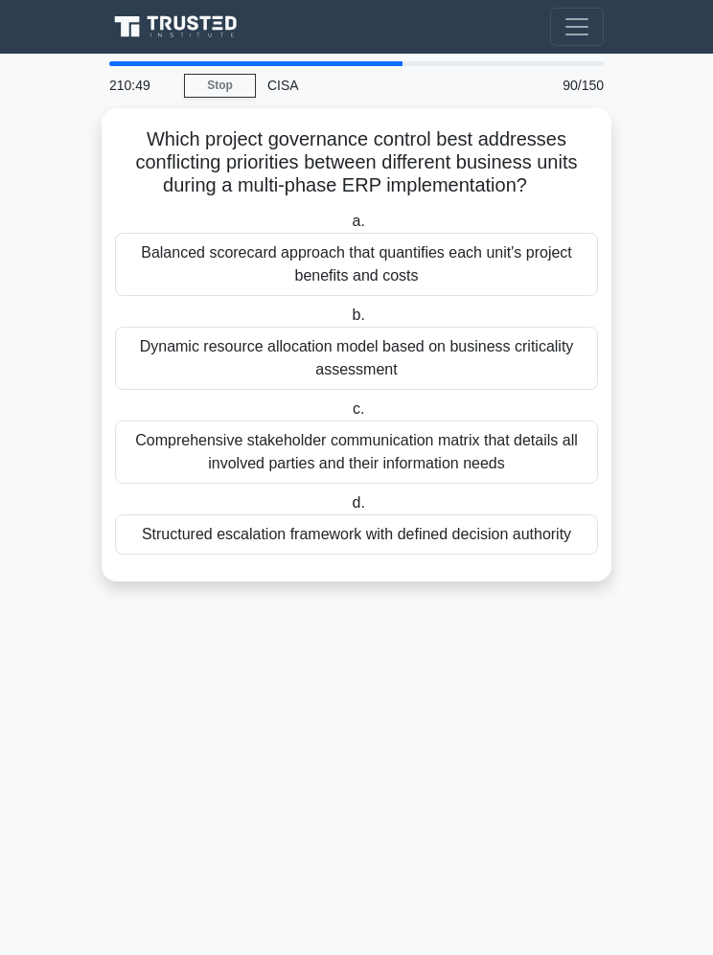
click at [550, 523] on div "Structured escalation framework with defined decision authority" at bounding box center [356, 535] width 483 height 40
click at [348, 510] on input "d. Structured escalation framework with defined decision authority" at bounding box center [348, 503] width 0 height 12
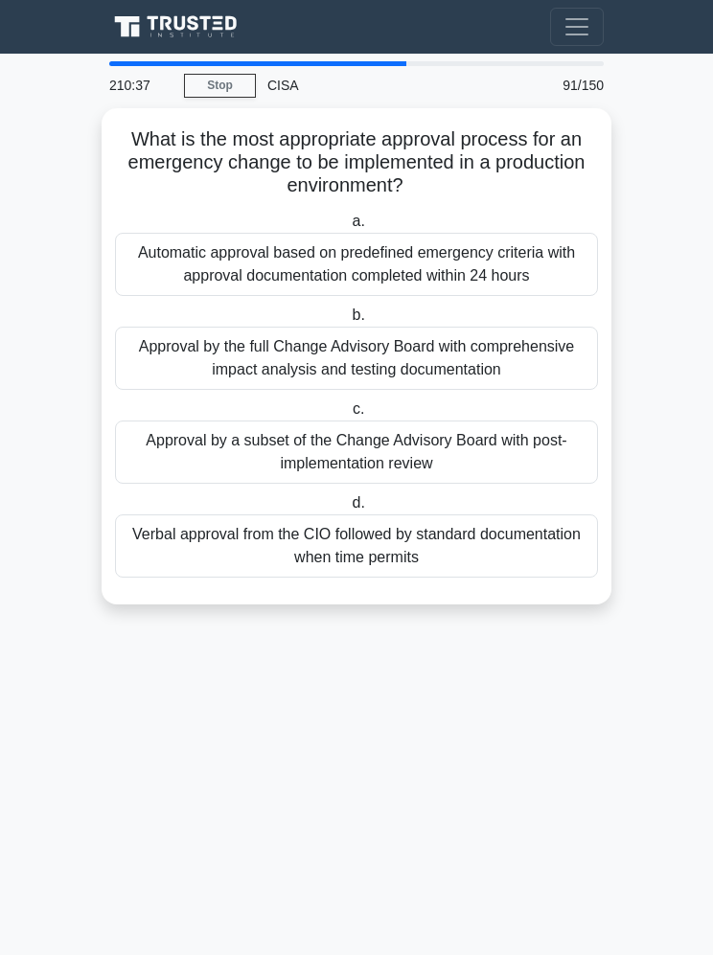
click at [535, 233] on div "Automatic approval based on predefined emergency criteria with approval documen…" at bounding box center [356, 264] width 483 height 63
click at [348, 216] on input "a. Automatic approval based on predefined emergency criteria with approval docu…" at bounding box center [348, 222] width 0 height 12
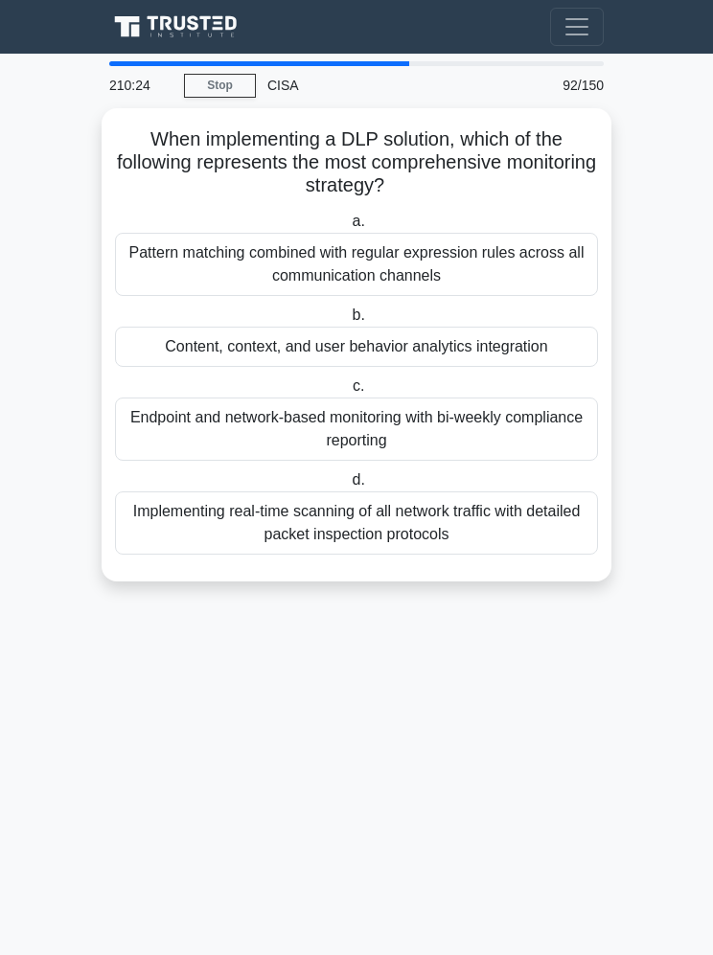
click at [510, 327] on div "Content, context, and user behavior analytics integration" at bounding box center [356, 347] width 483 height 40
click at [348, 309] on input "b. Content, context, and user behavior analytics integration" at bounding box center [348, 315] width 0 height 12
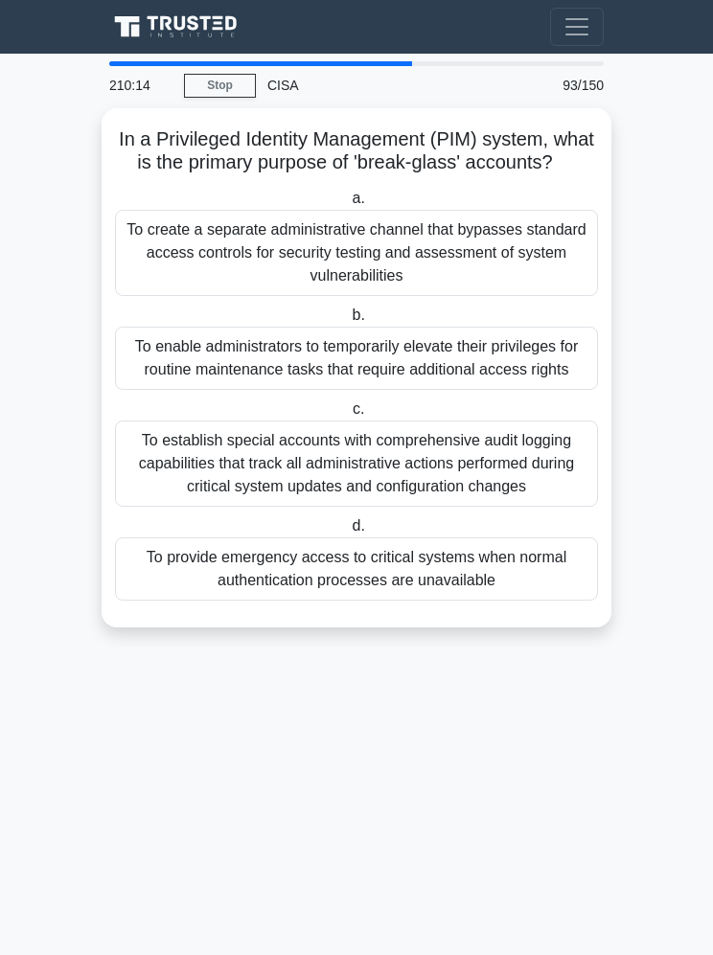
click at [573, 594] on div "To provide emergency access to critical systems when normal authentication proc…" at bounding box center [356, 569] width 483 height 63
click at [348, 533] on input "d. To provide emergency access to critical systems when normal authentication p…" at bounding box center [348, 526] width 0 height 12
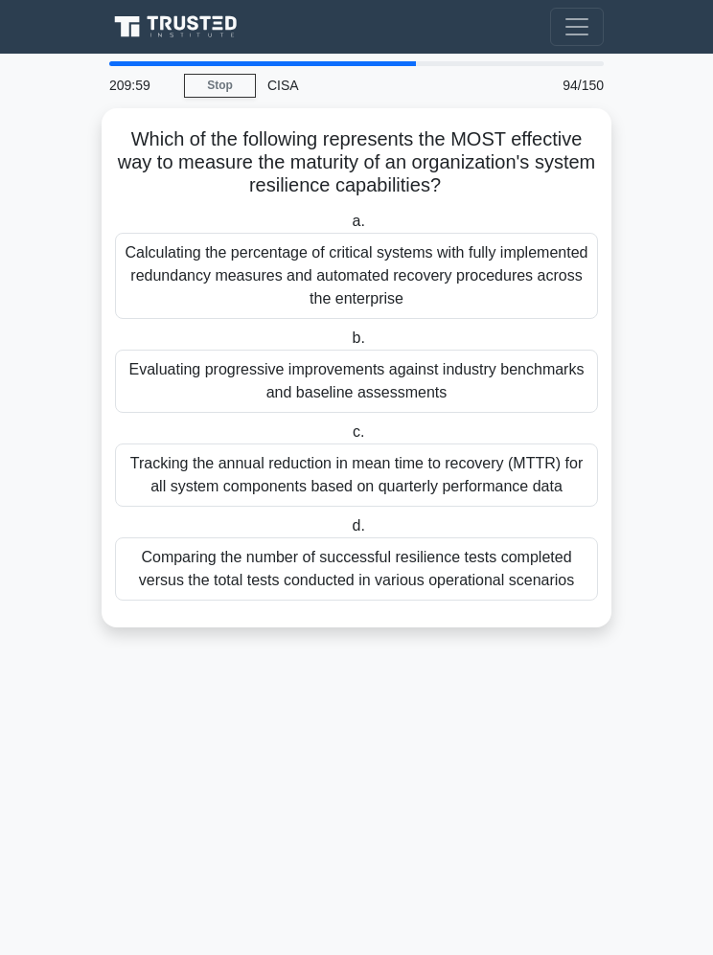
click at [535, 350] on div "Evaluating progressive improvements against industry benchmarks and baseline as…" at bounding box center [356, 381] width 483 height 63
click at [348, 332] on input "b. Evaluating progressive improvements against industry benchmarks and baseline…" at bounding box center [348, 338] width 0 height 12
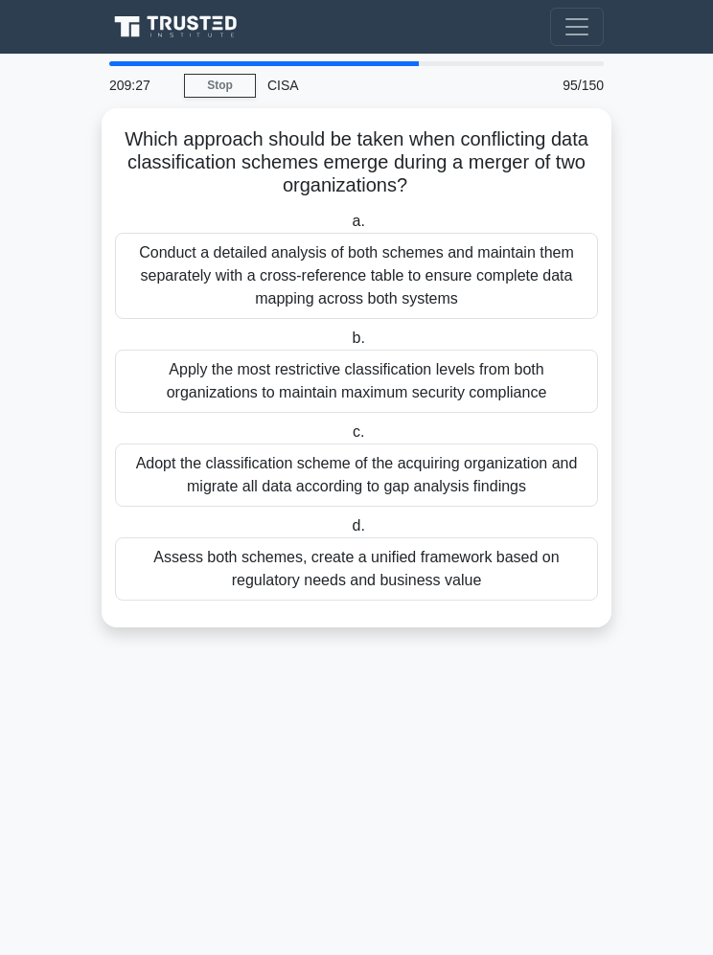
click at [565, 538] on div "Assess both schemes, create a unified framework based on regulatory needs and b…" at bounding box center [356, 569] width 483 height 63
click at [348, 533] on input "d. Assess both schemes, create a unified framework based on regulatory needs an…" at bounding box center [348, 526] width 0 height 12
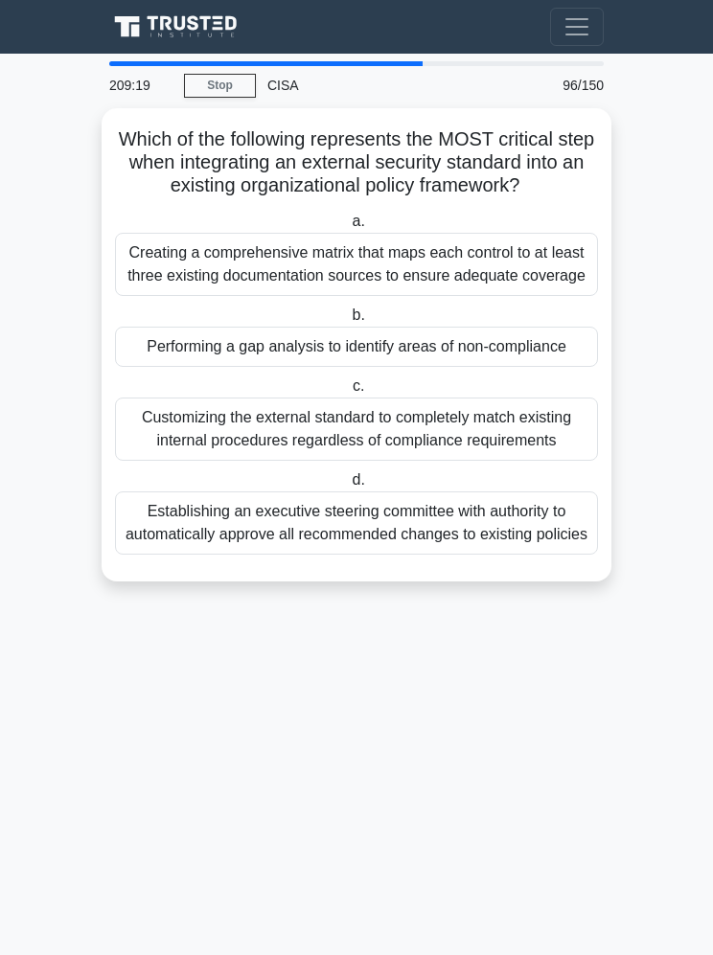
click at [543, 354] on div "Performing a gap analysis to identify areas of non-compliance" at bounding box center [356, 347] width 483 height 40
click at [348, 322] on input "b. Performing a gap analysis to identify areas of non-compliance" at bounding box center [348, 315] width 0 height 12
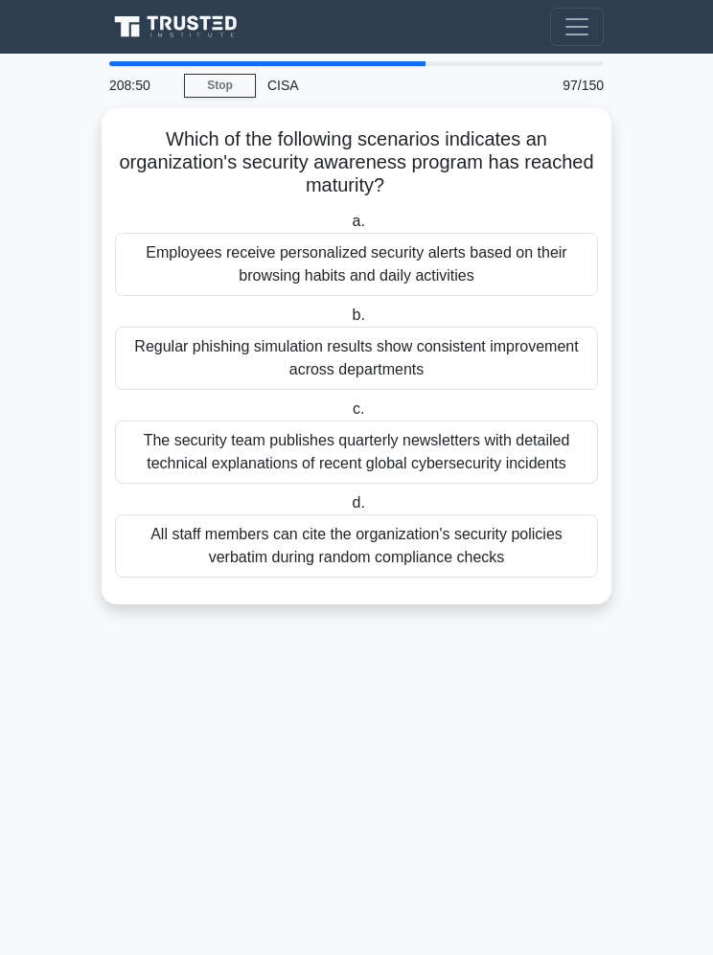
click at [534, 327] on div "Regular phishing simulation results show consistent improvement across departme…" at bounding box center [356, 358] width 483 height 63
click at [348, 309] on input "b. Regular phishing simulation results show consistent improvement across depar…" at bounding box center [348, 315] width 0 height 12
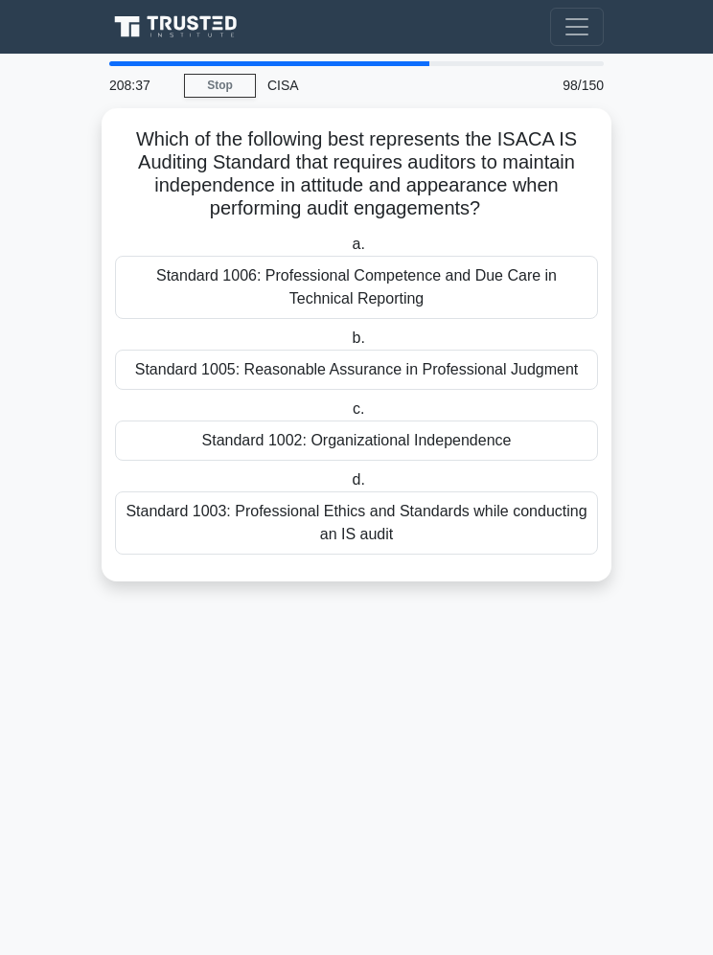
click at [541, 517] on div "Standard 1003: Professional Ethics and Standards while conducting an IS audit" at bounding box center [356, 523] width 483 height 63
click at [348, 487] on input "d. Standard 1003: Professional Ethics and Standards while conducting an IS audit" at bounding box center [348, 480] width 0 height 12
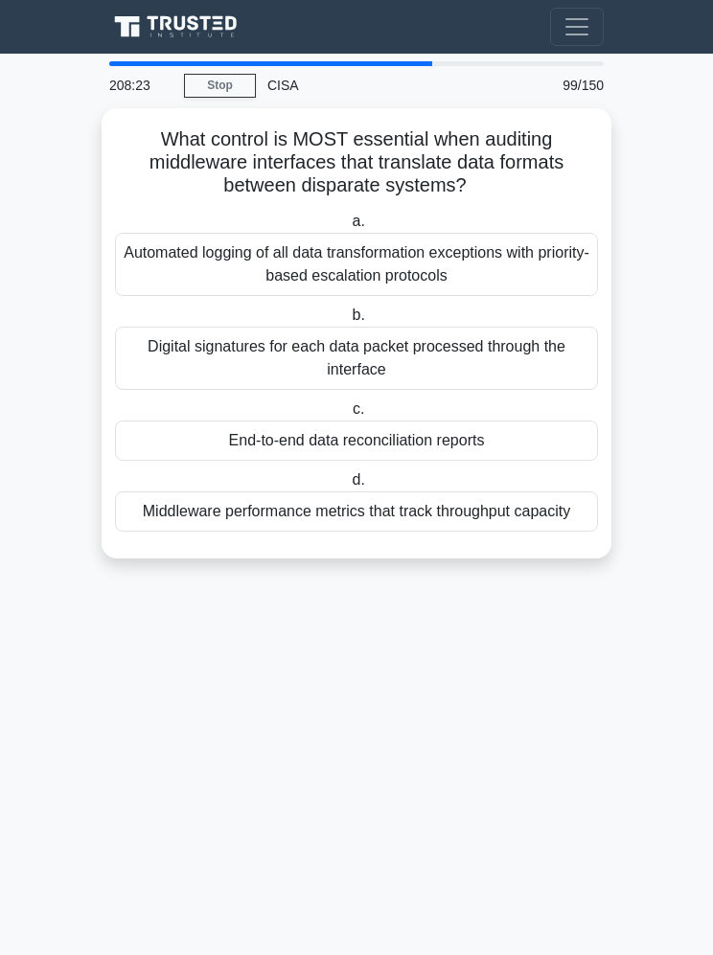
click at [535, 421] on div "End-to-end data reconciliation reports" at bounding box center [356, 441] width 483 height 40
click at [349, 403] on input "c. End-to-end data reconciliation reports" at bounding box center [349, 409] width 0 height 12
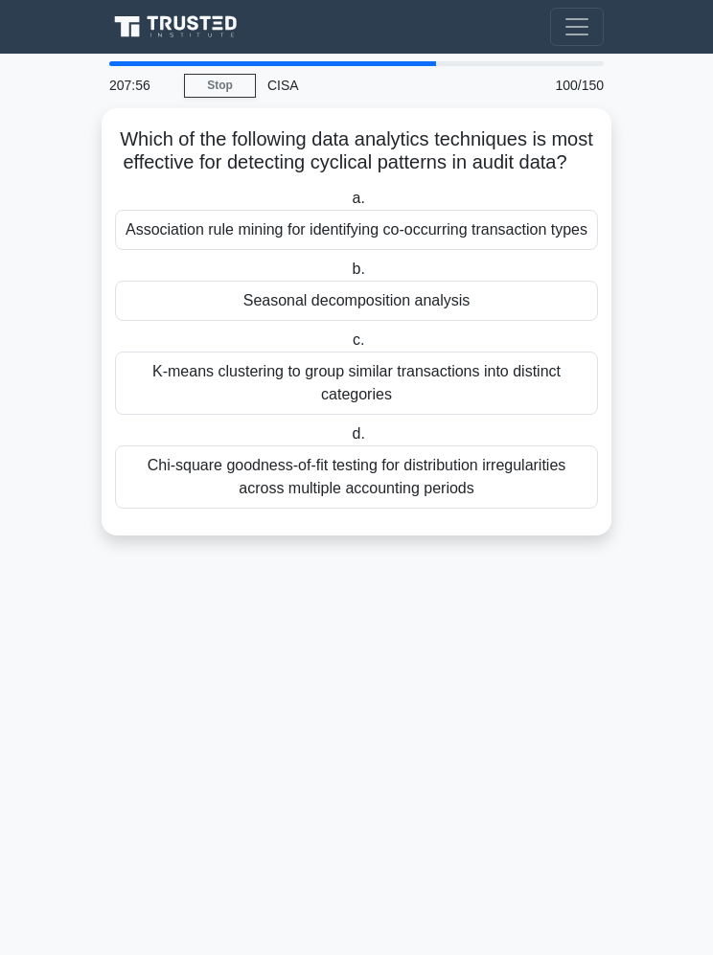
click at [539, 310] on div "Seasonal decomposition analysis" at bounding box center [356, 301] width 483 height 40
click at [348, 276] on input "b. Seasonal decomposition analysis" at bounding box center [348, 270] width 0 height 12
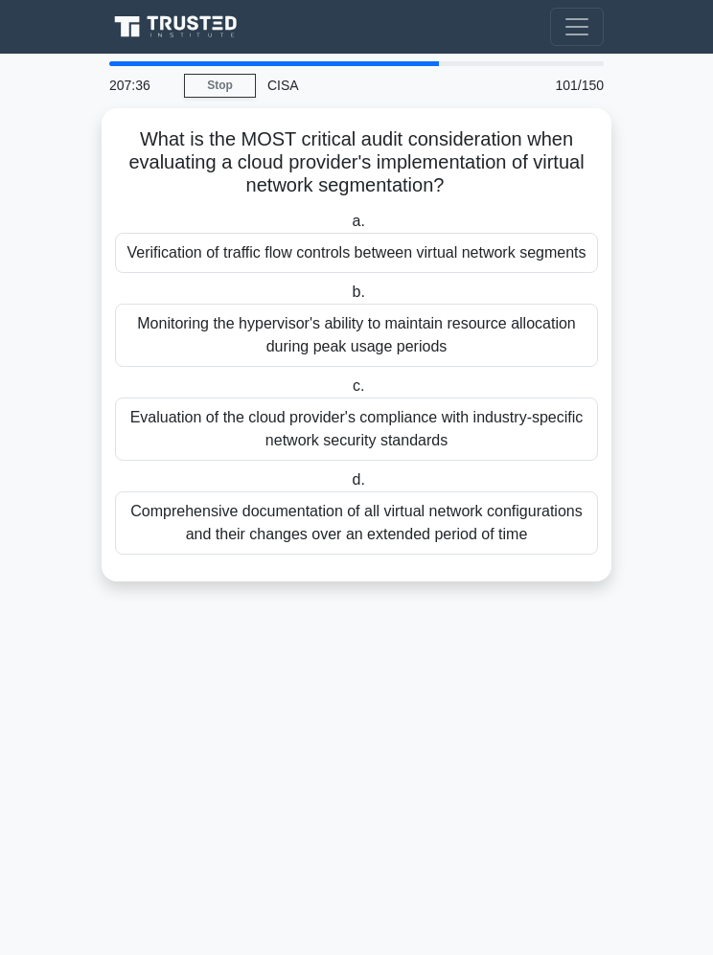
click at [186, 238] on div "Verification of traffic flow controls between virtual network segments" at bounding box center [356, 253] width 483 height 40
click at [348, 228] on input "a. Verification of traffic flow controls between virtual network segments" at bounding box center [348, 222] width 0 height 12
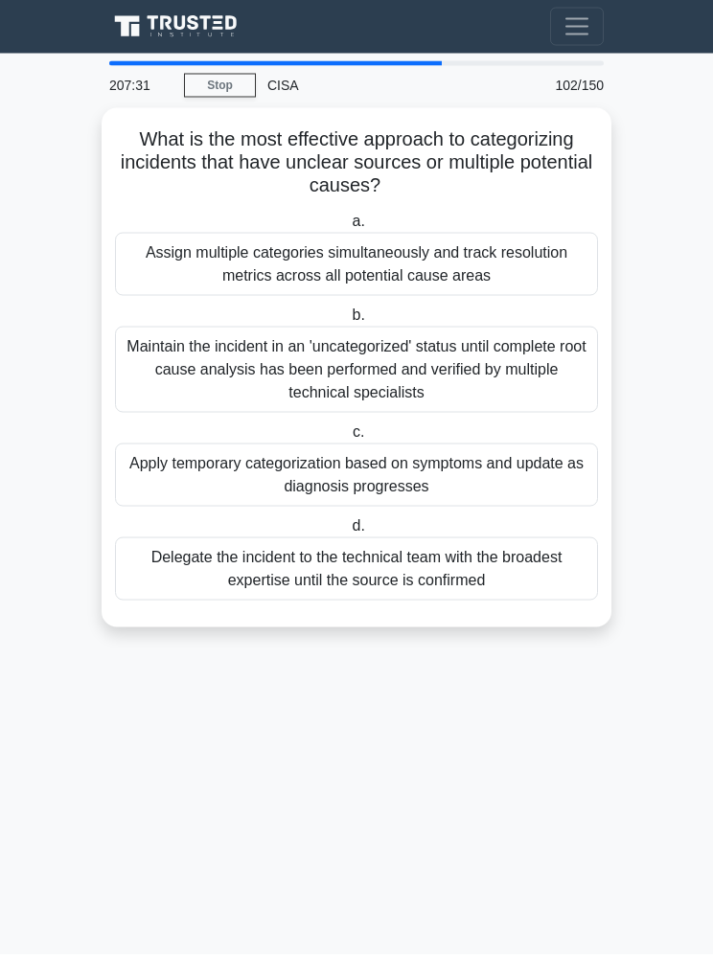
scroll to position [0, 0]
click at [199, 477] on div "Apply temporary categorization based on symptoms and update as diagnosis progre…" at bounding box center [356, 475] width 483 height 63
click at [349, 439] on input "c. Apply temporary categorization based on symptoms and update as diagnosis pro…" at bounding box center [349, 432] width 0 height 12
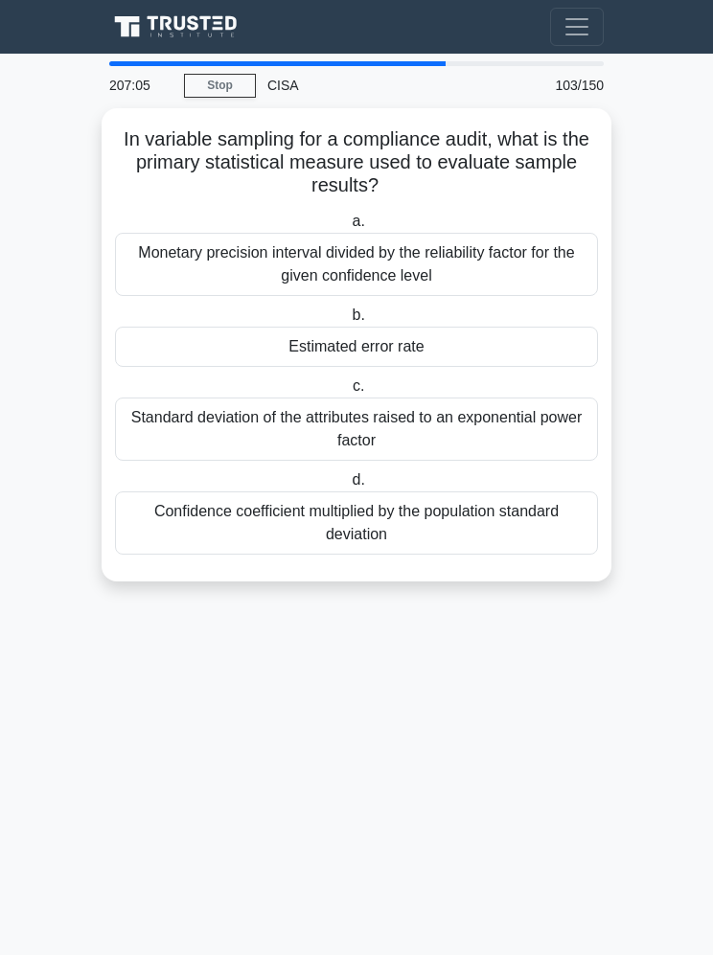
click at [545, 349] on div "Estimated error rate" at bounding box center [356, 347] width 483 height 40
click at [348, 322] on input "b. Estimated error rate" at bounding box center [348, 315] width 0 height 12
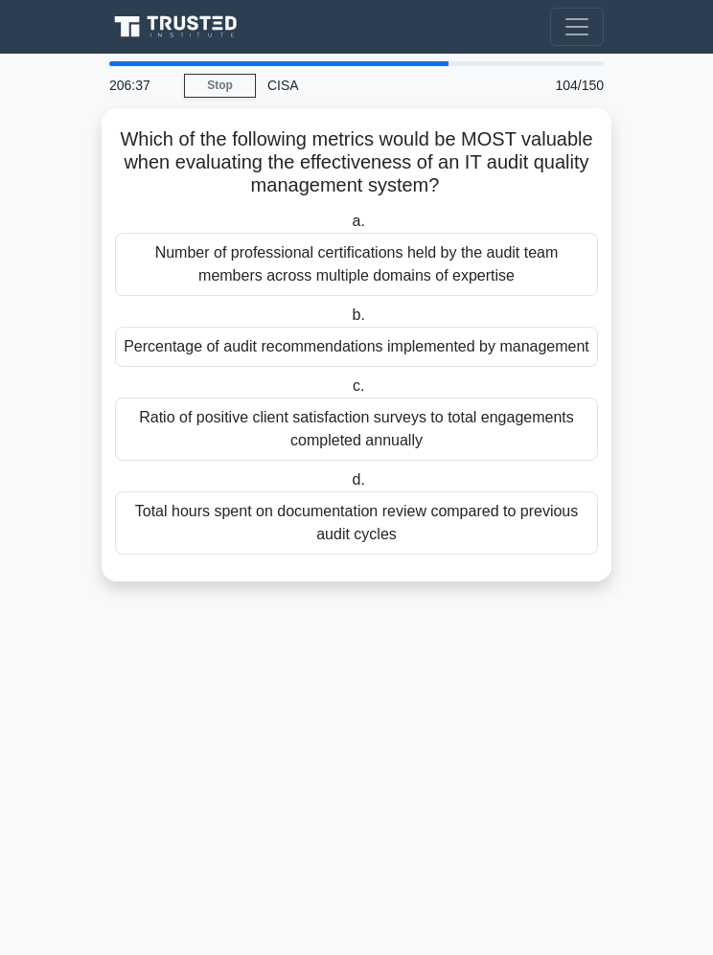
click at [546, 355] on div "Percentage of audit recommendations implemented by management" at bounding box center [356, 347] width 483 height 40
click at [348, 322] on input "b. Percentage of audit recommendations implemented by management" at bounding box center [348, 315] width 0 height 12
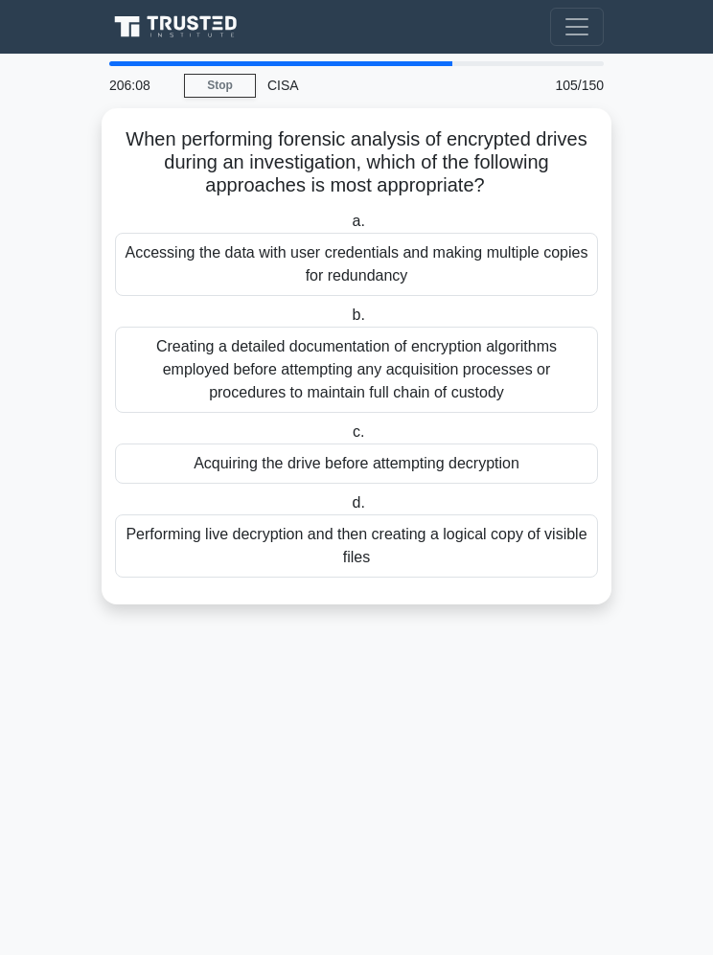
click at [539, 278] on div "Accessing the data with user credentials and making multiple copies for redunda…" at bounding box center [356, 264] width 483 height 63
click at [348, 228] on input "a. Accessing the data with user credentials and making multiple copies for redu…" at bounding box center [348, 222] width 0 height 12
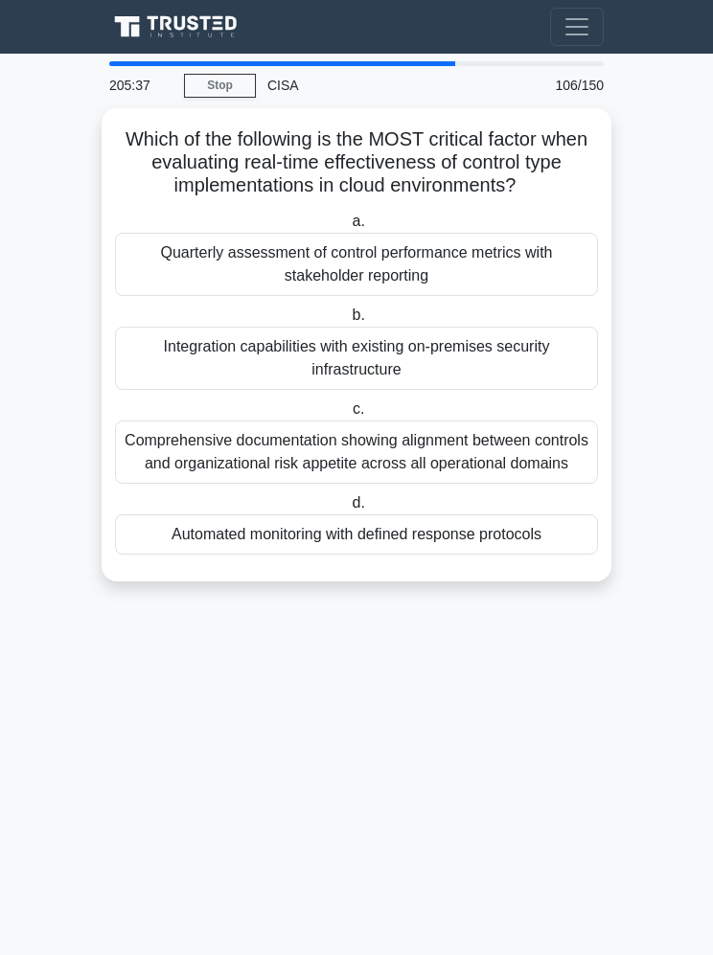
click at [178, 555] on div "Automated monitoring with defined response protocols" at bounding box center [356, 535] width 483 height 40
click at [348, 510] on input "d. Automated monitoring with defined response protocols" at bounding box center [348, 503] width 0 height 12
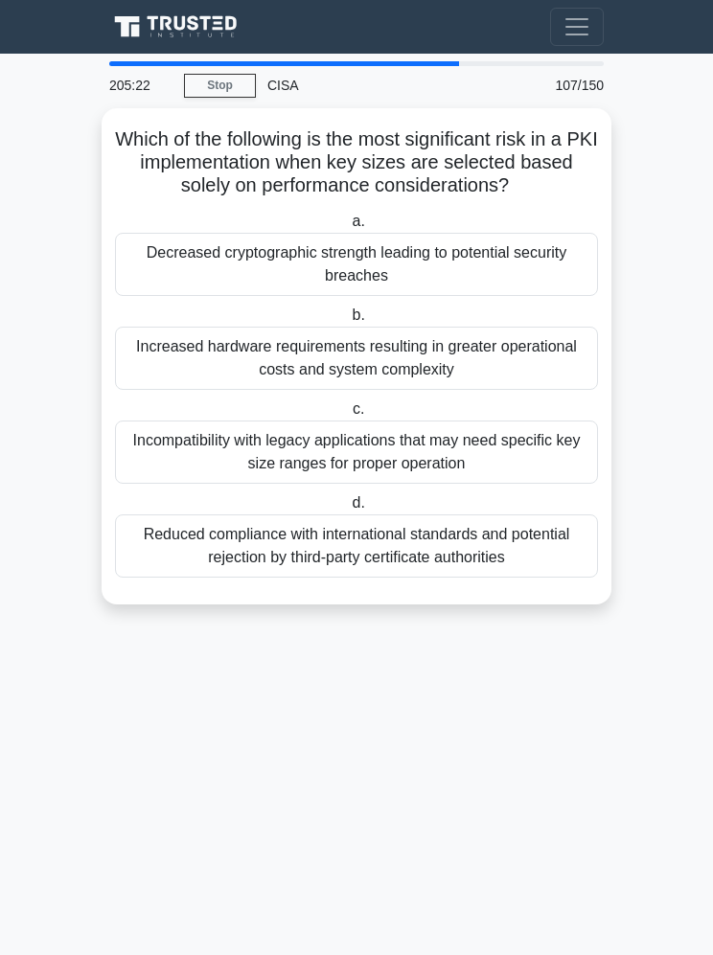
click at [163, 280] on div "Decreased cryptographic strength leading to potential security breaches" at bounding box center [356, 264] width 483 height 63
click at [348, 228] on input "a. Decreased cryptographic strength leading to potential security breaches" at bounding box center [348, 222] width 0 height 12
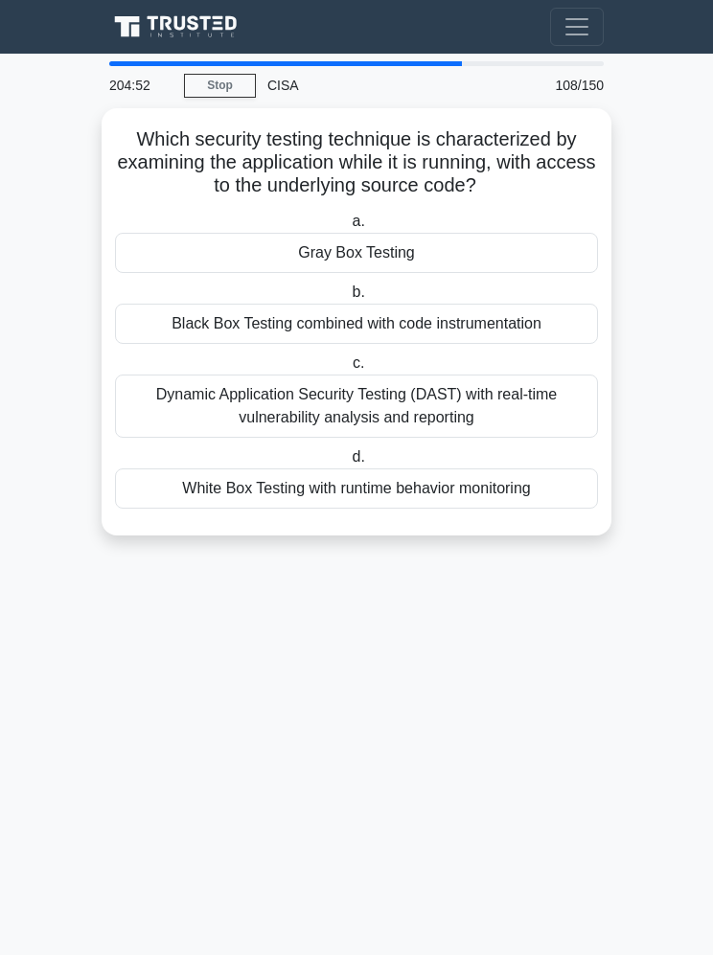
click at [171, 490] on div "White Box Testing with runtime behavior monitoring" at bounding box center [356, 489] width 483 height 40
click at [348, 464] on input "d. White Box Testing with runtime behavior monitoring" at bounding box center [348, 457] width 0 height 12
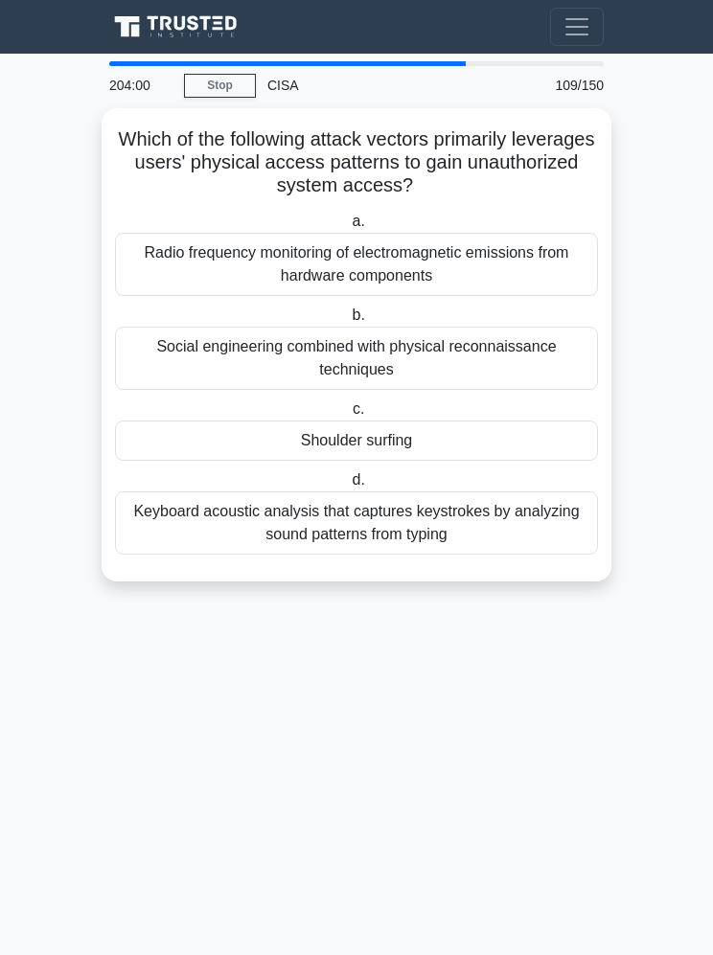
click at [175, 345] on div "Social engineering combined with physical reconnaissance techniques" at bounding box center [356, 358] width 483 height 63
click at [348, 322] on input "b. Social engineering combined with physical reconnaissance techniques" at bounding box center [348, 315] width 0 height 12
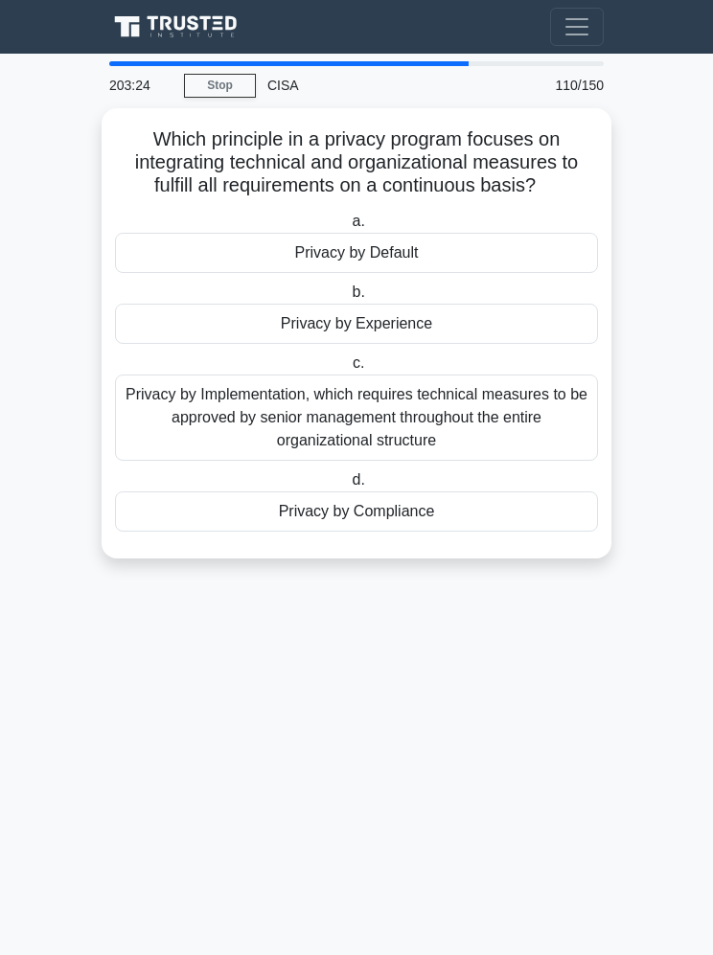
click at [166, 267] on div "Privacy by Default" at bounding box center [356, 253] width 483 height 40
click at [348, 228] on input "a. Privacy by Default" at bounding box center [348, 222] width 0 height 12
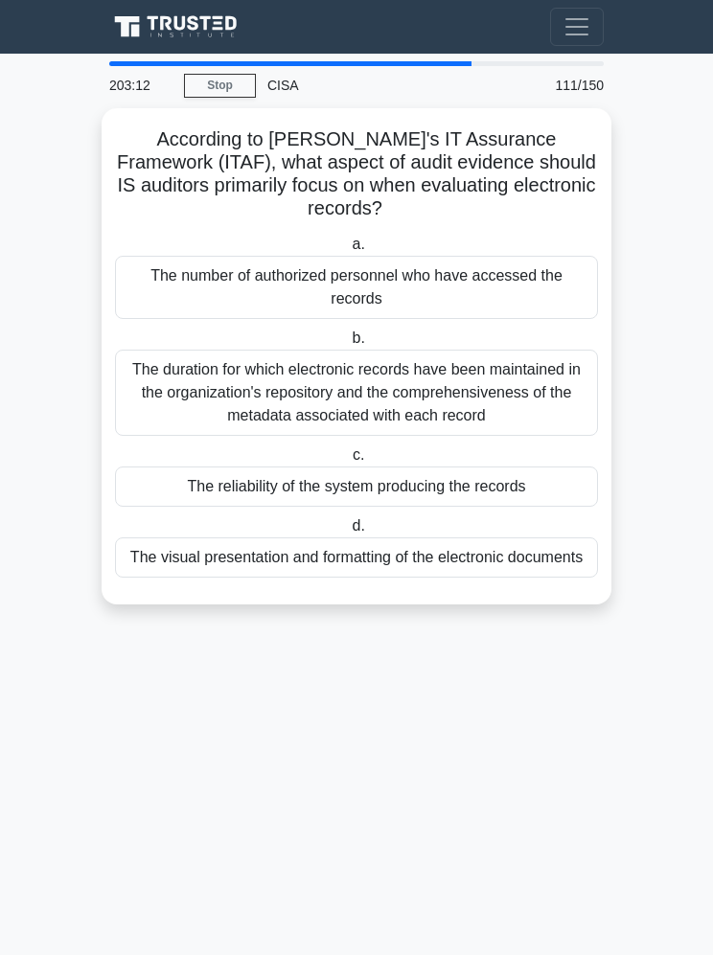
click at [173, 486] on div "The reliability of the system producing the records" at bounding box center [356, 487] width 483 height 40
click at [349, 462] on input "c. The reliability of the system producing the records" at bounding box center [349, 455] width 0 height 12
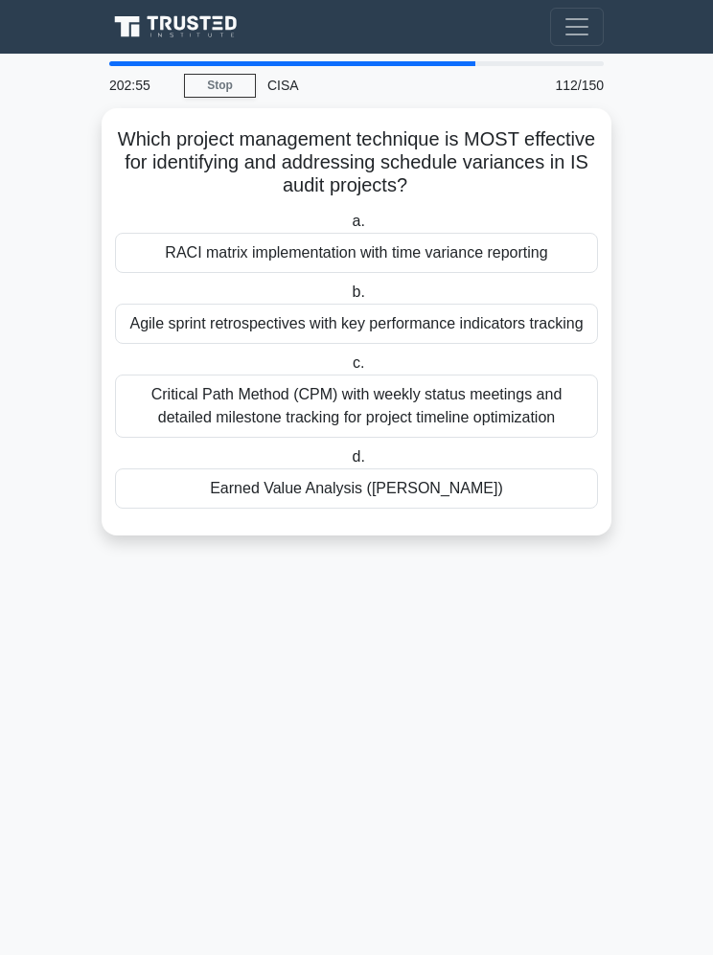
click at [216, 509] on div "Earned Value Analysis (EVA)" at bounding box center [356, 489] width 483 height 40
click at [348, 464] on input "d. Earned Value Analysis (EVA)" at bounding box center [348, 457] width 0 height 12
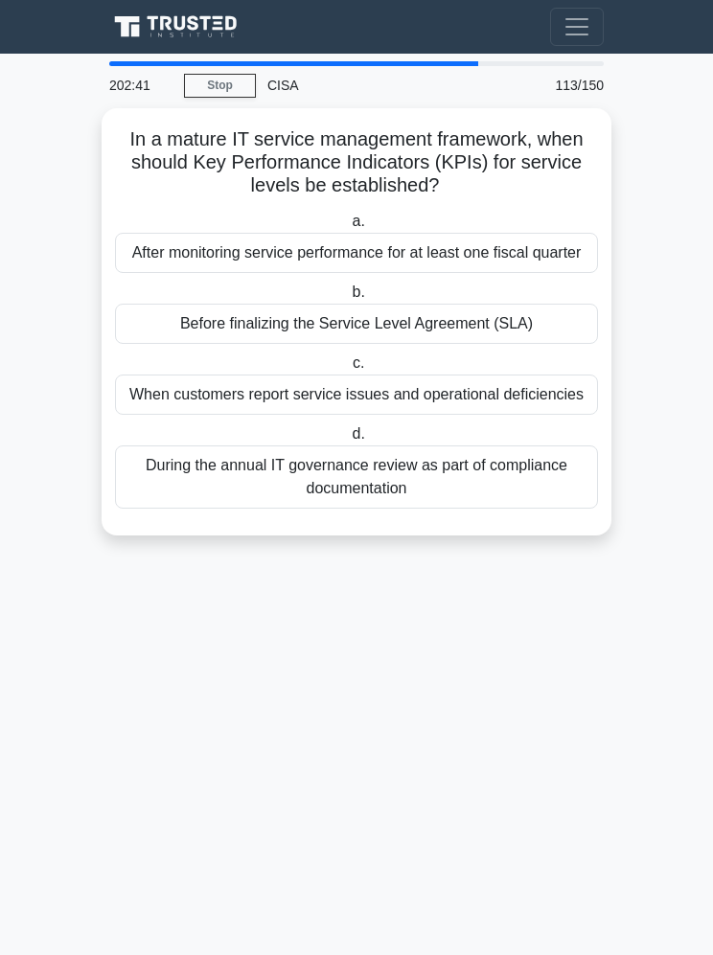
click at [192, 336] on div "Before finalizing the Service Level Agreement (SLA)" at bounding box center [356, 324] width 483 height 40
click at [348, 299] on input "b. Before finalizing the Service Level Agreement (SLA)" at bounding box center [348, 293] width 0 height 12
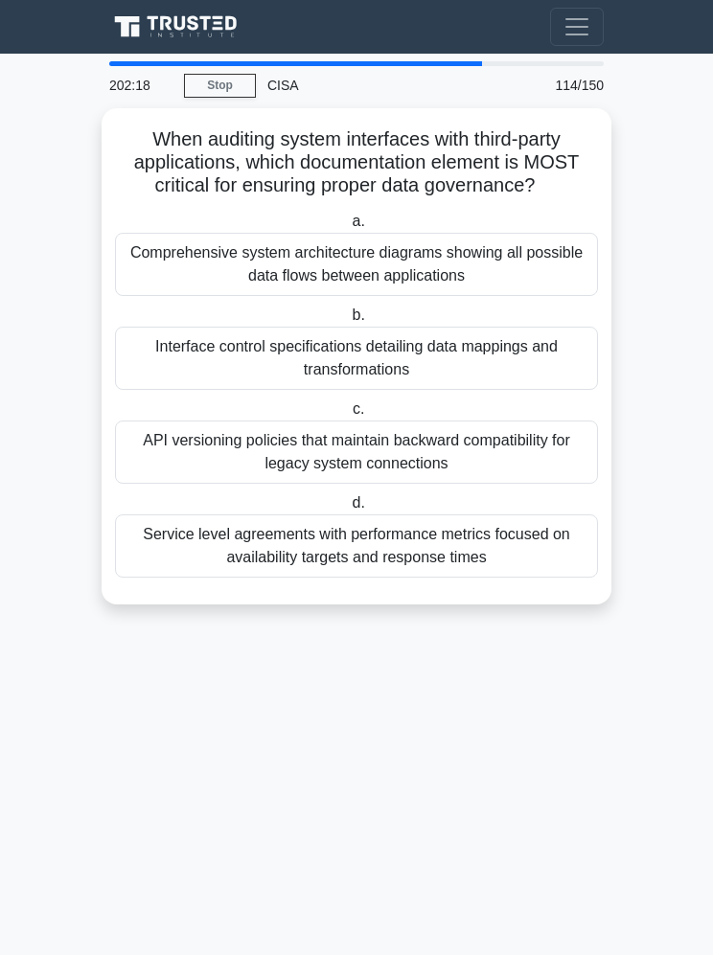
click at [173, 364] on div "Interface control specifications detailing data mappings and transformations" at bounding box center [356, 358] width 483 height 63
click at [348, 322] on input "b. Interface control specifications detailing data mappings and transformations" at bounding box center [348, 315] width 0 height 12
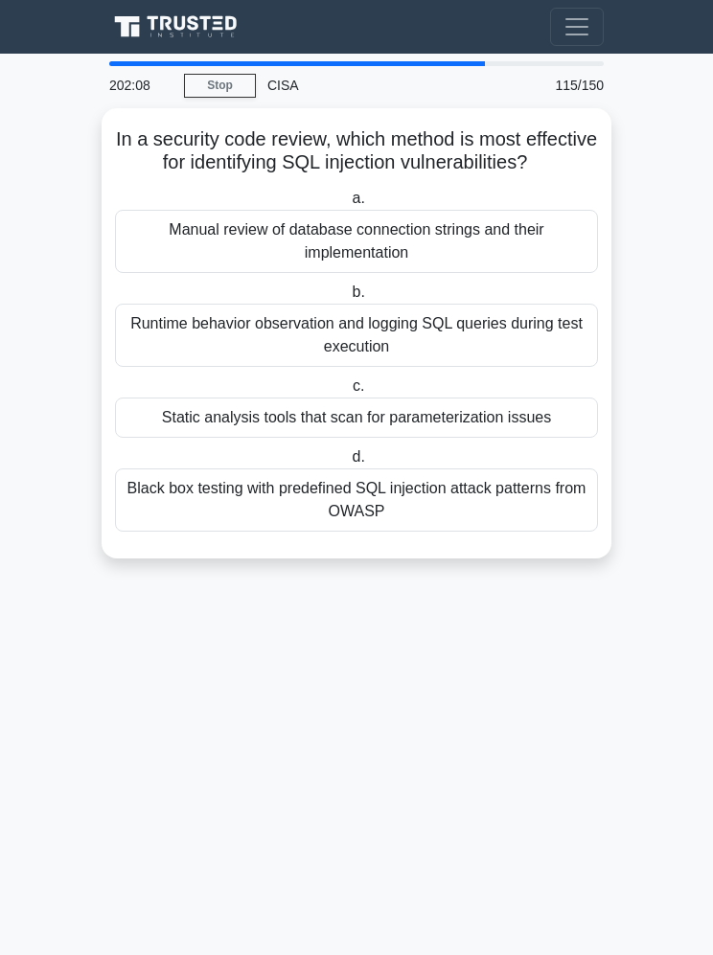
click at [166, 424] on div "Static analysis tools that scan for parameterization issues" at bounding box center [356, 418] width 483 height 40
click at [349, 393] on input "c. Static analysis tools that scan for parameterization issues" at bounding box center [349, 386] width 0 height 12
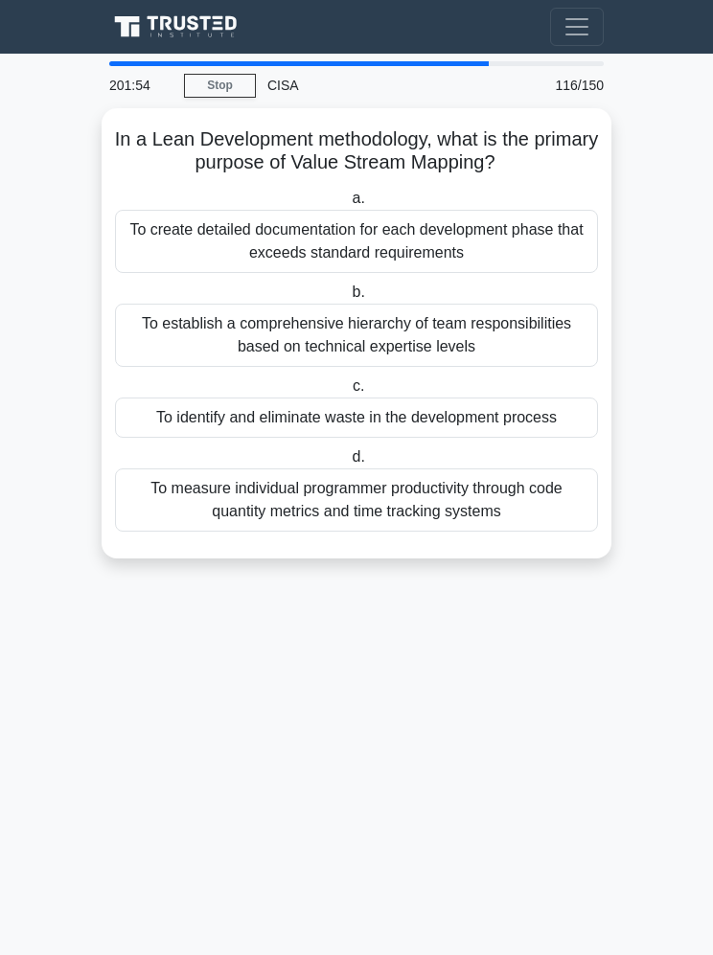
click at [176, 413] on div "To identify and eliminate waste in the development process" at bounding box center [356, 418] width 483 height 40
click at [349, 393] on input "c. To identify and eliminate waste in the development process" at bounding box center [349, 386] width 0 height 12
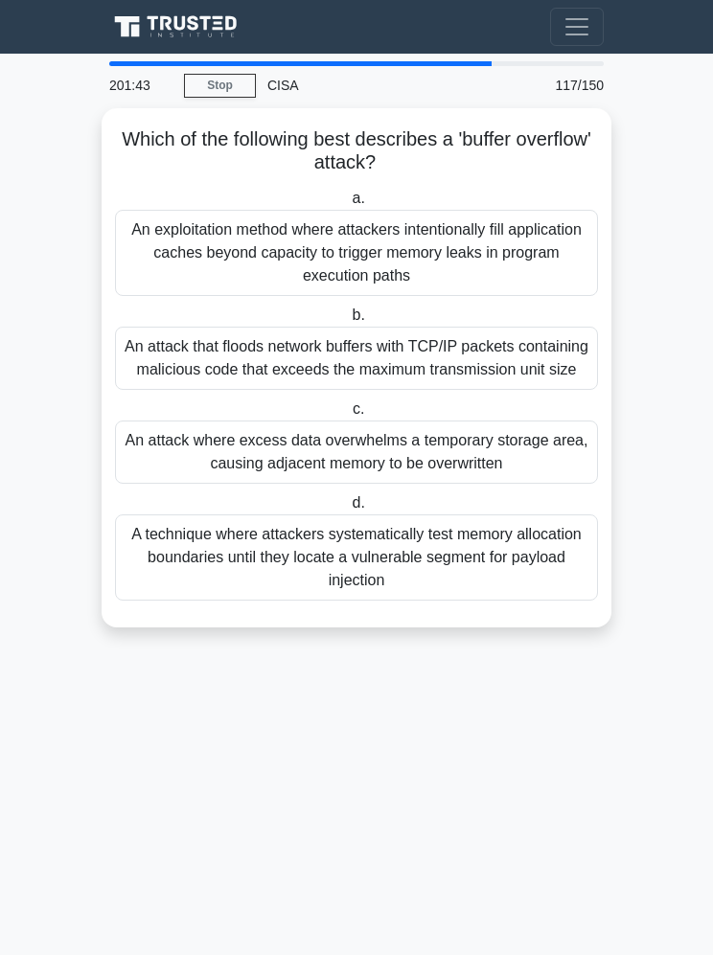
click at [173, 465] on div "An attack where excess data overwhelms a temporary storage area, causing adjace…" at bounding box center [356, 452] width 483 height 63
click at [349, 416] on input "c. An attack where excess data overwhelms a temporary storage area, causing adj…" at bounding box center [349, 409] width 0 height 12
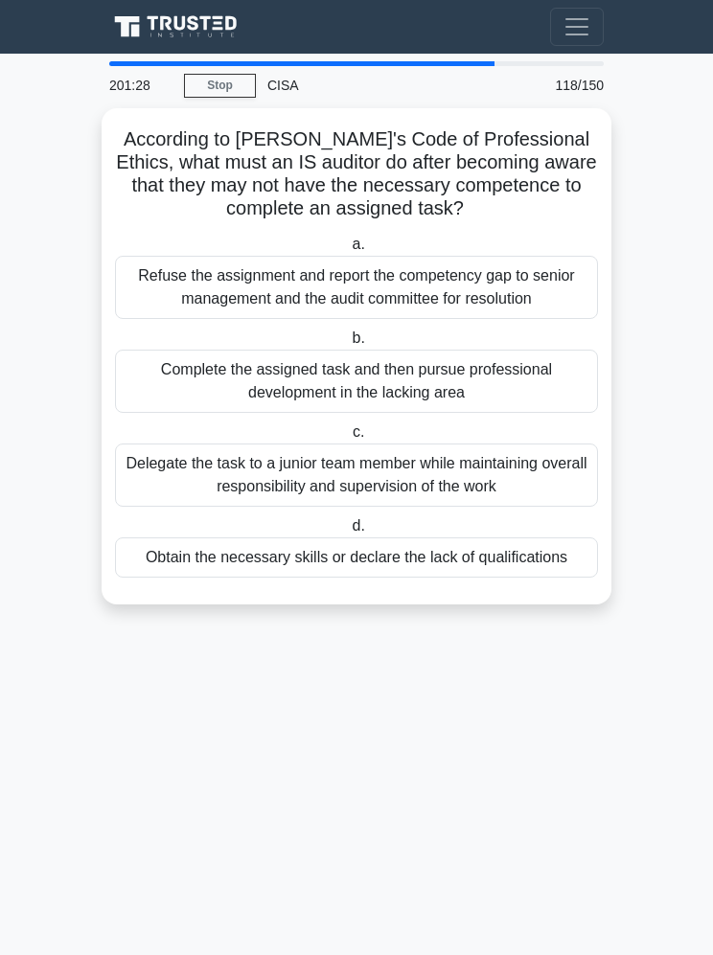
click at [175, 578] on div "Obtain the necessary skills or declare the lack of qualifications" at bounding box center [356, 558] width 483 height 40
click at [348, 533] on input "d. Obtain the necessary skills or declare the lack of qualifications" at bounding box center [348, 526] width 0 height 12
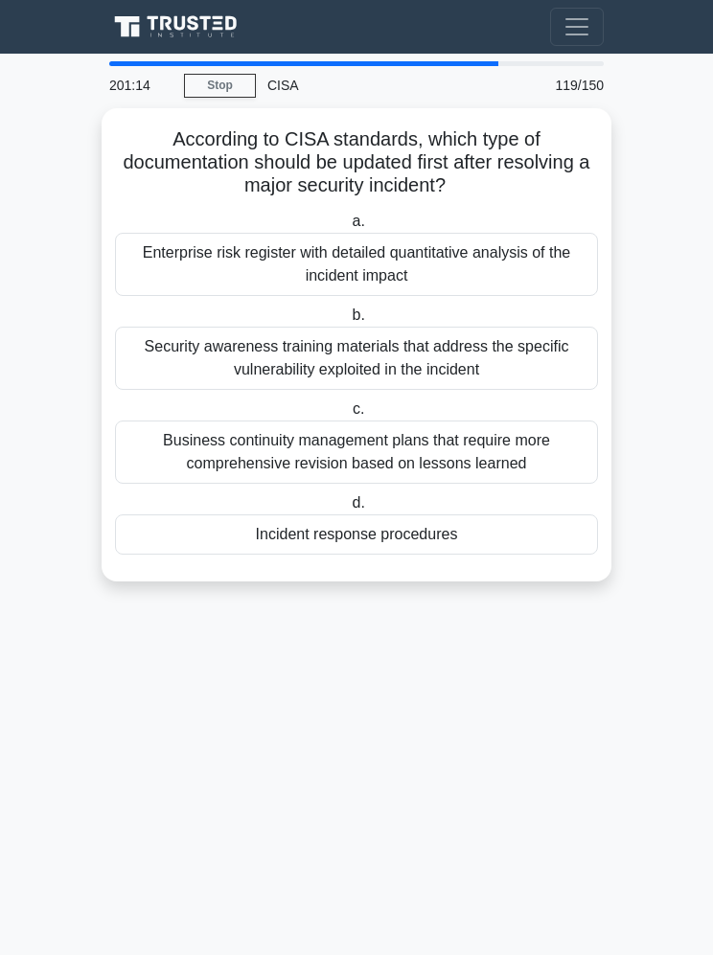
click at [248, 546] on div "Incident response procedures" at bounding box center [356, 535] width 483 height 40
click at [348, 510] on input "d. Incident response procedures" at bounding box center [348, 503] width 0 height 12
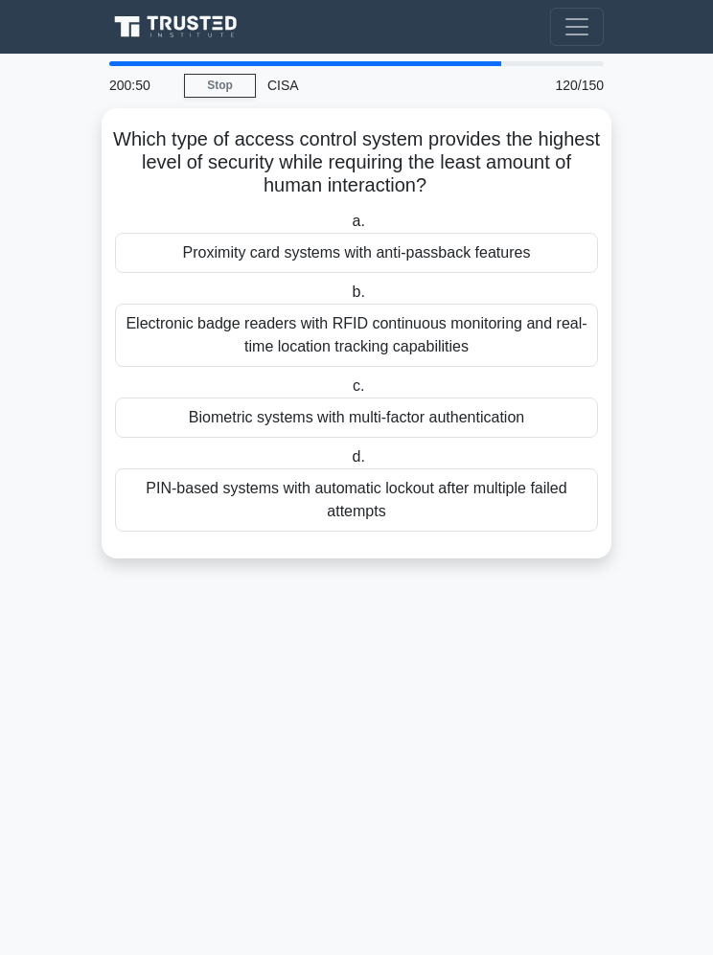
click at [203, 410] on div "Biometric systems with multi-factor authentication" at bounding box center [356, 418] width 483 height 40
click at [349, 393] on input "c. Biometric systems with multi-factor authentication" at bounding box center [349, 386] width 0 height 12
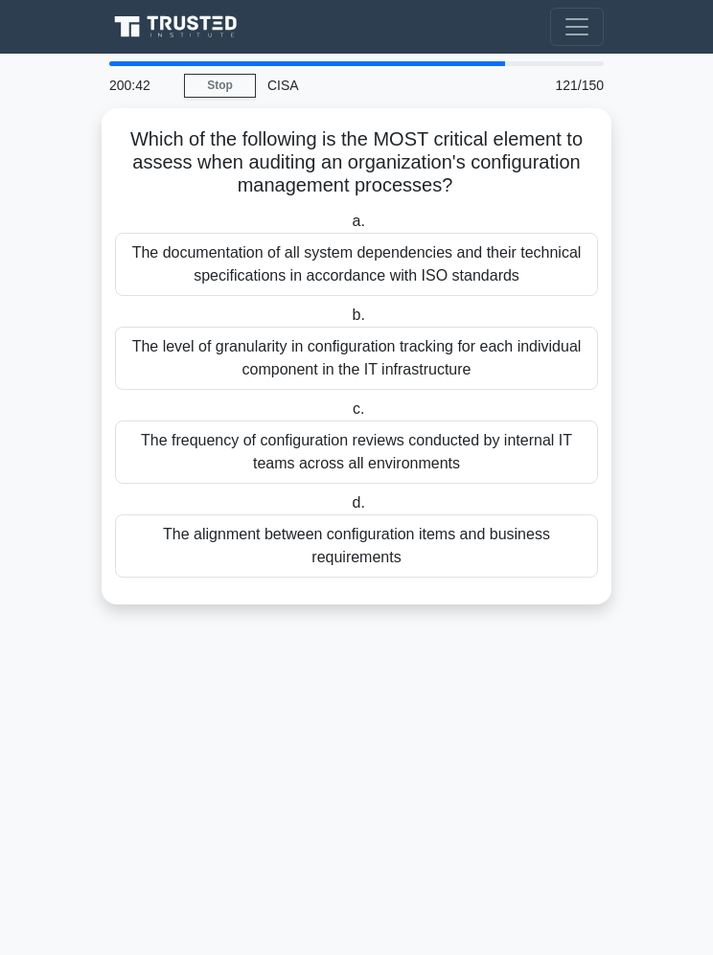
click at [205, 568] on div "The alignment between configuration items and business requirements" at bounding box center [356, 546] width 483 height 63
click at [348, 510] on input "d. The alignment between configuration items and business requirements" at bounding box center [348, 503] width 0 height 12
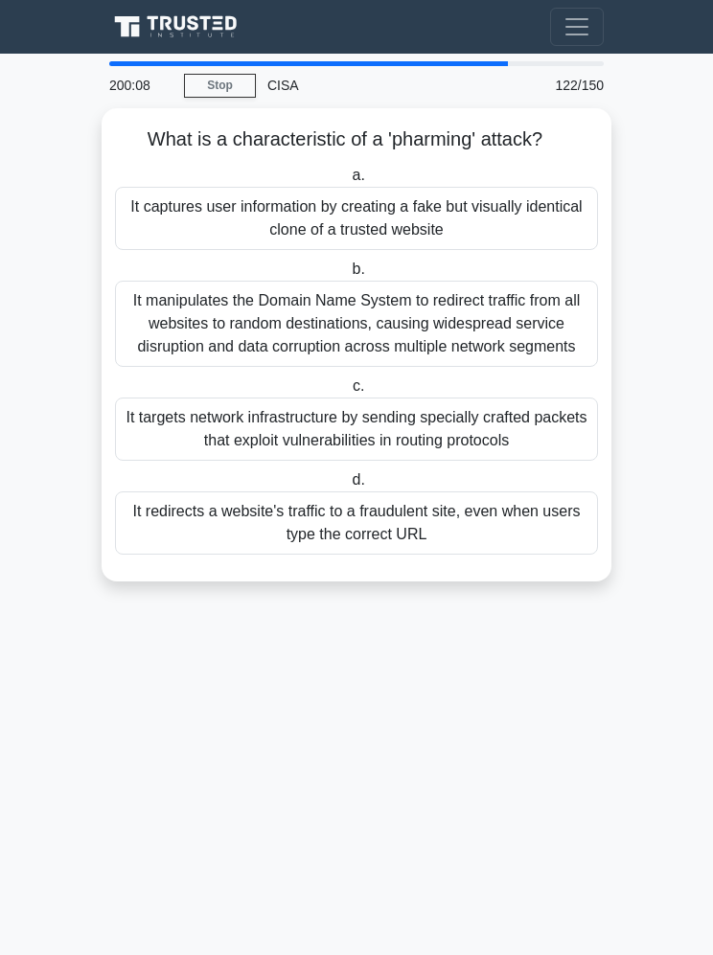
click at [555, 202] on div "It captures user information by creating a fake but visually identical clone of…" at bounding box center [356, 218] width 483 height 63
click at [348, 182] on input "a. It captures user information by creating a fake but visually identical clone…" at bounding box center [348, 176] width 0 height 12
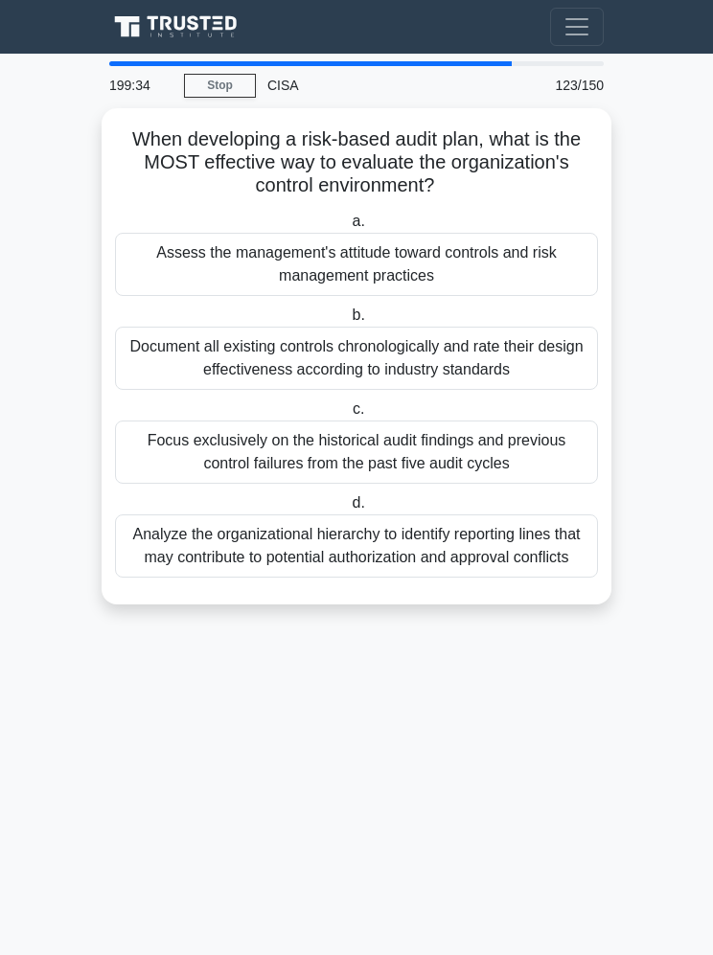
click at [547, 249] on div "Assess the management's attitude toward controls and risk management practices" at bounding box center [356, 264] width 483 height 63
click at [348, 228] on input "a. Assess the management's attitude toward controls and risk management practic…" at bounding box center [348, 222] width 0 height 12
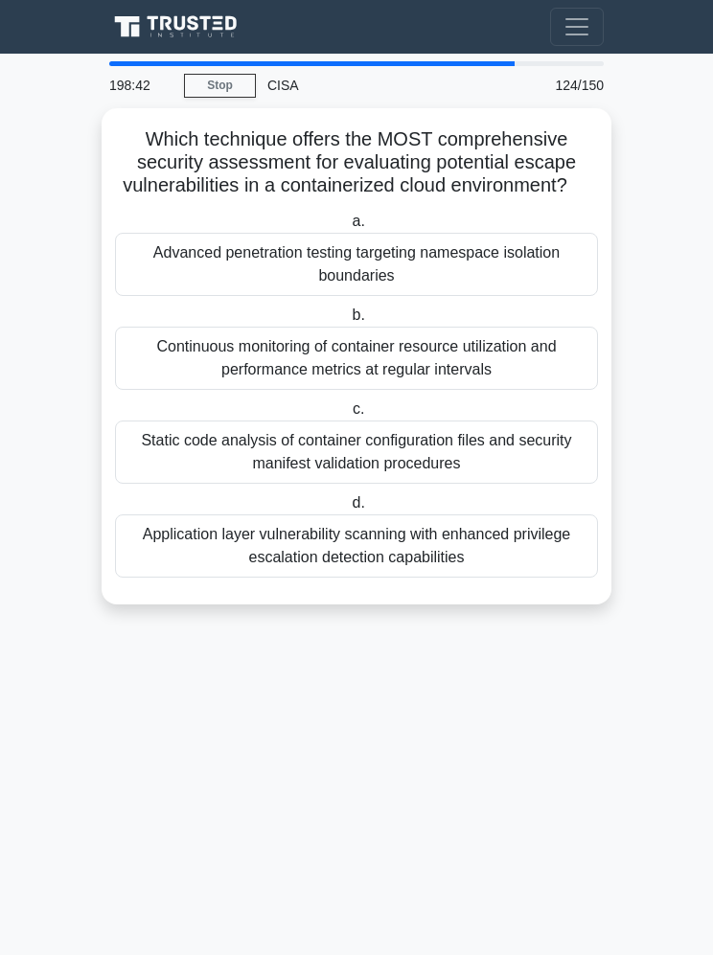
click at [164, 259] on div "Advanced penetration testing targeting namespace isolation boundaries" at bounding box center [356, 264] width 483 height 63
click at [348, 228] on input "a. Advanced penetration testing targeting namespace isolation boundaries" at bounding box center [348, 222] width 0 height 12
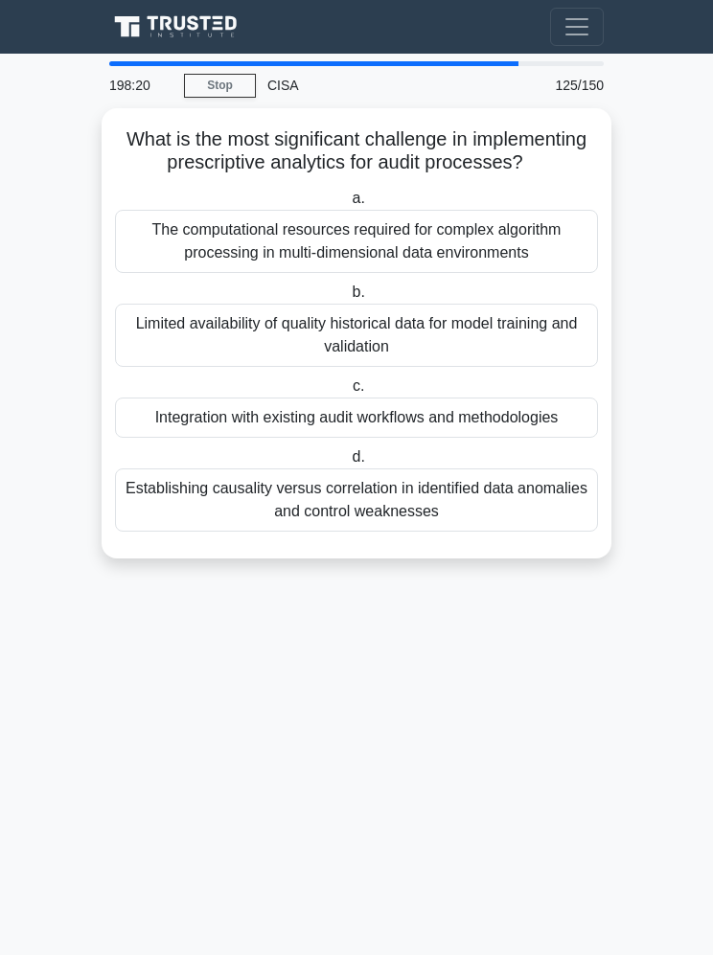
click at [206, 438] on div "Integration with existing audit workflows and methodologies" at bounding box center [356, 418] width 483 height 40
click at [349, 393] on input "c. Integration with existing audit workflows and methodologies" at bounding box center [349, 386] width 0 height 12
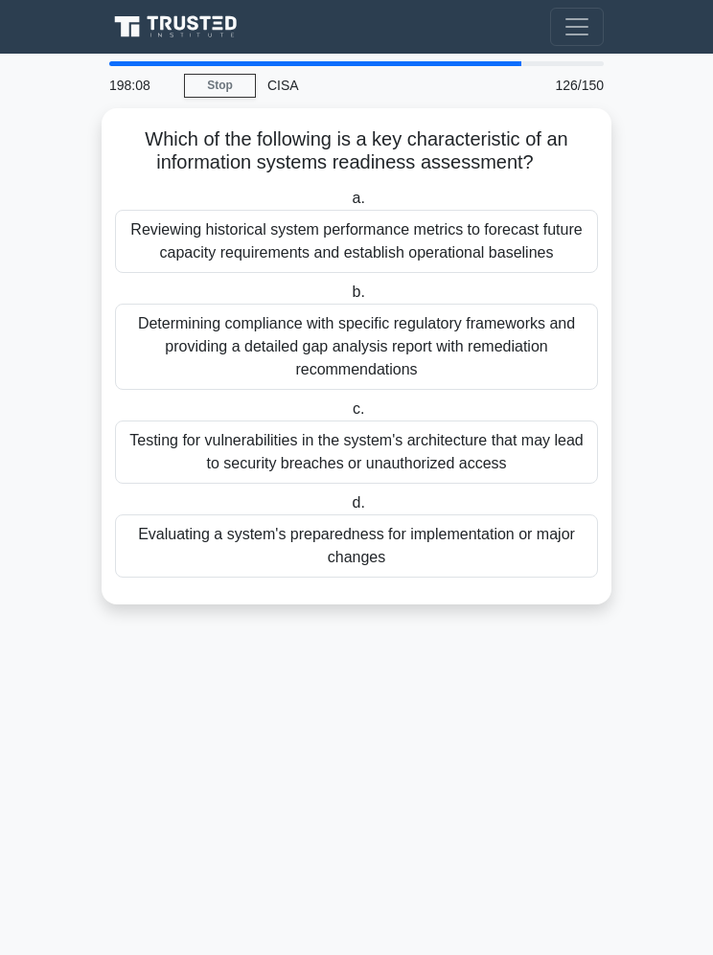
click at [225, 569] on div "Evaluating a system's preparedness for implementation or major changes" at bounding box center [356, 546] width 483 height 63
click at [348, 510] on input "d. Evaluating a system's preparedness for implementation or major changes" at bounding box center [348, 503] width 0 height 12
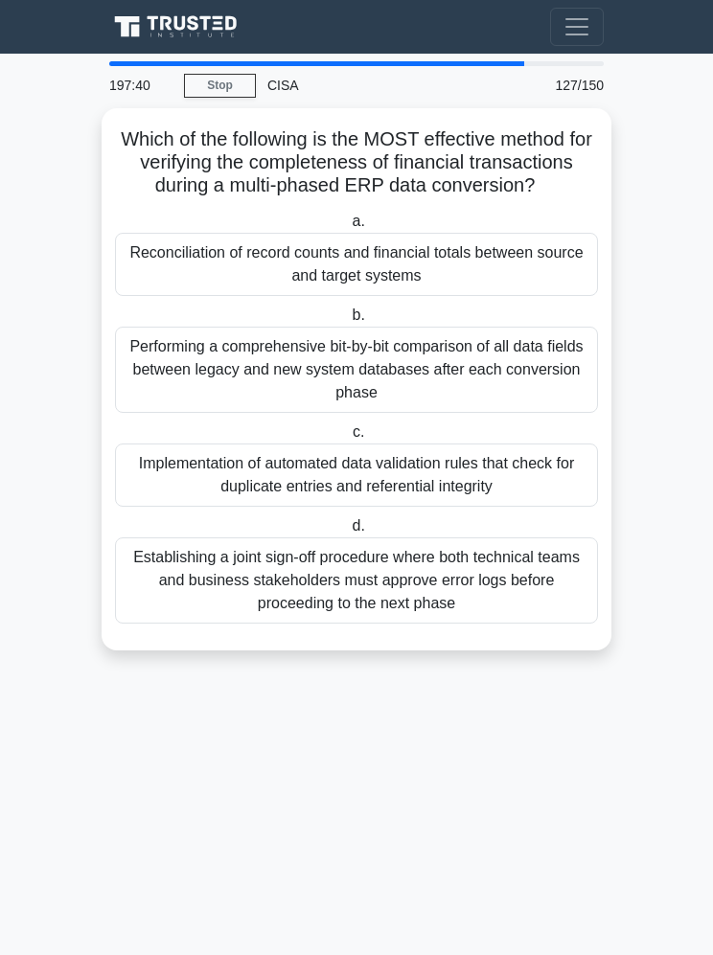
click at [130, 263] on div "Reconciliation of record counts and financial totals between source and target …" at bounding box center [356, 264] width 483 height 63
click at [348, 228] on input "a. Reconciliation of record counts and financial totals between source and targ…" at bounding box center [348, 222] width 0 height 12
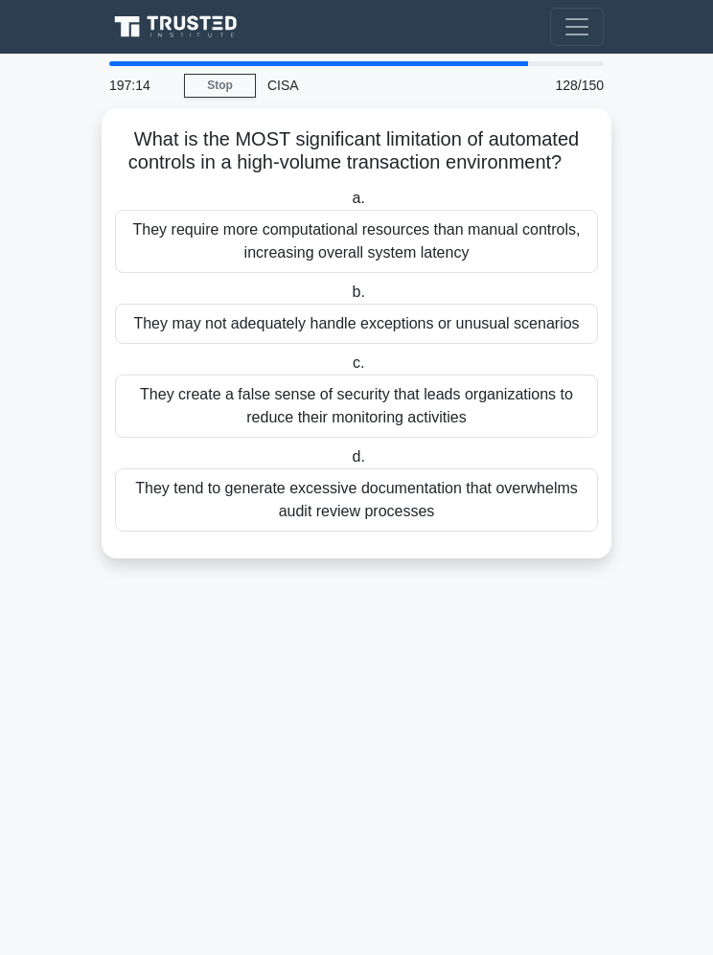
click at [175, 344] on div "They may not adequately handle exceptions or unusual scenarios" at bounding box center [356, 324] width 483 height 40
click at [348, 299] on input "b. They may not adequately handle exceptions or unusual scenarios" at bounding box center [348, 293] width 0 height 12
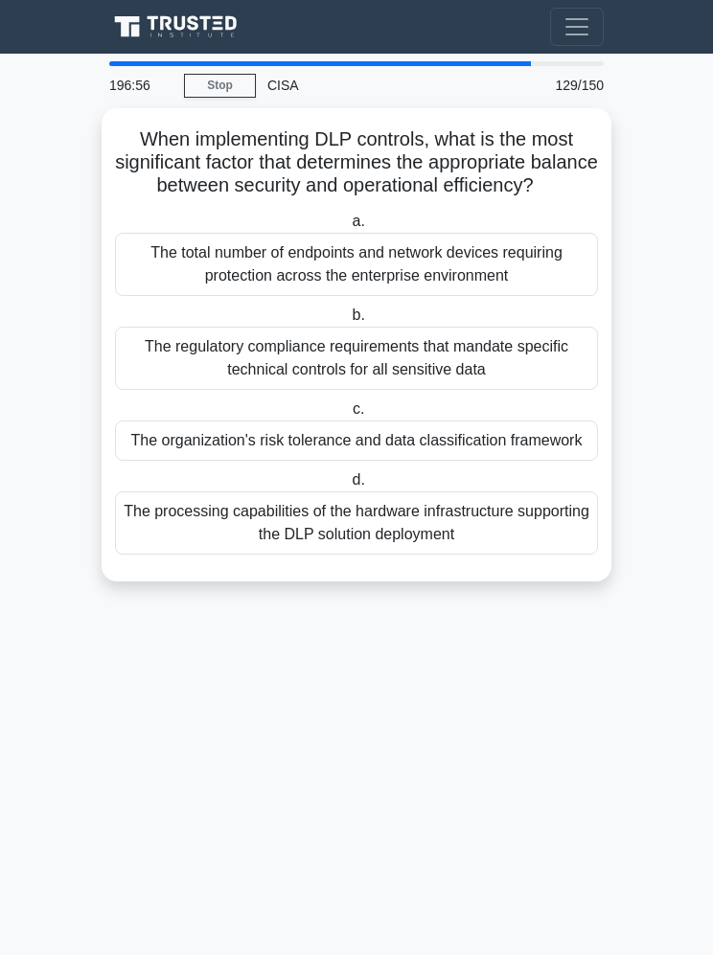
click at [204, 461] on div "The organization's risk tolerance and data classification framework" at bounding box center [356, 441] width 483 height 40
click at [349, 416] on input "c. The organization's risk tolerance and data classification framework" at bounding box center [349, 409] width 0 height 12
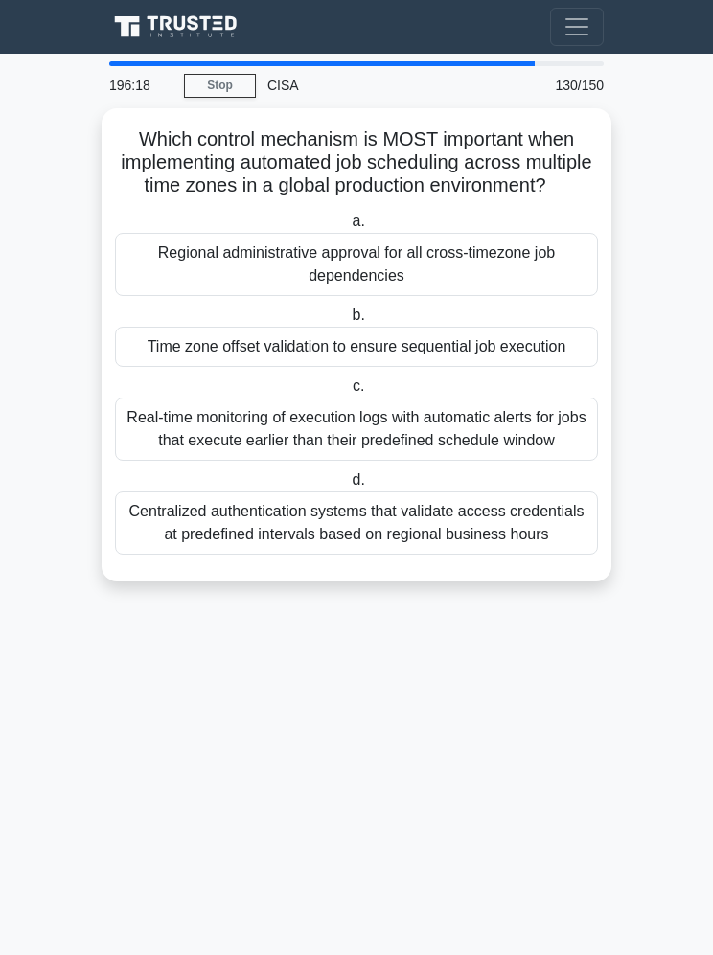
click at [205, 367] on div "Time zone offset validation to ensure sequential job execution" at bounding box center [356, 347] width 483 height 40
click at [348, 322] on input "b. Time zone offset validation to ensure sequential job execution" at bounding box center [348, 315] width 0 height 12
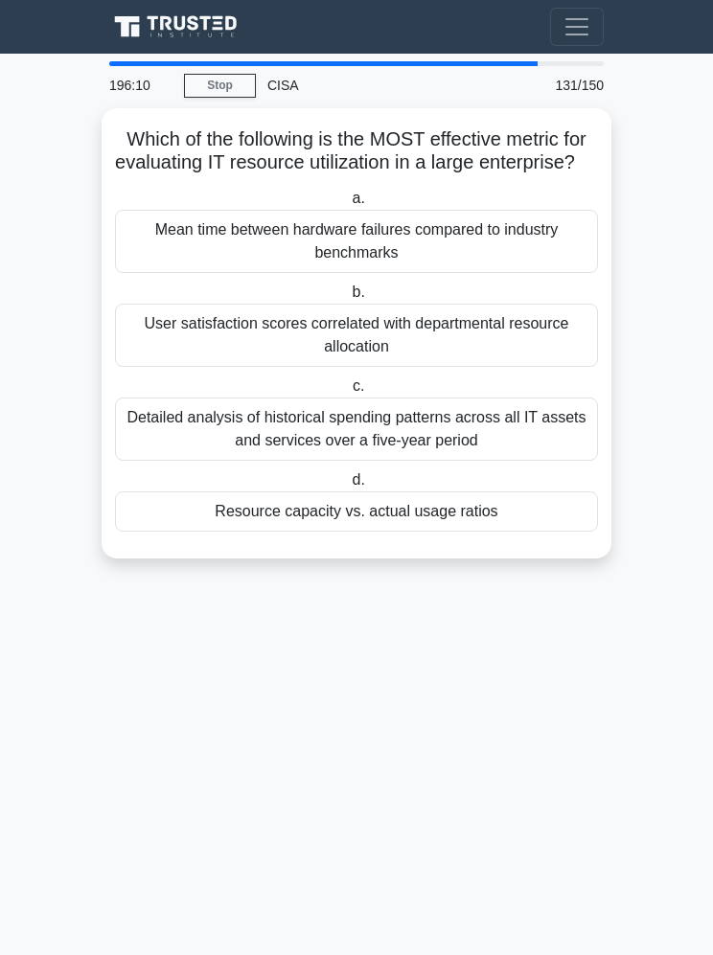
click at [232, 532] on div "Resource capacity vs. actual usage ratios" at bounding box center [356, 512] width 483 height 40
click at [348, 487] on input "d. Resource capacity vs. actual usage ratios" at bounding box center [348, 480] width 0 height 12
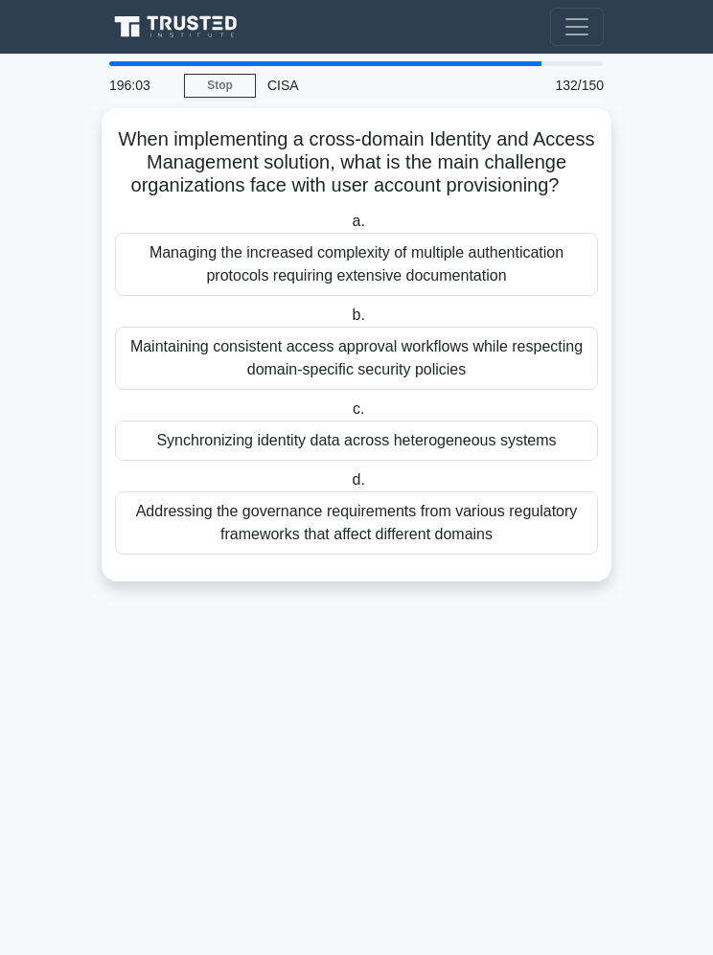
click at [182, 461] on div "Synchronizing identity data across heterogeneous systems" at bounding box center [356, 441] width 483 height 40
click at [349, 416] on input "c. Synchronizing identity data across heterogeneous systems" at bounding box center [349, 409] width 0 height 12
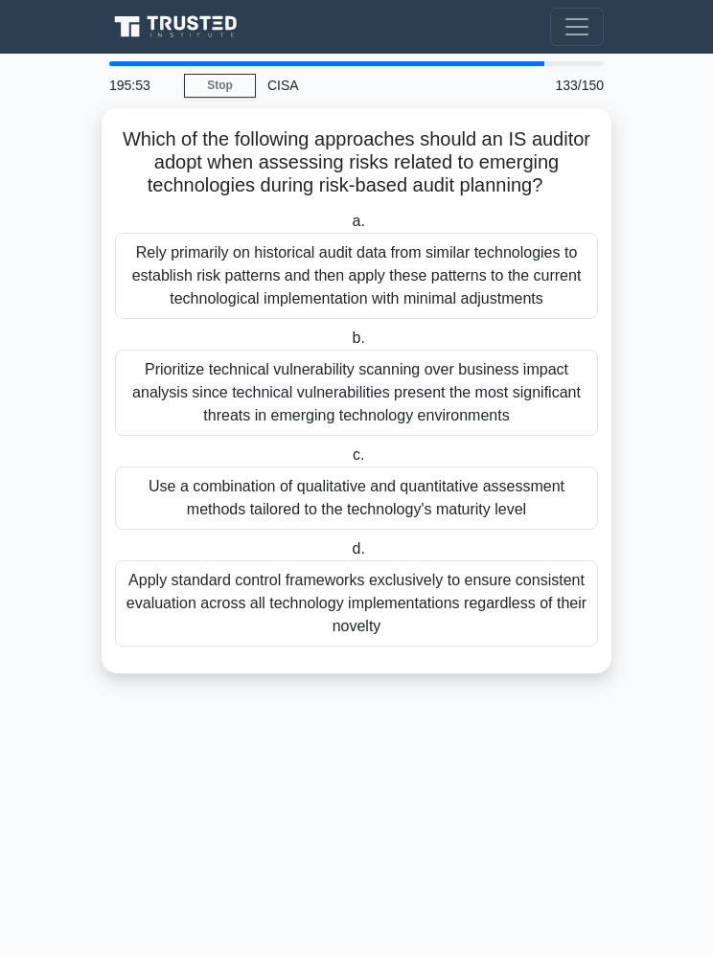
click at [547, 530] on div "Use a combination of qualitative and quantitative assessment methods tailored t…" at bounding box center [356, 498] width 483 height 63
click at [349, 462] on input "c. Use a combination of qualitative and quantitative assessment methods tailore…" at bounding box center [349, 455] width 0 height 12
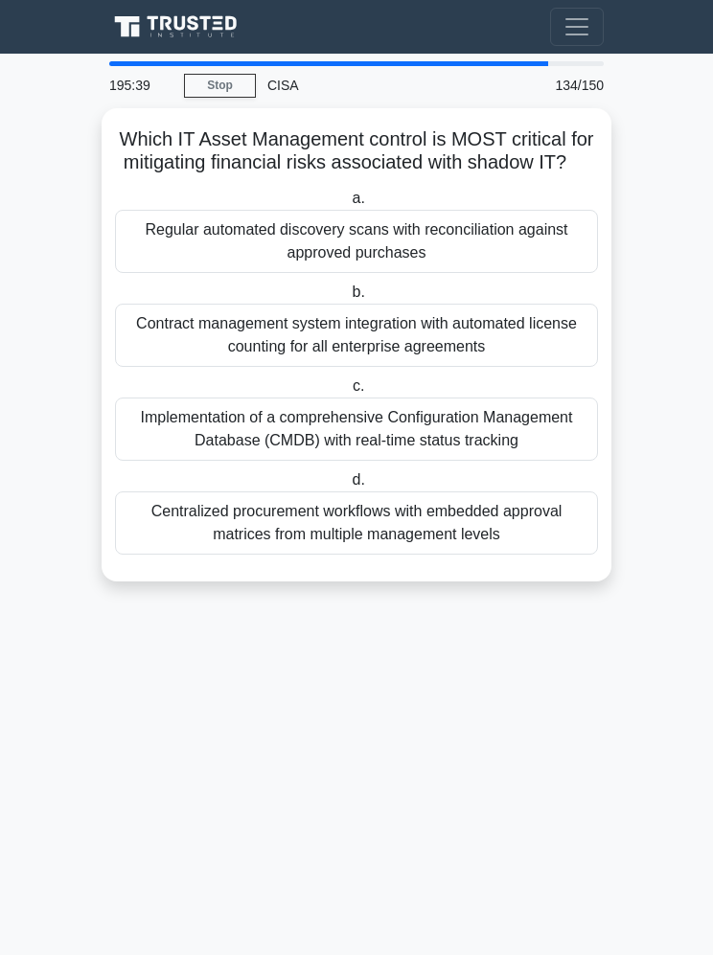
click at [193, 241] on div "Regular automated discovery scans with reconciliation against approved purchases" at bounding box center [356, 241] width 483 height 63
click at [348, 205] on input "a. Regular automated discovery scans with reconciliation against approved purch…" at bounding box center [348, 199] width 0 height 12
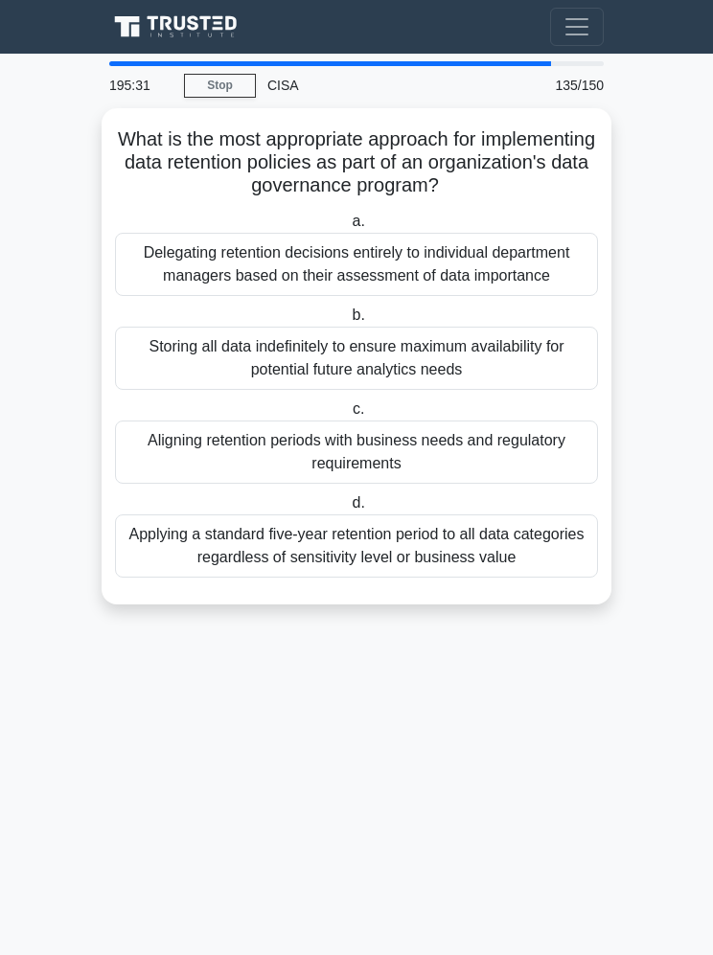
click at [205, 479] on div "Aligning retention periods with business needs and regulatory requirements" at bounding box center [356, 452] width 483 height 63
click at [349, 416] on input "c. Aligning retention periods with business needs and regulatory requirements" at bounding box center [349, 409] width 0 height 12
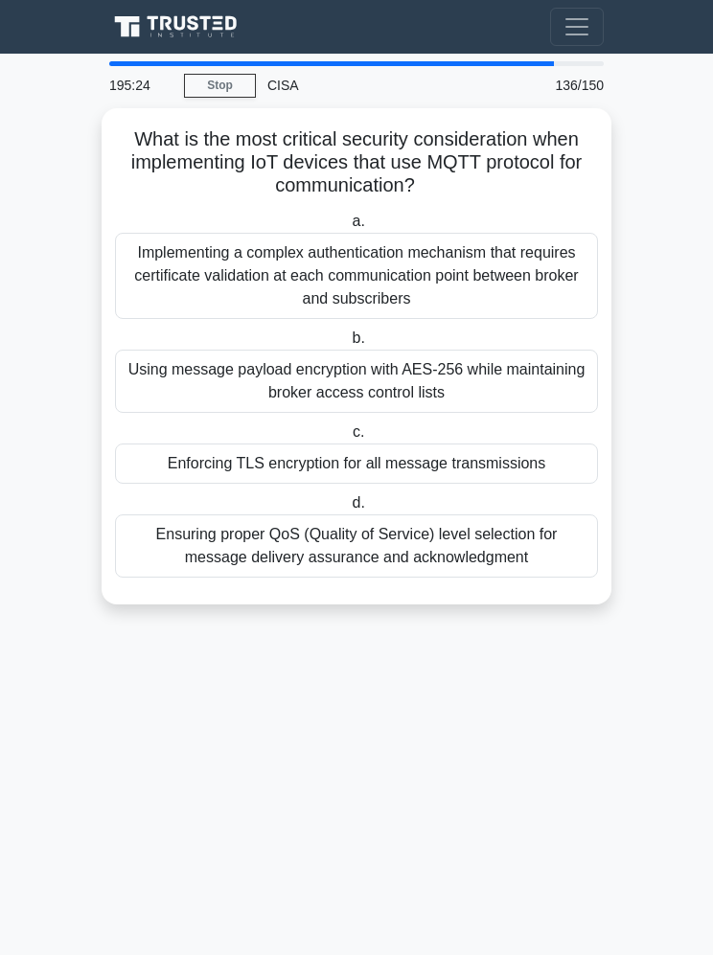
click at [193, 459] on div "Enforcing TLS encryption for all message transmissions" at bounding box center [356, 464] width 483 height 40
click at [349, 439] on input "c. Enforcing TLS encryption for all message transmissions" at bounding box center [349, 432] width 0 height 12
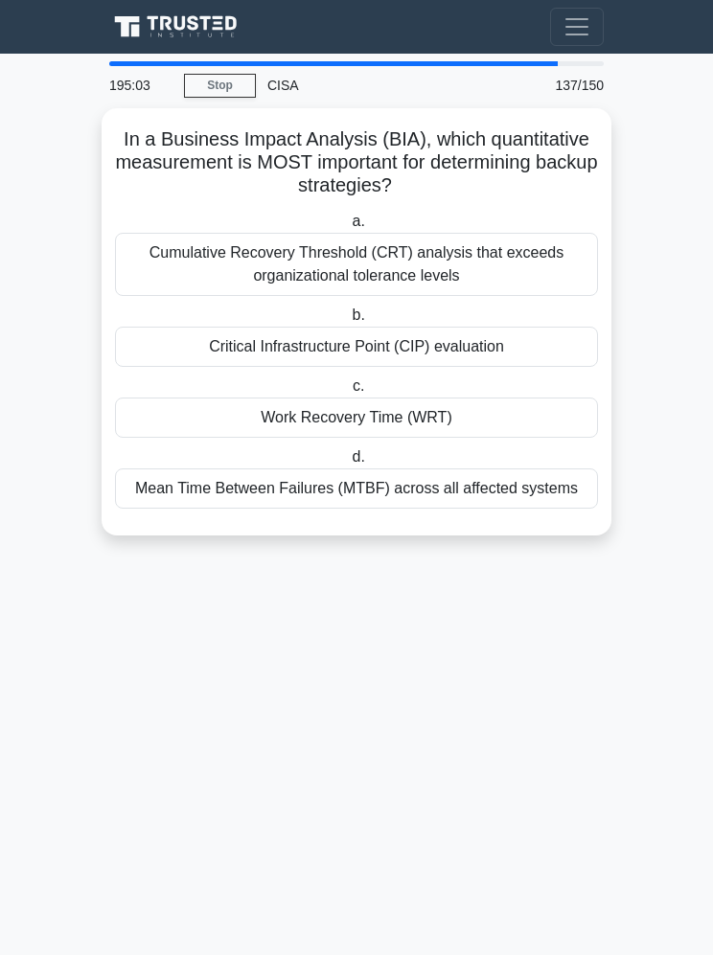
click at [266, 414] on div "Work Recovery Time (WRT)" at bounding box center [356, 418] width 483 height 40
click at [349, 393] on input "c. Work Recovery Time (WRT)" at bounding box center [349, 386] width 0 height 12
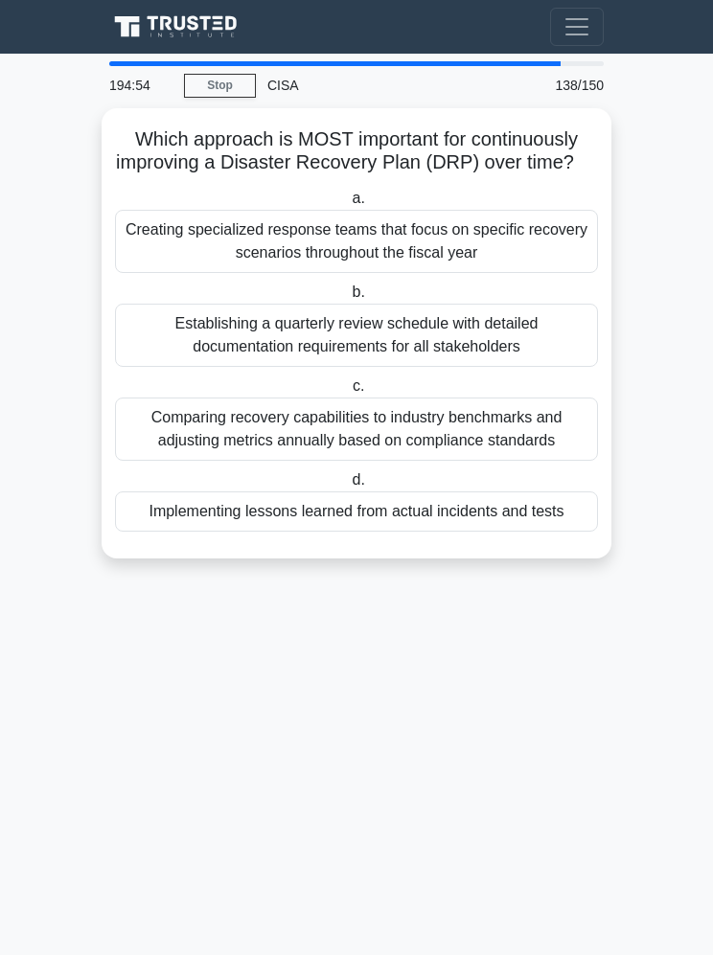
click at [210, 532] on div "Implementing lessons learned from actual incidents and tests" at bounding box center [356, 512] width 483 height 40
click at [348, 487] on input "d. Implementing lessons learned from actual incidents and tests" at bounding box center [348, 480] width 0 height 12
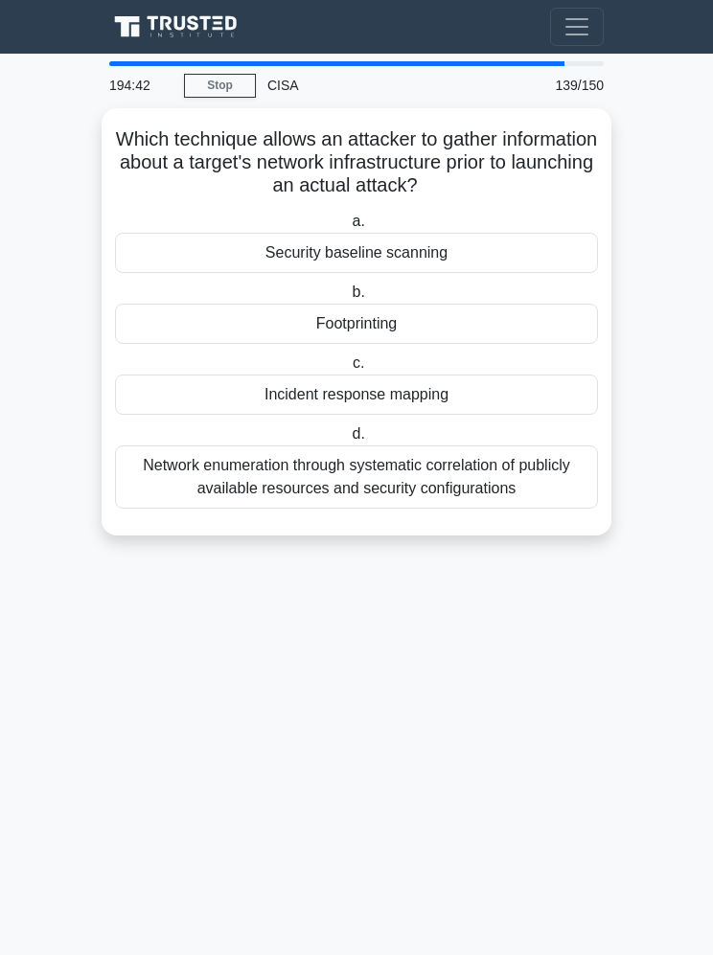
click at [234, 332] on div "Footprinting" at bounding box center [356, 324] width 483 height 40
click at [348, 299] on input "b. Footprinting" at bounding box center [348, 293] width 0 height 12
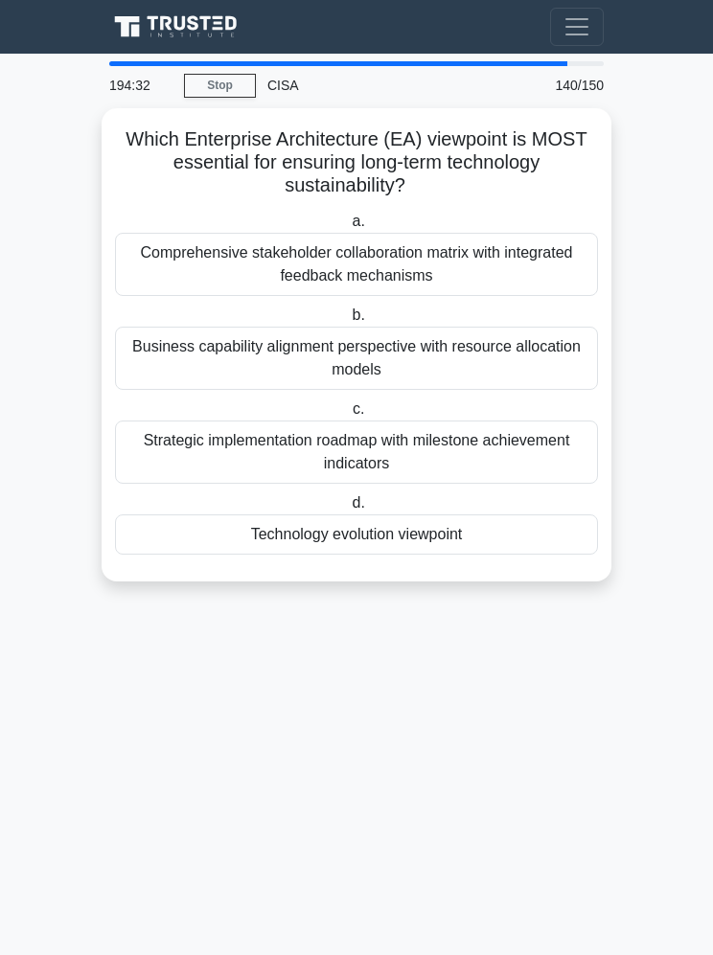
click at [242, 539] on div "Technology evolution viewpoint" at bounding box center [356, 535] width 483 height 40
click at [348, 510] on input "d. Technology evolution viewpoint" at bounding box center [348, 503] width 0 height 12
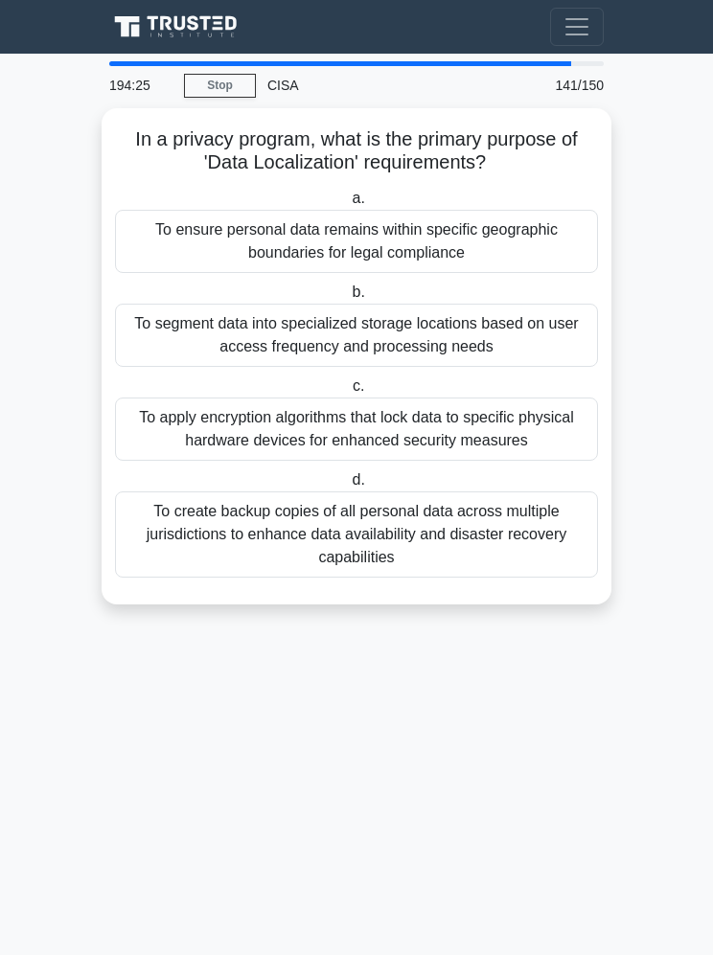
click at [195, 235] on div "To ensure personal data remains within specific geographic boundaries for legal…" at bounding box center [356, 241] width 483 height 63
click at [348, 205] on input "a. To ensure personal data remains within specific geographic boundaries for le…" at bounding box center [348, 199] width 0 height 12
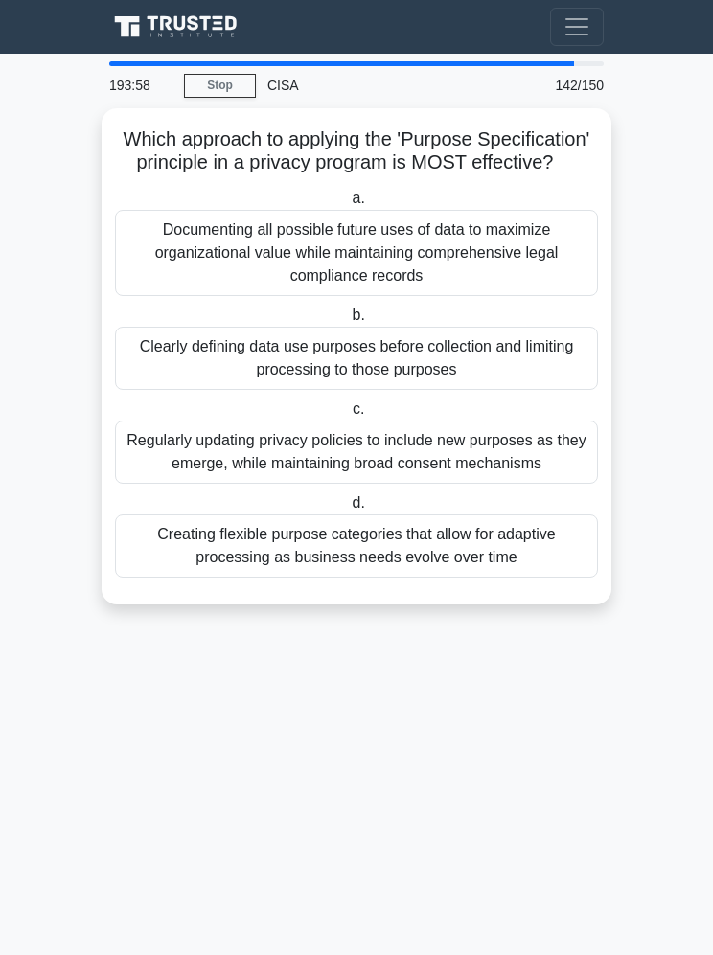
click at [214, 387] on div "Clearly defining data use purposes before collection and limiting processing to…" at bounding box center [356, 358] width 483 height 63
click at [348, 322] on input "b. Clearly defining data use purposes before collection and limiting processing…" at bounding box center [348, 315] width 0 height 12
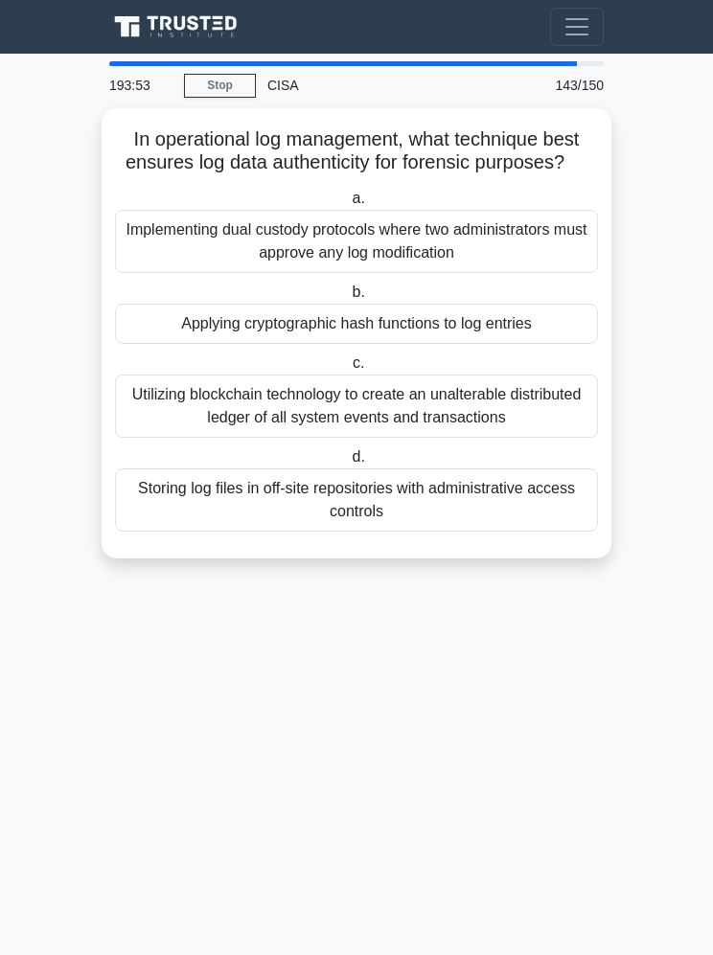
click at [186, 344] on div "Applying cryptographic hash functions to log entries" at bounding box center [356, 324] width 483 height 40
click at [348, 299] on input "b. Applying cryptographic hash functions to log entries" at bounding box center [348, 293] width 0 height 12
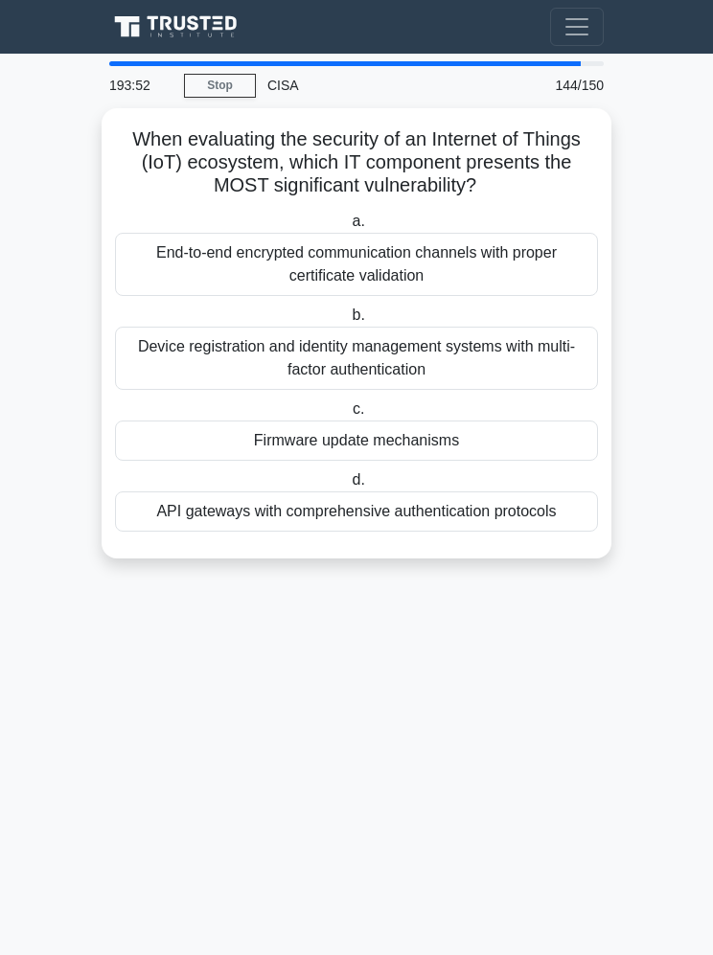
click at [253, 437] on div "Firmware update mechanisms" at bounding box center [356, 441] width 483 height 40
click at [349, 416] on input "c. Firmware update mechanisms" at bounding box center [349, 409] width 0 height 12
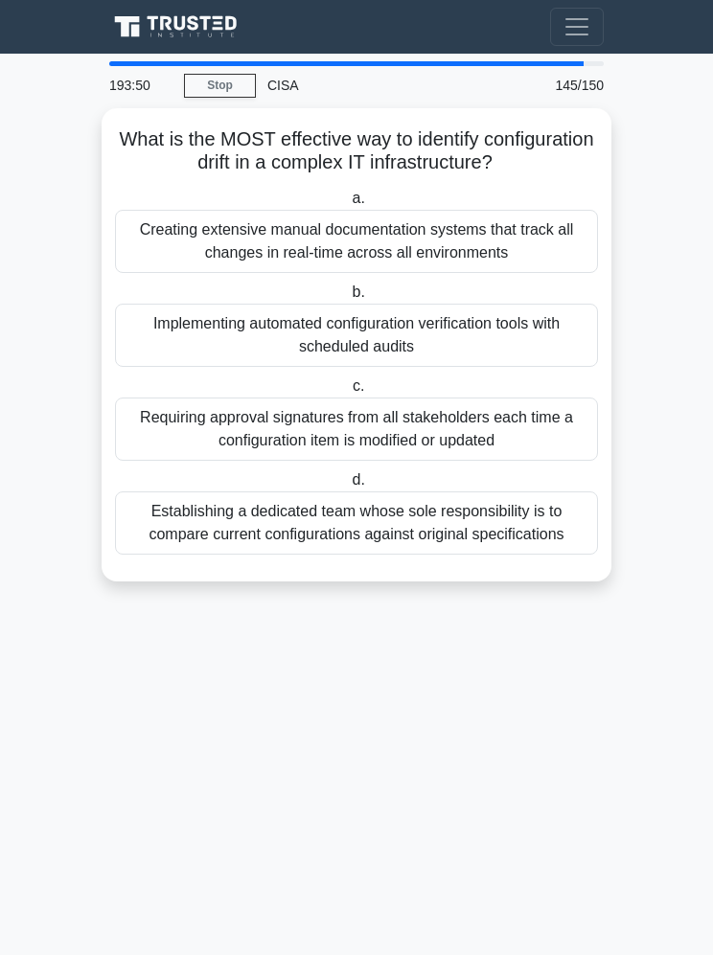
click at [194, 358] on div "Implementing automated configuration verification tools with scheduled audits" at bounding box center [356, 335] width 483 height 63
click at [348, 299] on input "b. Implementing automated configuration verification tools with scheduled audits" at bounding box center [348, 293] width 0 height 12
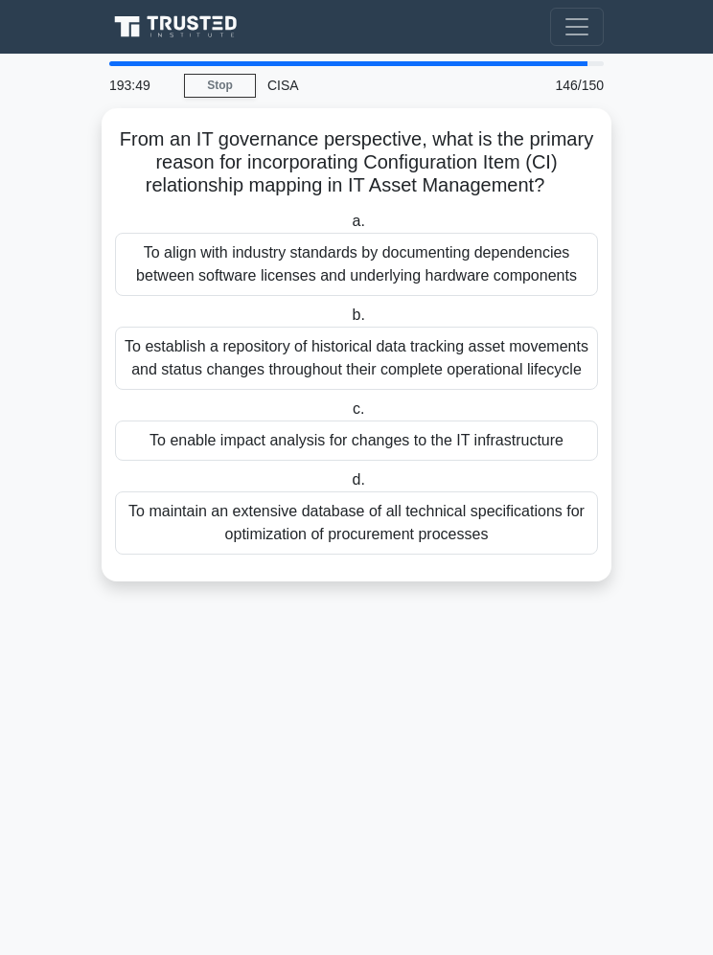
click at [189, 461] on div "To enable impact analysis for changes to the IT infrastructure" at bounding box center [356, 441] width 483 height 40
click at [349, 416] on input "c. To enable impact analysis for changes to the IT infrastructure" at bounding box center [349, 409] width 0 height 12
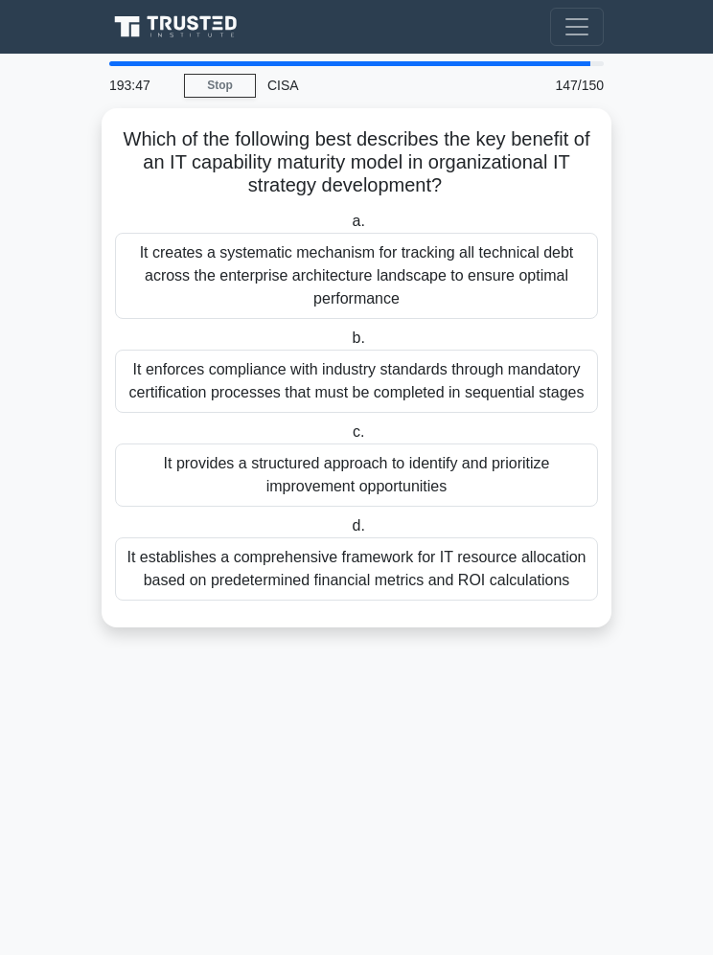
click at [174, 493] on div "It provides a structured approach to identify and prioritize improvement opport…" at bounding box center [356, 475] width 483 height 63
click at [349, 439] on input "c. It provides a structured approach to identify and prioritize improvement opp…" at bounding box center [349, 432] width 0 height 12
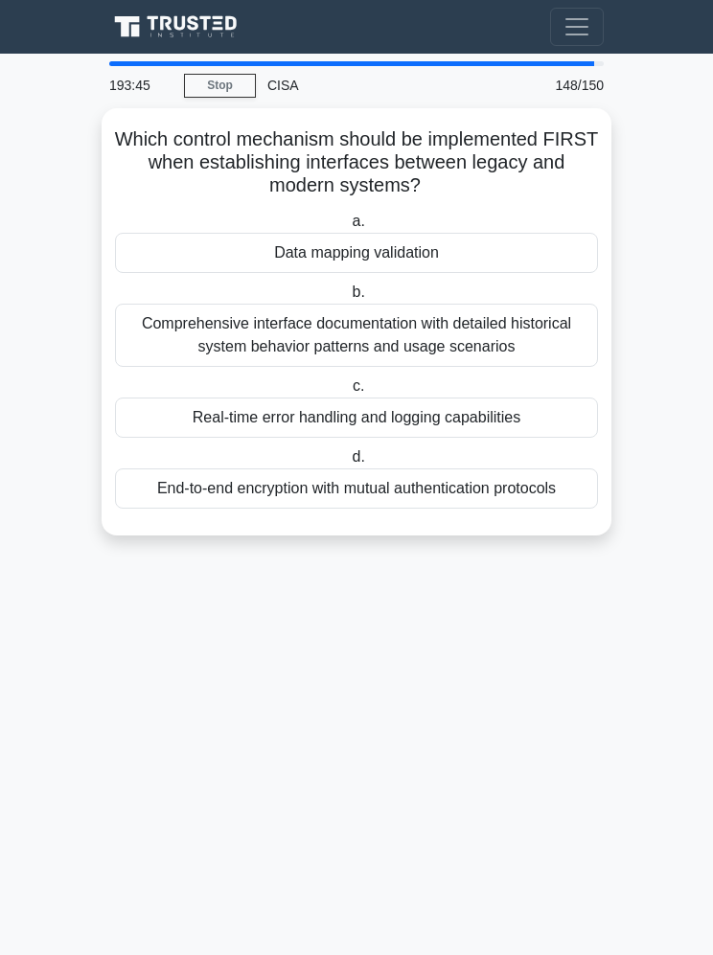
click at [217, 246] on div "Data mapping validation" at bounding box center [356, 253] width 483 height 40
click at [348, 228] on input "a. Data mapping validation" at bounding box center [348, 222] width 0 height 12
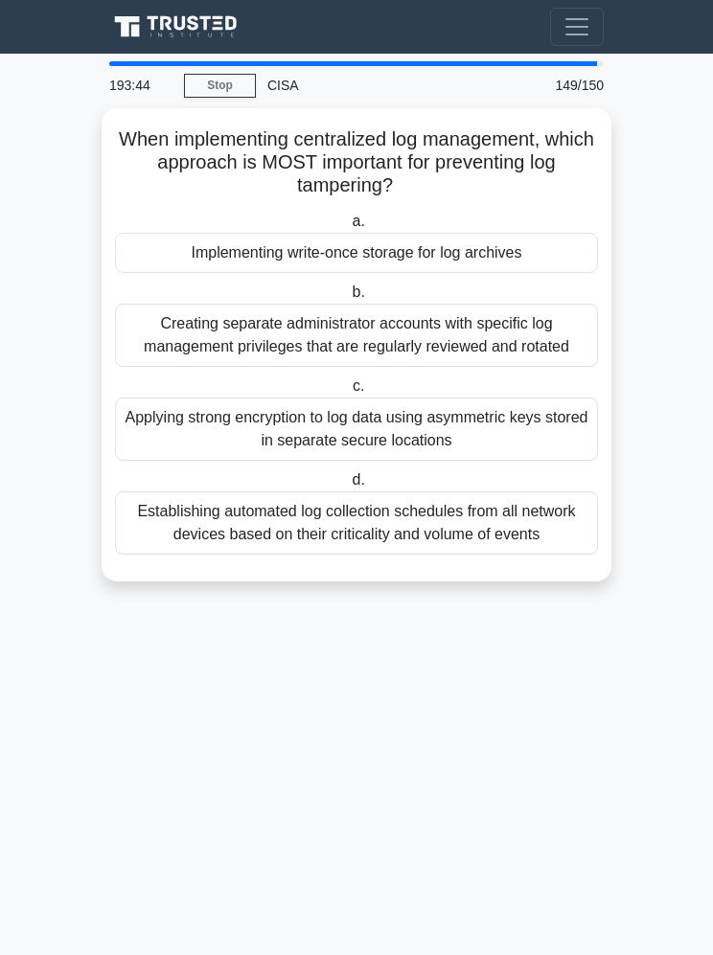
click at [196, 249] on div "Implementing write-once storage for log archives" at bounding box center [356, 253] width 483 height 40
click at [348, 228] on input "a. Implementing write-once storage for log archives" at bounding box center [348, 222] width 0 height 12
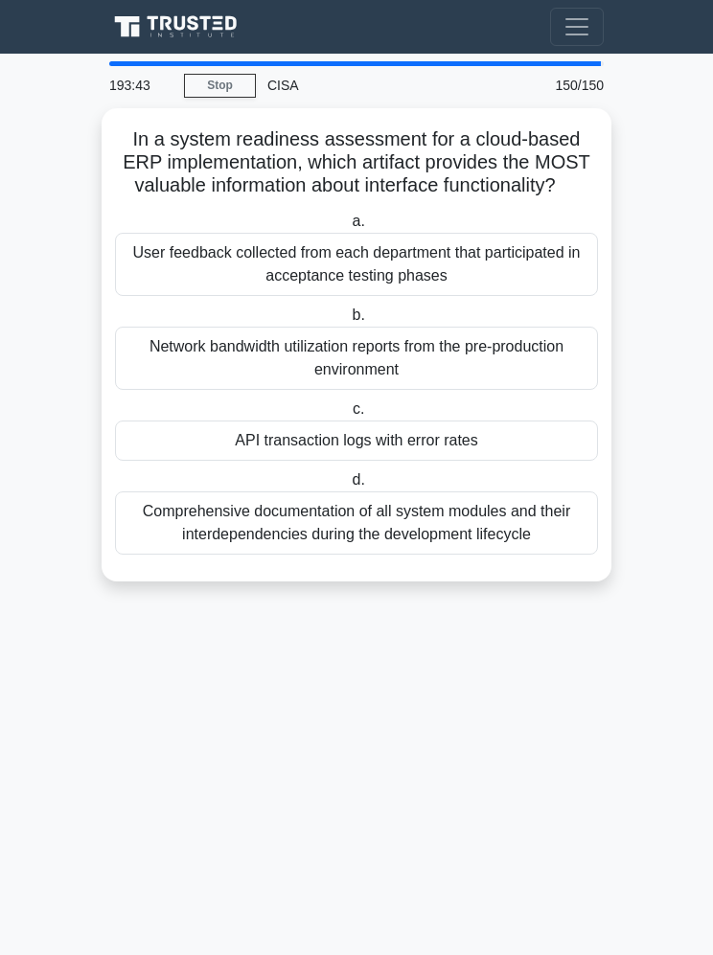
click at [203, 461] on div "API transaction logs with error rates" at bounding box center [356, 441] width 483 height 40
click at [349, 416] on input "c. API transaction logs with error rates" at bounding box center [349, 409] width 0 height 12
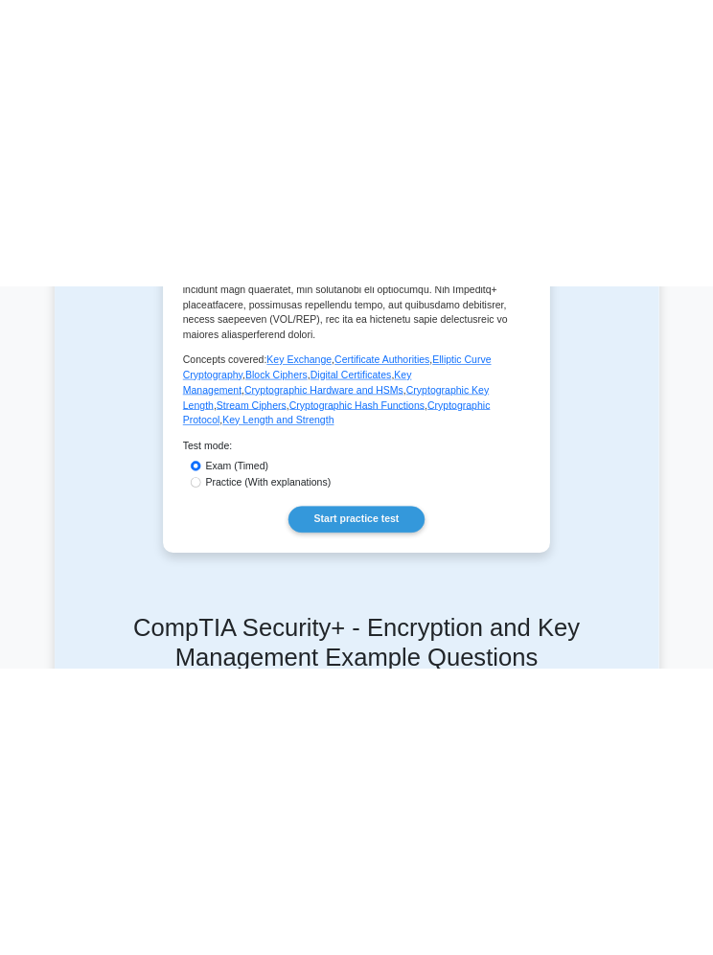
scroll to position [1062, 0]
